Goal: Task Accomplishment & Management: Complete application form

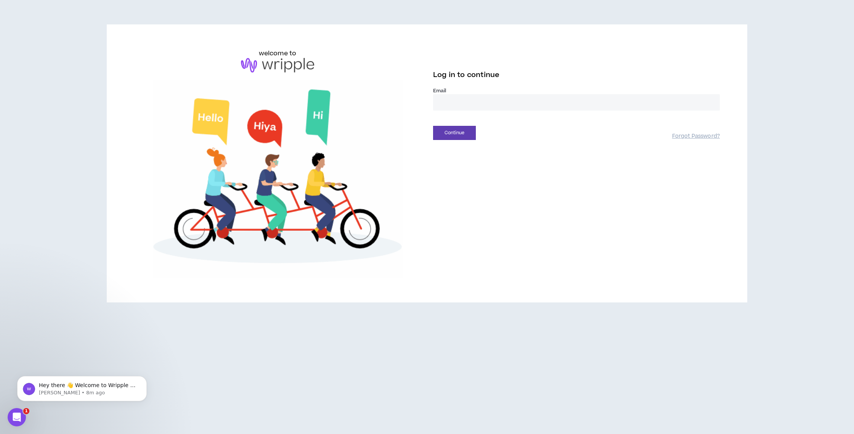
click at [491, 99] on input "email" at bounding box center [576, 102] width 287 height 16
type input "**********"
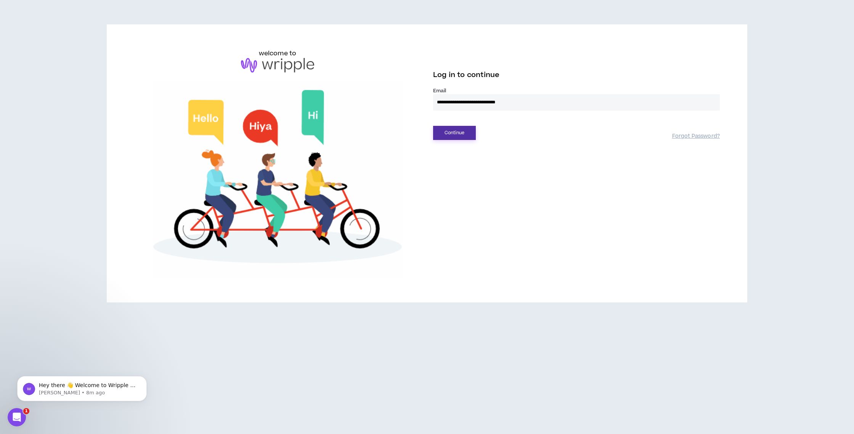
click at [450, 135] on button "Continue" at bounding box center [454, 133] width 43 height 14
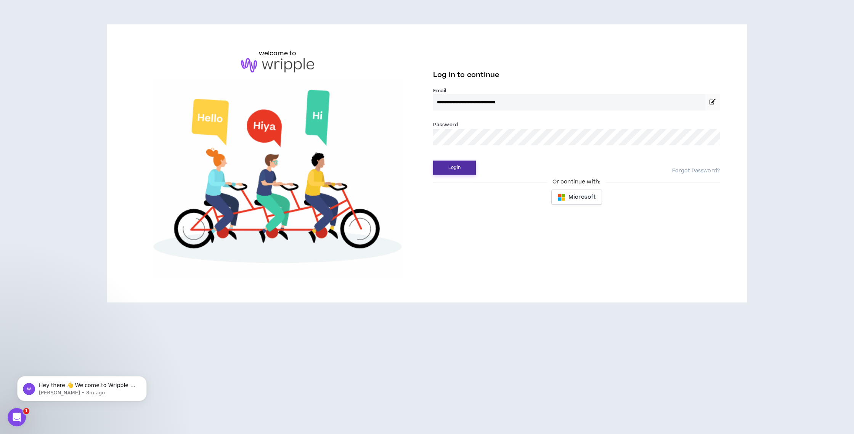
click at [469, 172] on button "Login" at bounding box center [454, 168] width 43 height 14
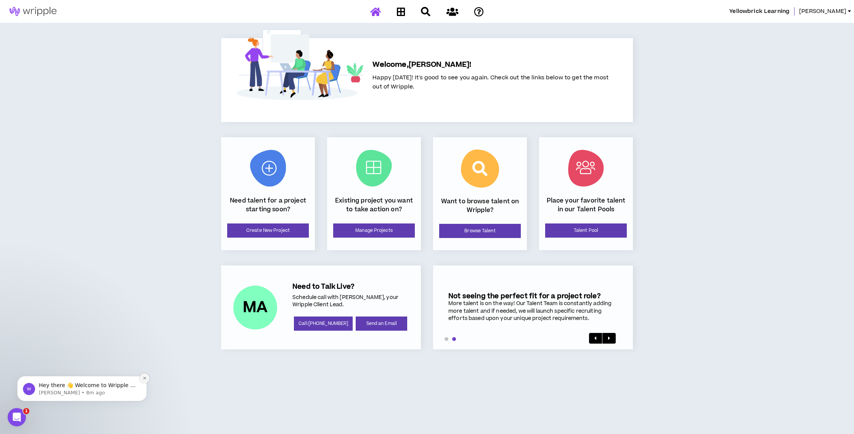
click at [141, 379] on button "Dismiss notification" at bounding box center [145, 378] width 10 height 10
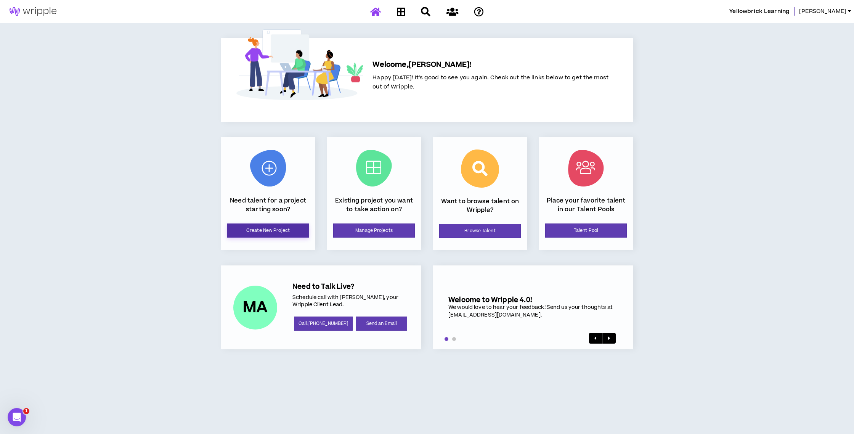
click at [260, 229] on link "Create New Project" at bounding box center [268, 230] width 82 height 14
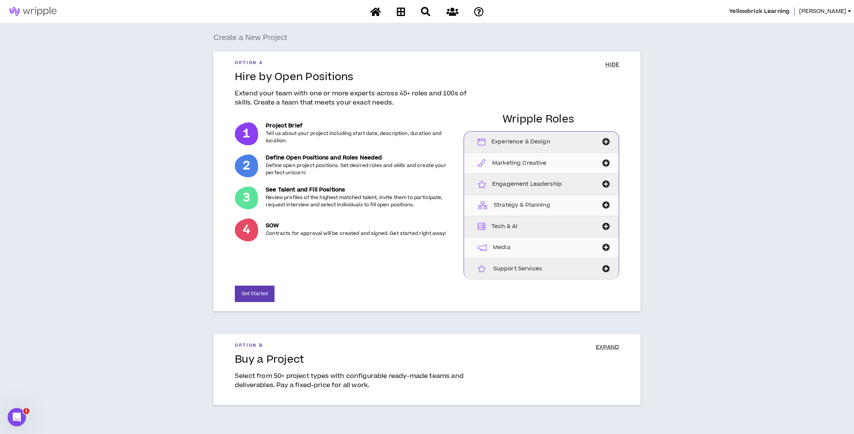
click at [614, 58] on div "Option A HIDE Hire by Open Positions Extend your team with one or more experts …" at bounding box center [427, 181] width 427 height 260
click at [615, 64] on span "HIDE" at bounding box center [612, 65] width 14 height 8
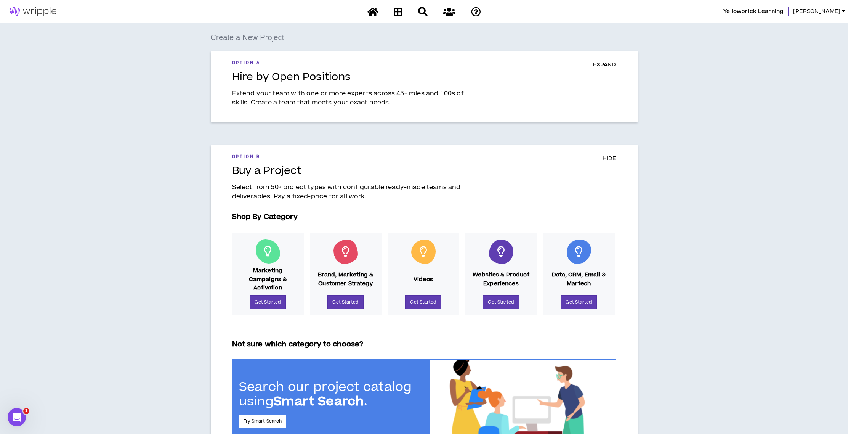
scroll to position [47, 0]
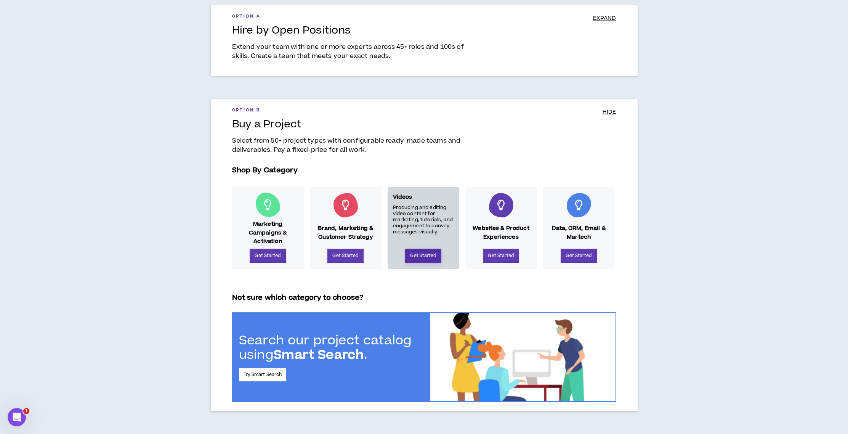
click at [426, 260] on link "Get Started" at bounding box center [423, 256] width 36 height 14
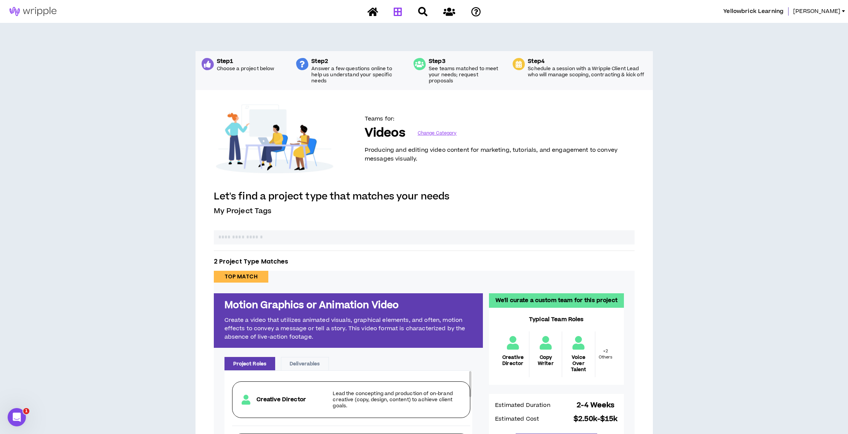
click at [402, 11] on icon at bounding box center [398, 12] width 8 height 10
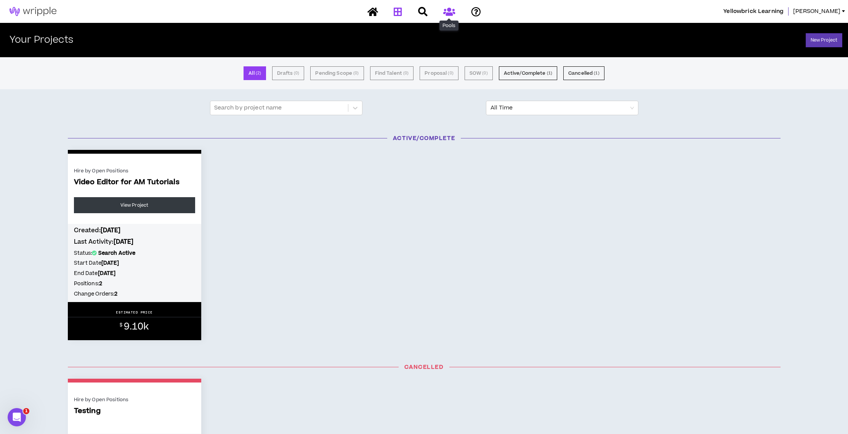
click at [450, 10] on icon at bounding box center [449, 12] width 12 height 10
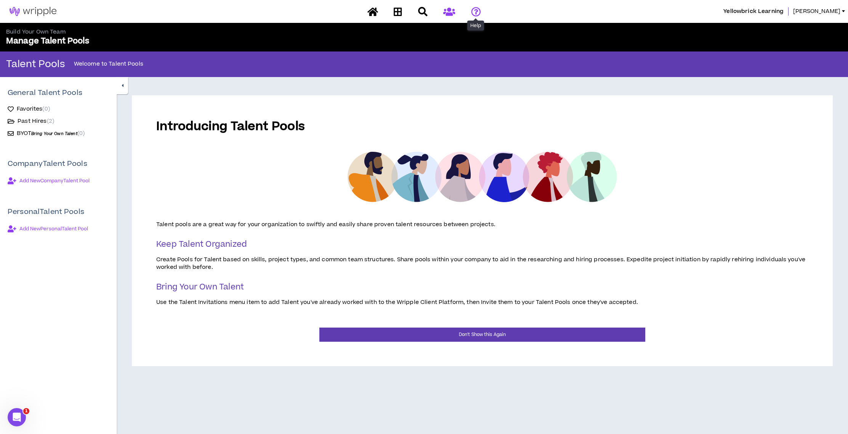
click at [473, 11] on icon at bounding box center [476, 12] width 10 height 10
click at [396, 19] on span at bounding box center [398, 19] width 5 height 2
click at [399, 12] on icon at bounding box center [398, 12] width 8 height 10
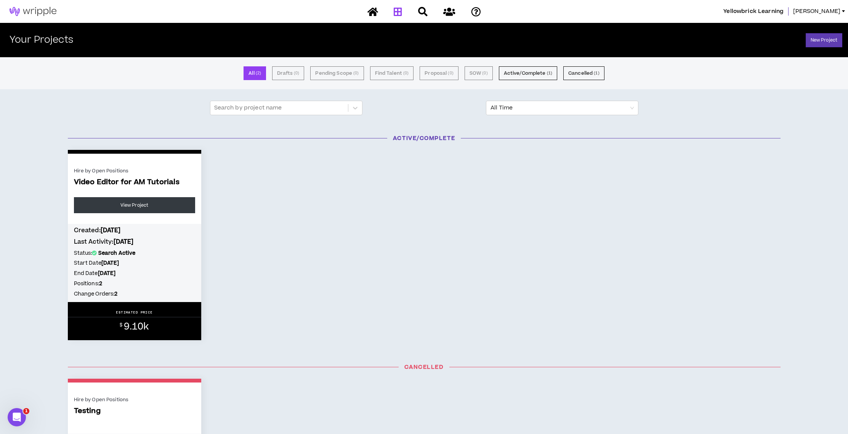
click at [43, 39] on h2 "Your Projects" at bounding box center [42, 40] width 64 height 11
click at [375, 7] on icon at bounding box center [373, 12] width 11 height 10
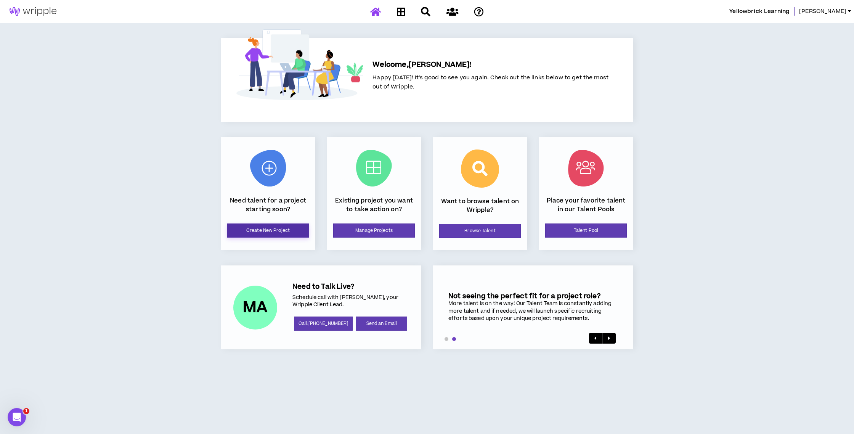
click at [241, 231] on link "Create New Project" at bounding box center [268, 230] width 82 height 14
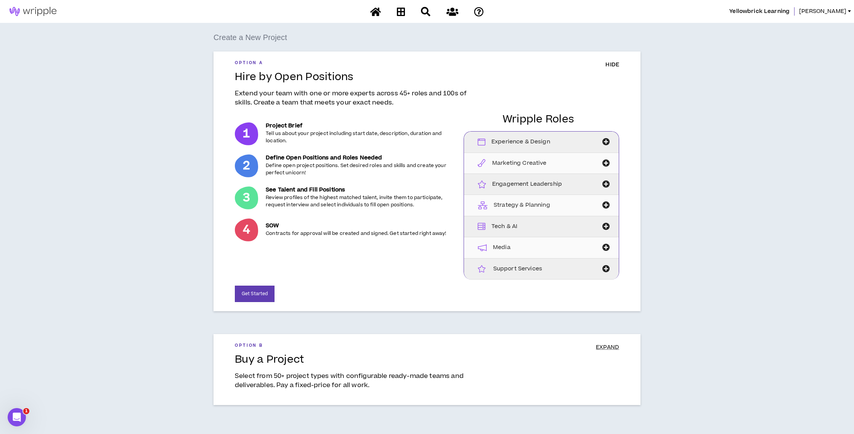
click at [610, 65] on span "HIDE" at bounding box center [612, 65] width 14 height 8
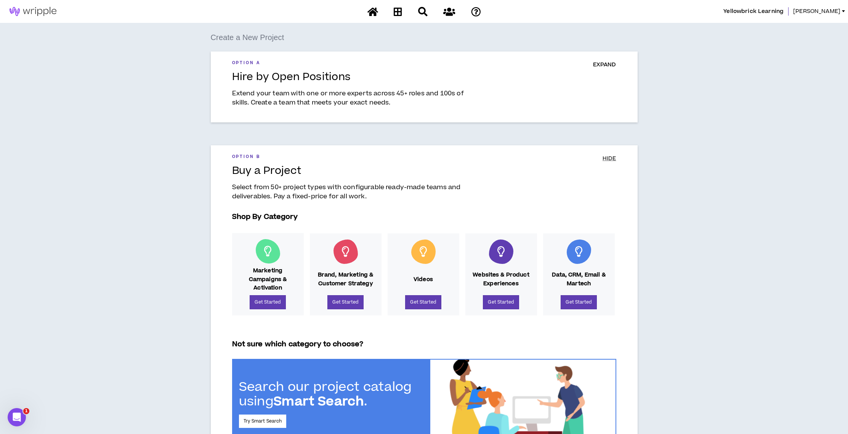
scroll to position [47, 0]
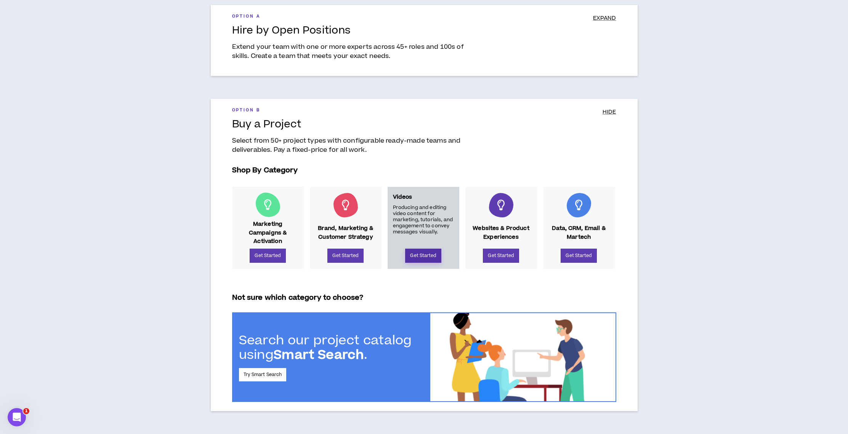
click at [424, 251] on link "Get Started" at bounding box center [423, 256] width 36 height 14
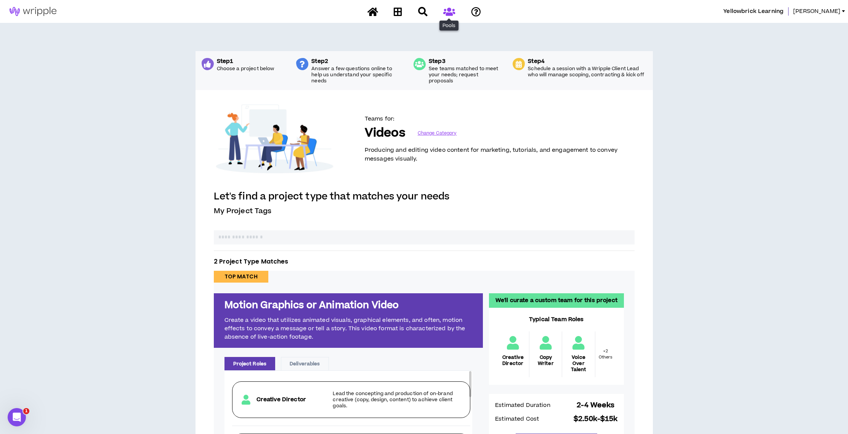
click at [450, 9] on icon at bounding box center [449, 12] width 12 height 10
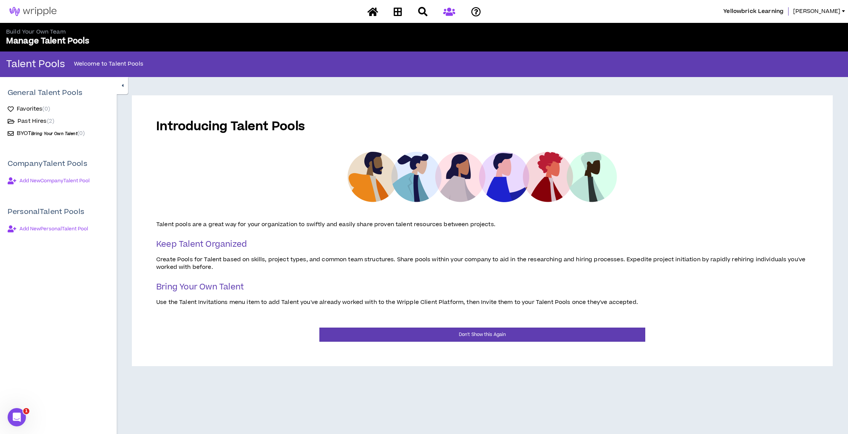
click at [391, 16] on div "Projects" at bounding box center [424, 11] width 133 height 13
click at [395, 14] on icon at bounding box center [398, 12] width 8 height 10
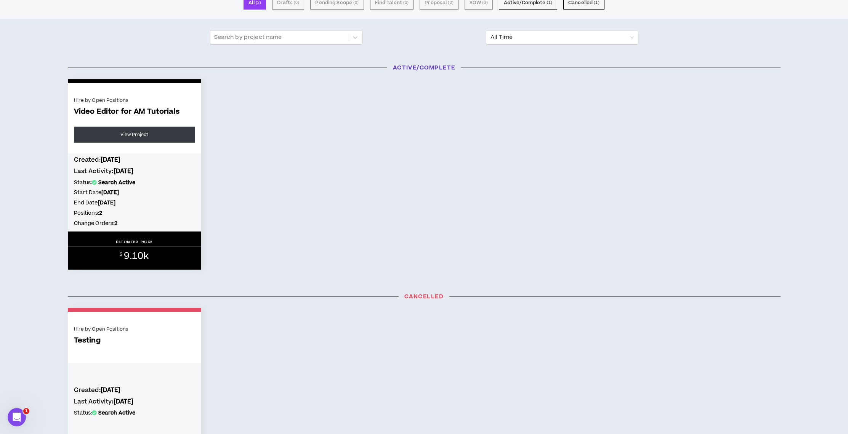
scroll to position [71, 0]
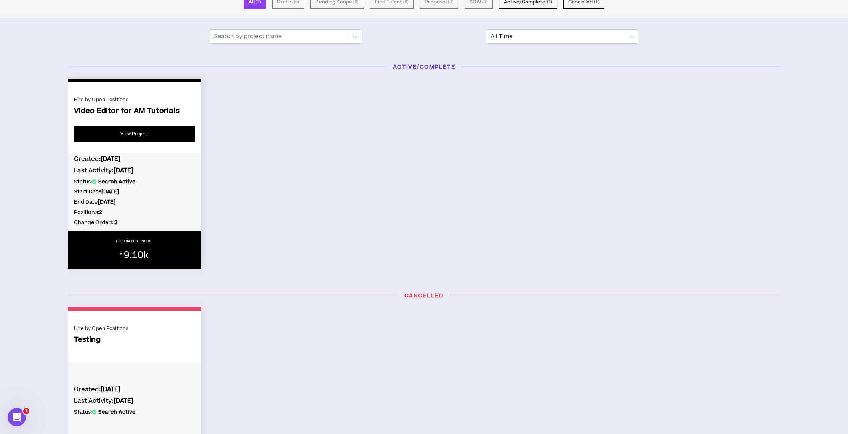
click at [127, 130] on link "View Project" at bounding box center [134, 134] width 121 height 16
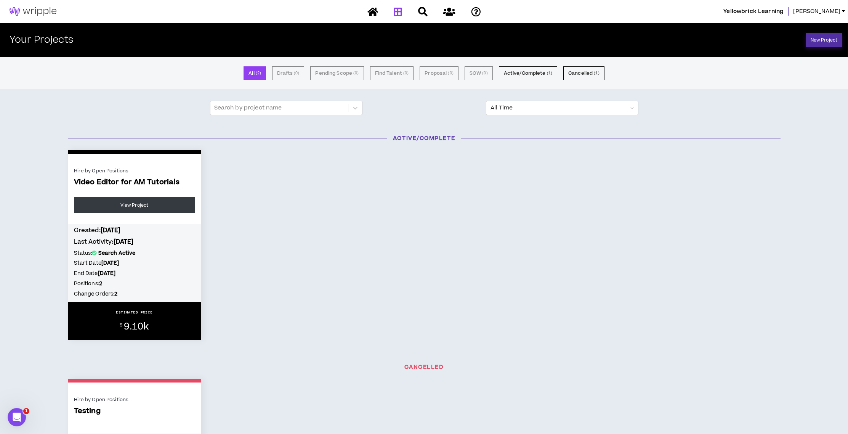
click at [825, 45] on link "New Project" at bounding box center [824, 40] width 37 height 14
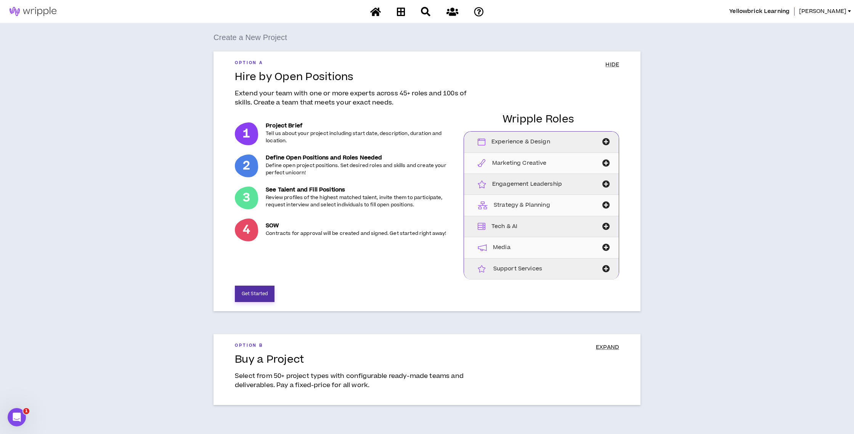
click at [256, 287] on button "Get Started" at bounding box center [255, 294] width 40 height 16
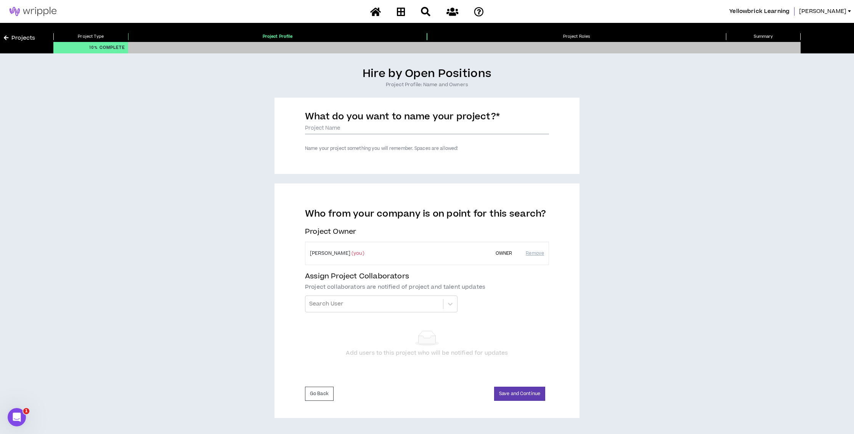
click at [374, 129] on input "What do you want to name your project? *" at bounding box center [427, 128] width 244 height 11
click at [528, 155] on div "What do you want to name your project? * Name your project something you will r…" at bounding box center [427, 136] width 305 height 76
click at [310, 128] on input "What do you want to name your project? *" at bounding box center [427, 128] width 244 height 11
type input "Assistant Video Editor"
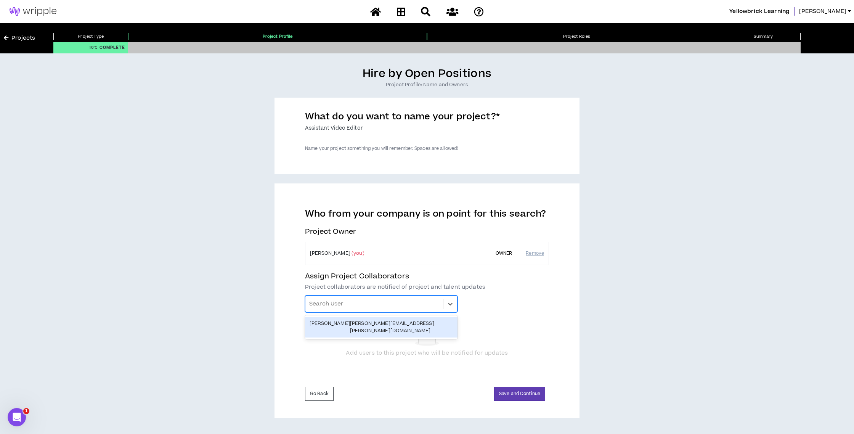
click at [411, 302] on div at bounding box center [374, 303] width 130 height 13
click at [571, 304] on div "Who from your company is on point for this search? Project Owner [PERSON_NAME] …" at bounding box center [427, 300] width 305 height 234
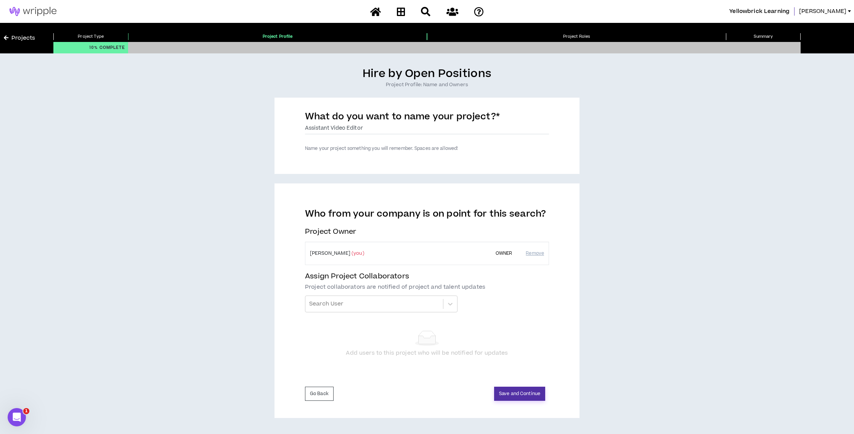
click at [535, 393] on button "Save and Continue" at bounding box center [519, 394] width 51 height 14
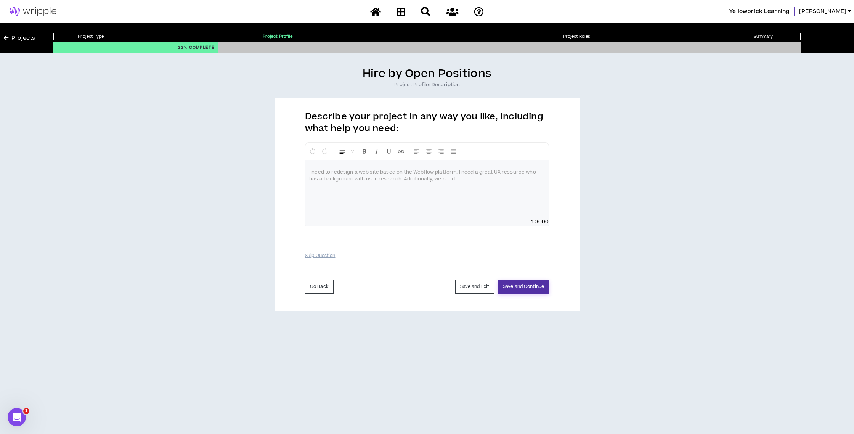
click at [542, 289] on button "Save and Continue" at bounding box center [523, 286] width 51 height 14
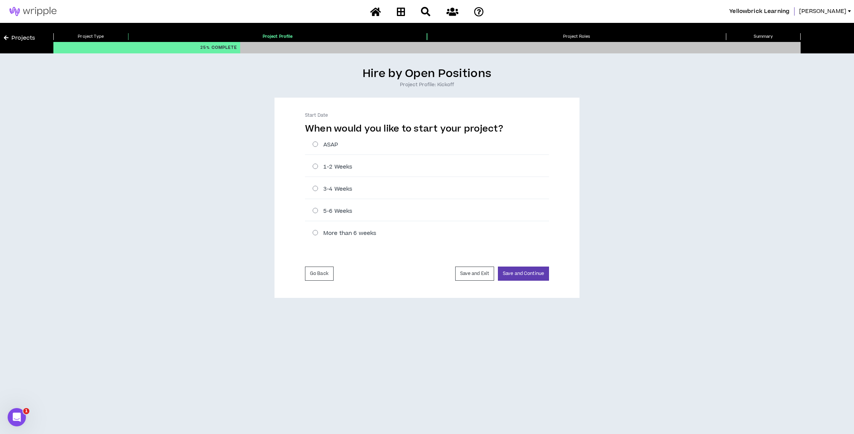
click at [317, 144] on label "ASAP" at bounding box center [431, 145] width 236 height 8
radio input "****"
click at [321, 233] on label "More than 6 weeks" at bounding box center [431, 233] width 236 height 8
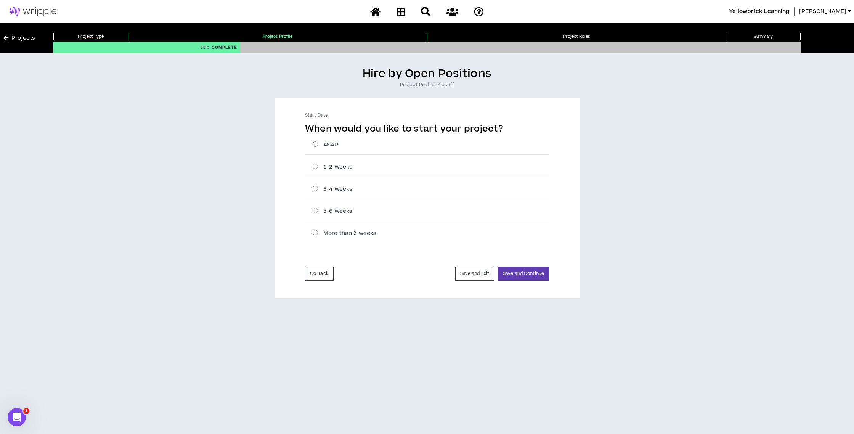
radio input "****"
click at [520, 271] on button "Save and Continue" at bounding box center [523, 274] width 51 height 14
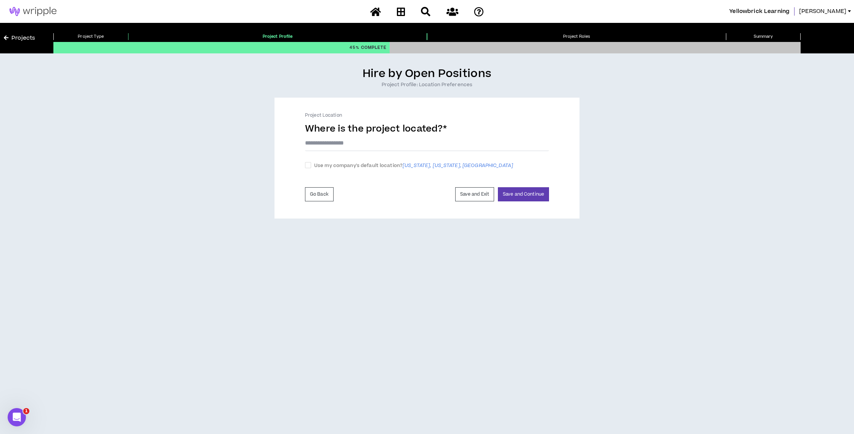
click at [366, 142] on input "text" at bounding box center [427, 143] width 244 height 16
click at [311, 165] on span "Use my company's default location? [US_STATE], [US_STATE], [GEOGRAPHIC_DATA]" at bounding box center [413, 166] width 205 height 8
checkbox input "****"
click at [512, 194] on button "Save and Continue" at bounding box center [523, 196] width 51 height 14
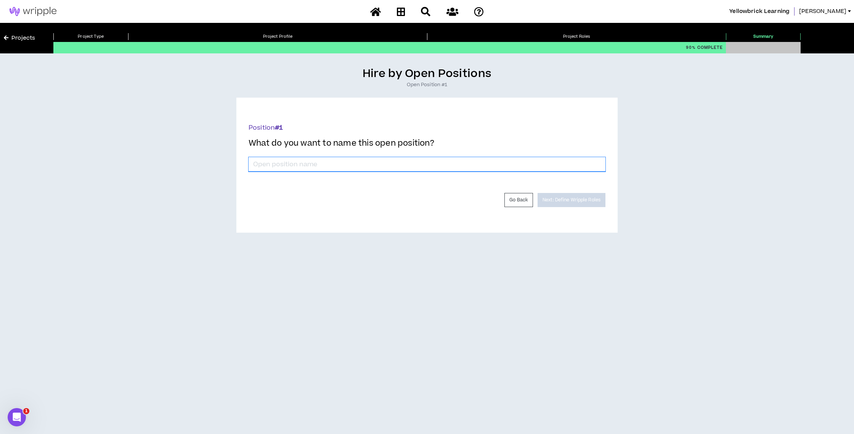
click at [366, 161] on input "*" at bounding box center [427, 164] width 357 height 14
type input "Assistant Video Editor"
click at [572, 201] on button "Next: Define Wripple Roles" at bounding box center [572, 200] width 68 height 14
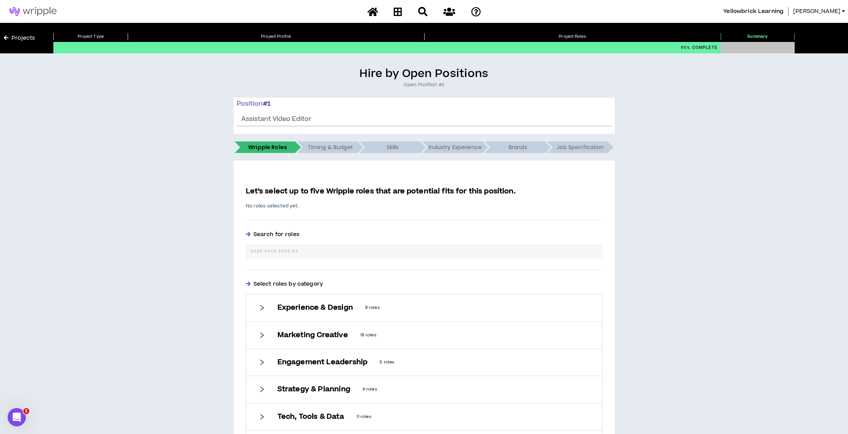
scroll to position [84, 0]
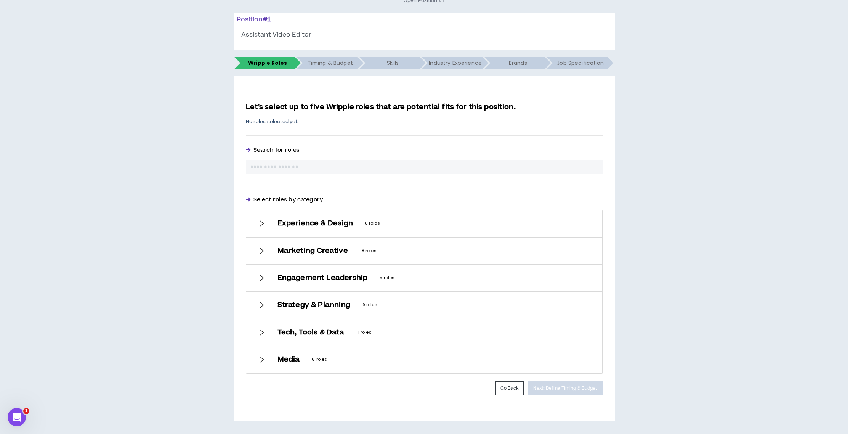
click at [259, 364] on div "Media 6 roles" at bounding box center [424, 359] width 356 height 27
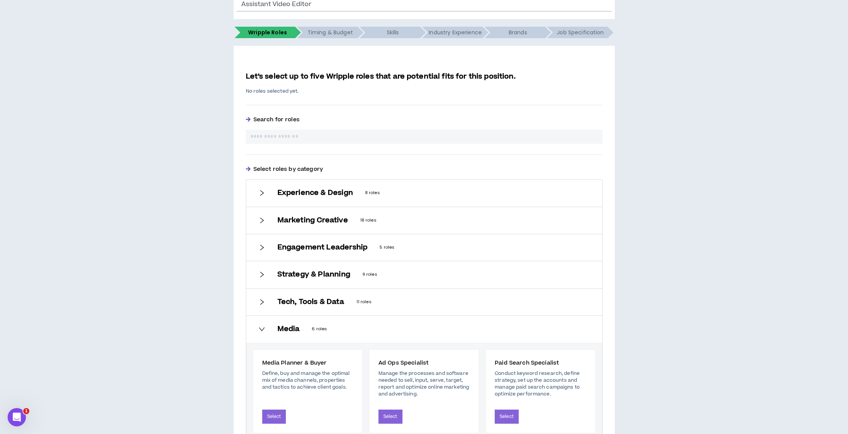
scroll to position [121, 0]
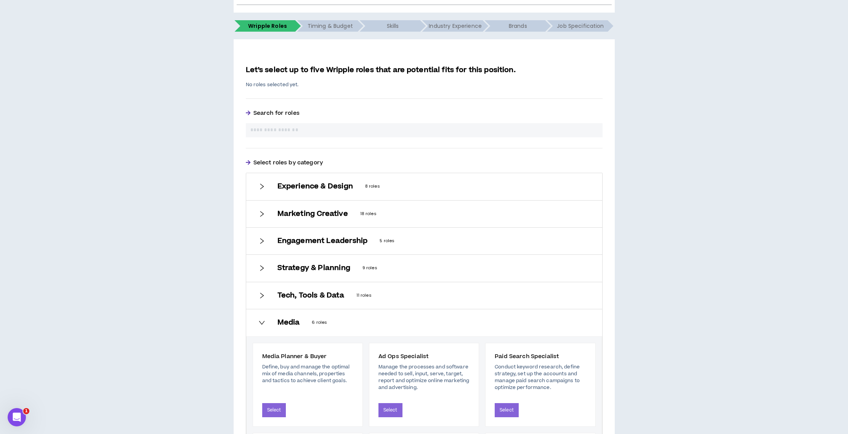
click at [257, 213] on div "Marketing Creative 18 roles" at bounding box center [424, 214] width 356 height 27
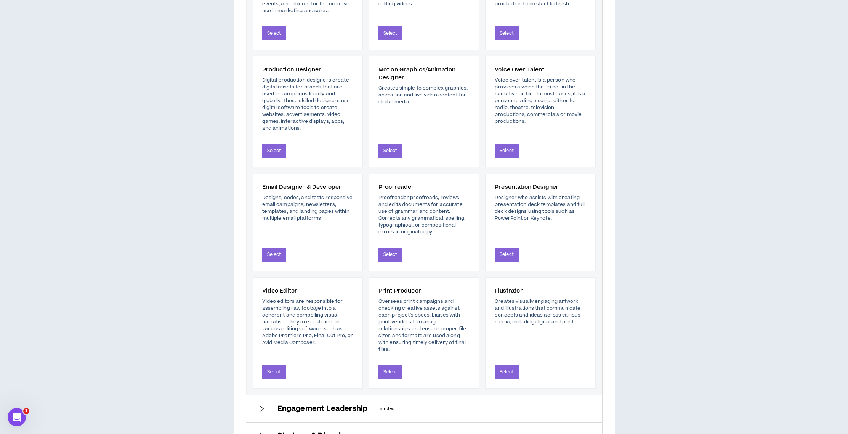
scroll to position [586, 0]
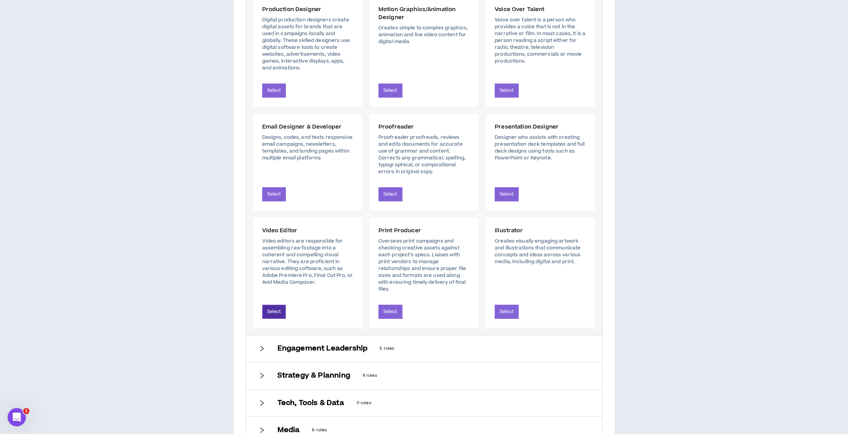
click at [280, 312] on button "Select" at bounding box center [274, 312] width 24 height 14
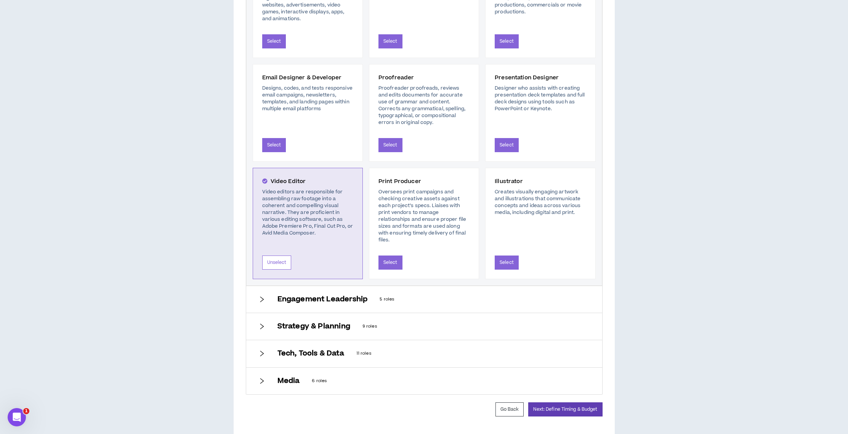
scroll to position [704, 0]
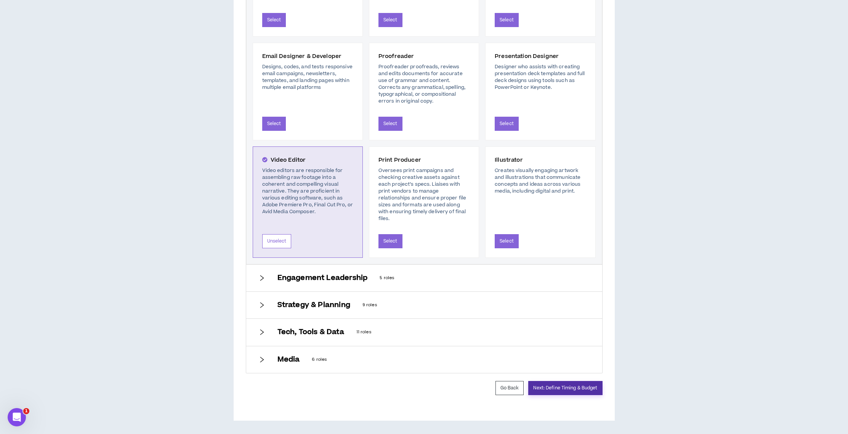
click at [564, 389] on button "Next: Define Timing & Budget" at bounding box center [565, 388] width 74 height 14
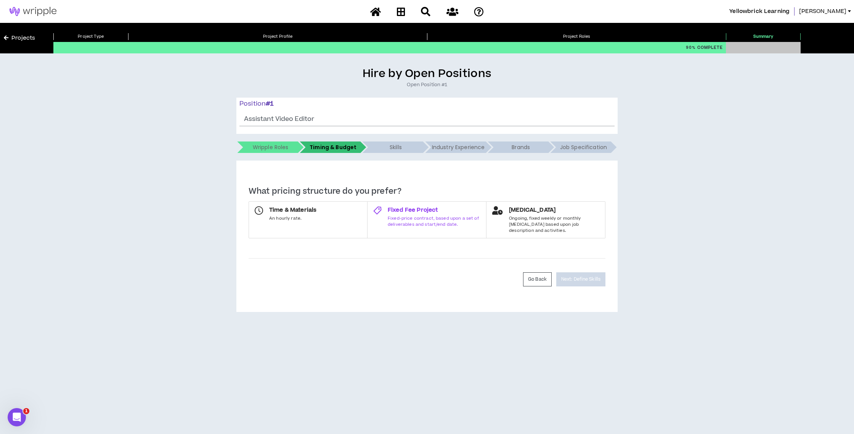
click at [441, 215] on div "Fixed Fee Project Fixed-price contract, based upon a set of deliverables and st…" at bounding box center [434, 216] width 93 height 21
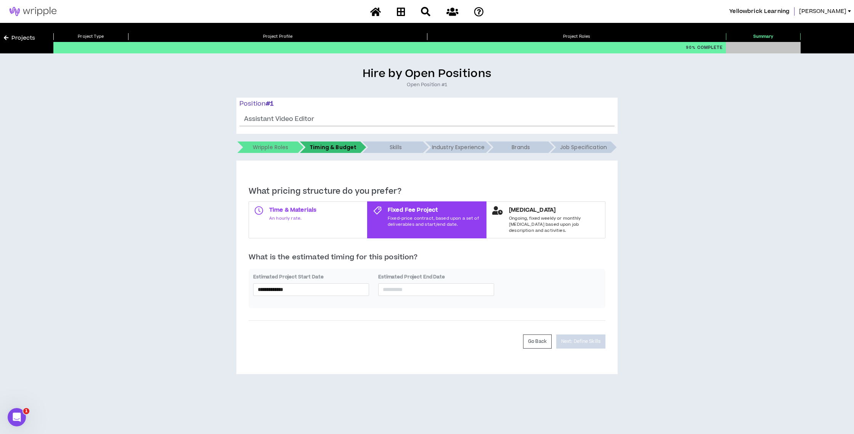
click at [335, 223] on label "Time & Materials An hourly rate." at bounding box center [308, 219] width 119 height 37
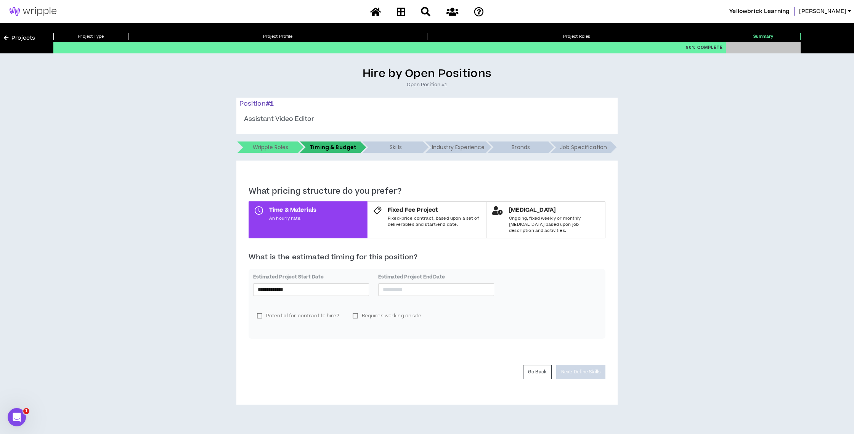
click at [311, 310] on label "Potential for contract to hire?" at bounding box center [298, 315] width 90 height 11
click at [289, 310] on label "Potential for contract to hire?" at bounding box center [298, 315] width 90 height 11
click at [428, 285] on input at bounding box center [436, 289] width 107 height 8
click at [470, 299] on button "button" at bounding box center [468, 298] width 8 height 15
click at [395, 298] on button "button" at bounding box center [393, 298] width 8 height 15
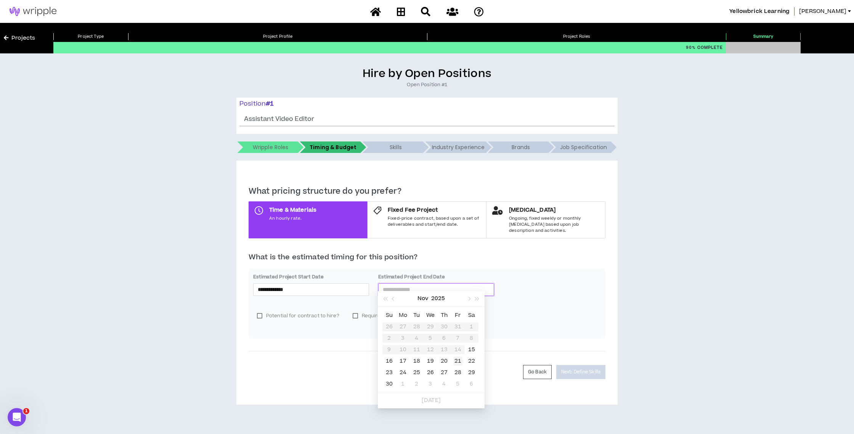
type input "**********"
click at [392, 300] on span "button" at bounding box center [394, 299] width 4 height 4
click at [504, 243] on div "**********" at bounding box center [427, 271] width 357 height 171
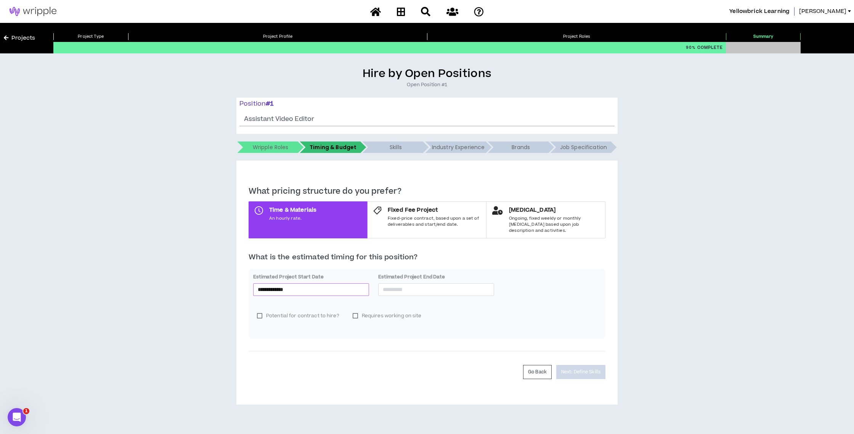
click at [295, 285] on input "**********" at bounding box center [311, 289] width 107 height 8
click at [268, 298] on span "button" at bounding box center [269, 299] width 4 height 4
click at [348, 299] on button "button" at bounding box center [352, 298] width 8 height 15
click at [346, 299] on button "button" at bounding box center [344, 298] width 8 height 15
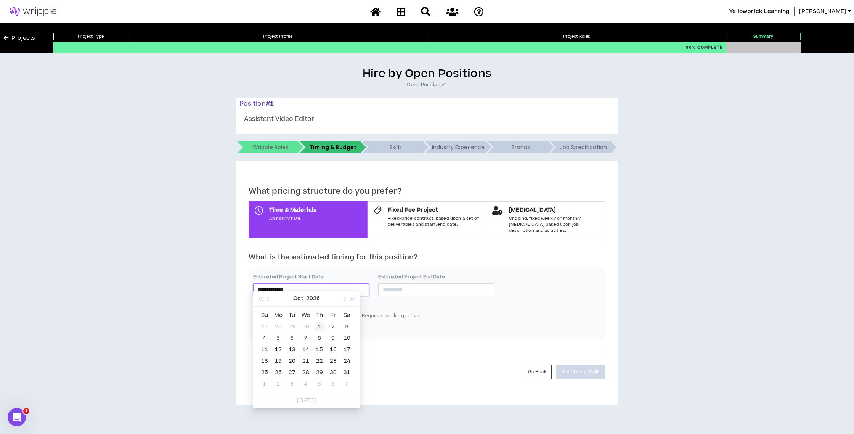
type input "**********"
click at [323, 322] on div "1" at bounding box center [319, 326] width 9 height 9
click at [449, 285] on input at bounding box center [436, 289] width 107 height 8
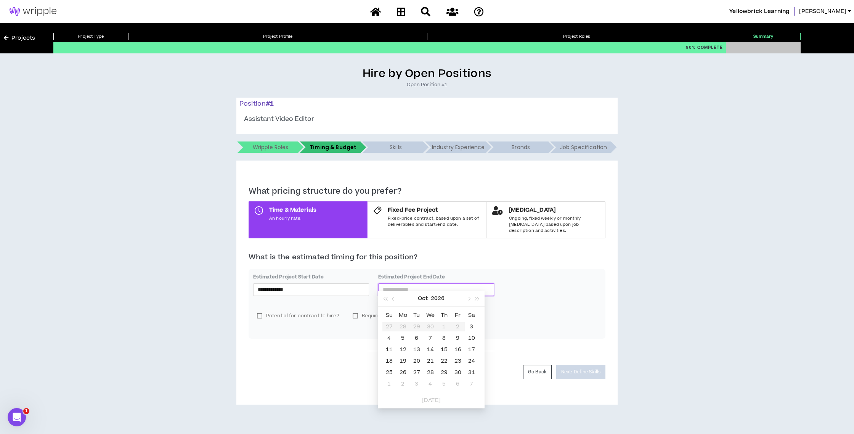
type input "**********"
click at [455, 370] on div "30" at bounding box center [457, 372] width 9 height 9
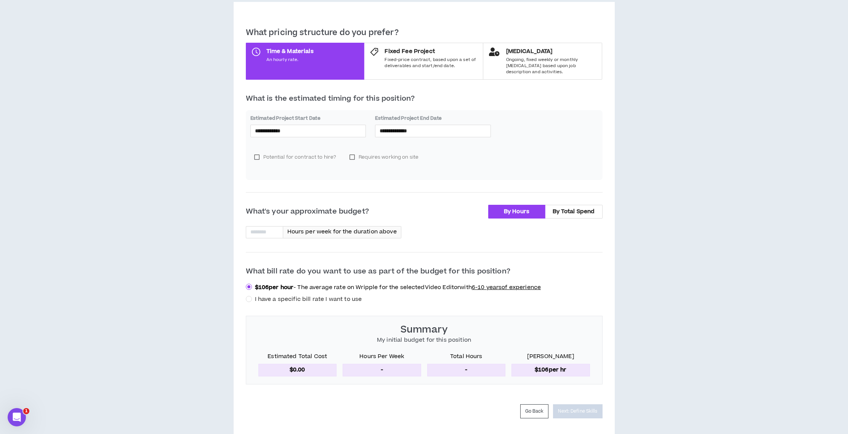
scroll to position [175, 0]
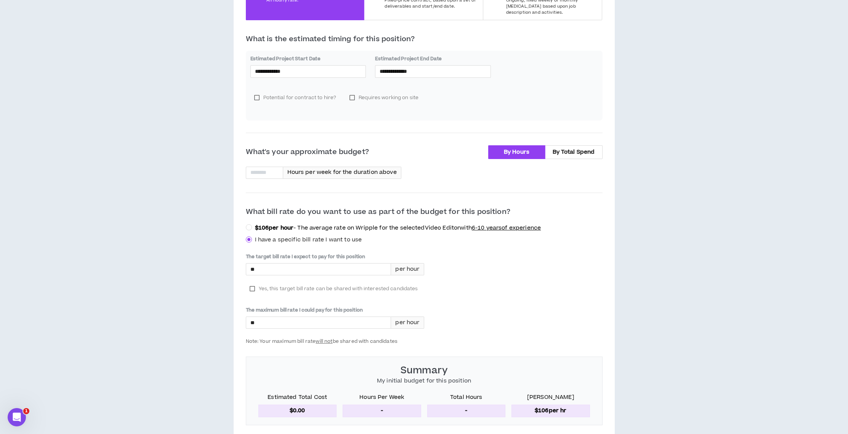
click at [251, 223] on label "$ 106 per hour - The average rate on Wripple for the selected Video Editor with…" at bounding box center [395, 227] width 299 height 9
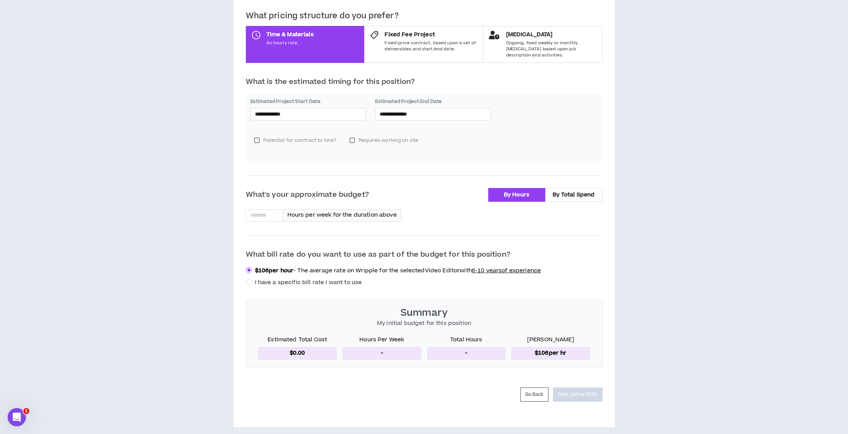
click at [478, 267] on span "6-10 years of experience" at bounding box center [506, 271] width 69 height 8
click at [288, 278] on span "I have a specific bill rate I want to use" at bounding box center [308, 282] width 107 height 8
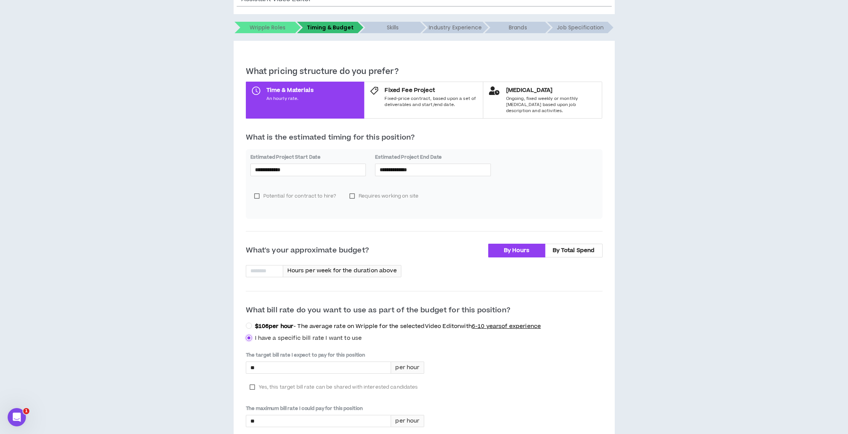
scroll to position [124, 0]
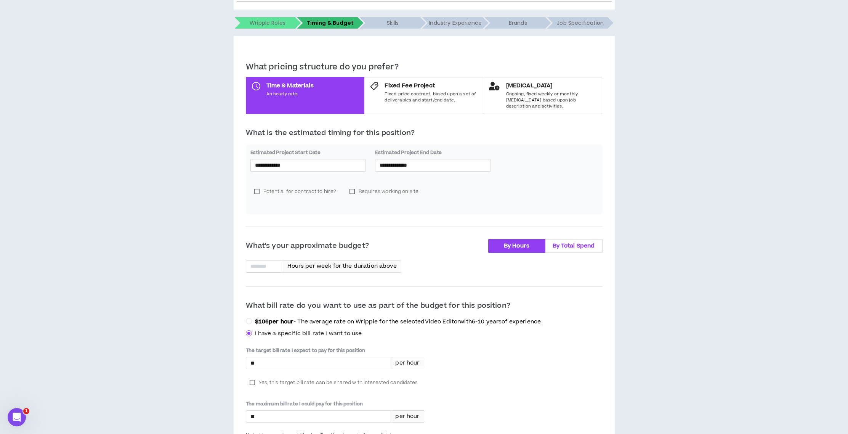
click at [567, 242] on span "By Total Spend" at bounding box center [574, 246] width 42 height 8
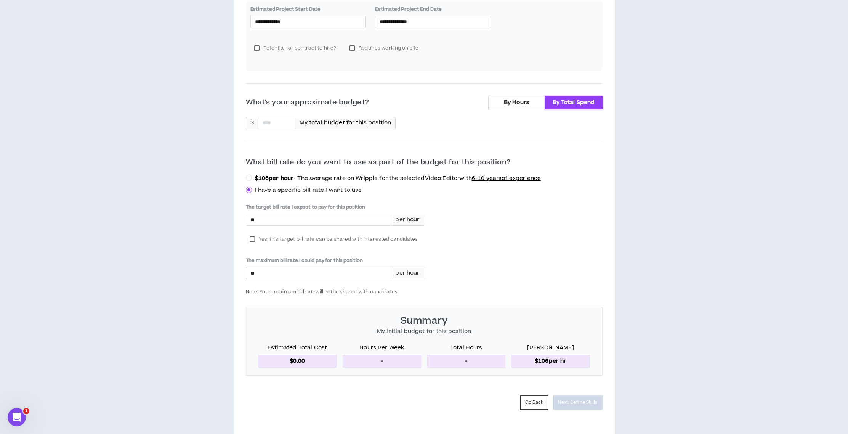
scroll to position [270, 0]
click at [298, 212] on input "*" at bounding box center [318, 217] width 145 height 11
type input "****"
click at [281, 267] on input "*" at bounding box center [318, 270] width 145 height 11
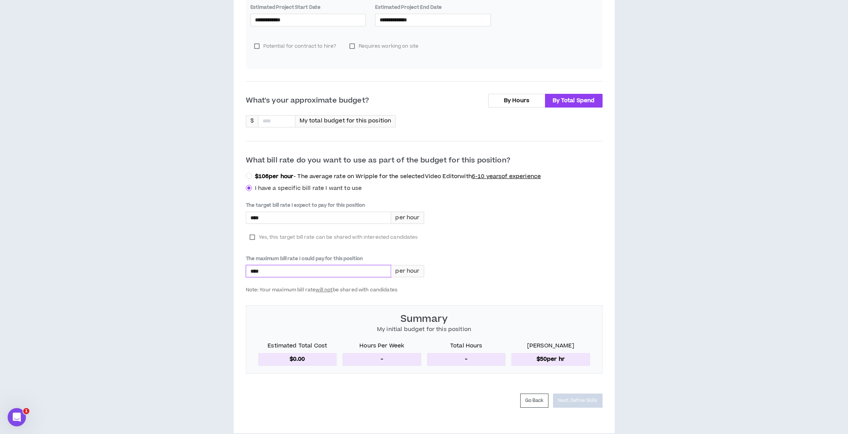
type input "****"
click at [549, 264] on div "The target bill rate I expect to pay for this position **** per hour Yes, this …" at bounding box center [424, 247] width 357 height 91
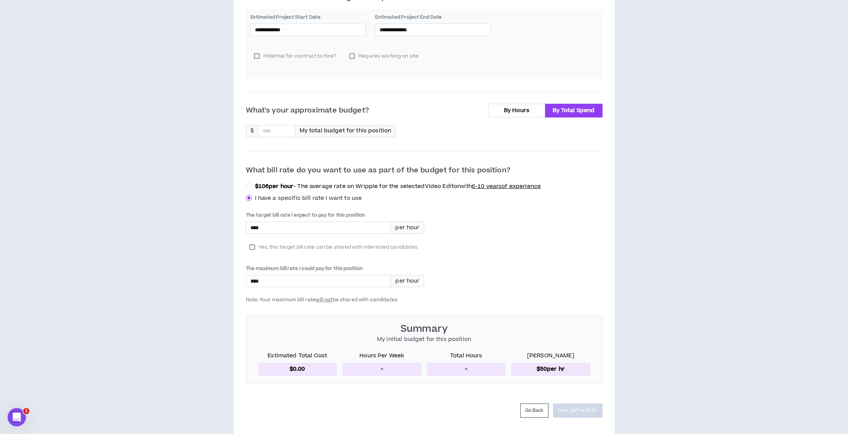
scroll to position [260, 0]
click at [297, 124] on div "My total budget for this position" at bounding box center [345, 130] width 101 height 12
click at [281, 125] on input at bounding box center [277, 130] width 37 height 11
type input "**"
click at [548, 243] on div "The target bill rate I expect to pay for this position **** per hour Yes, this …" at bounding box center [424, 256] width 357 height 91
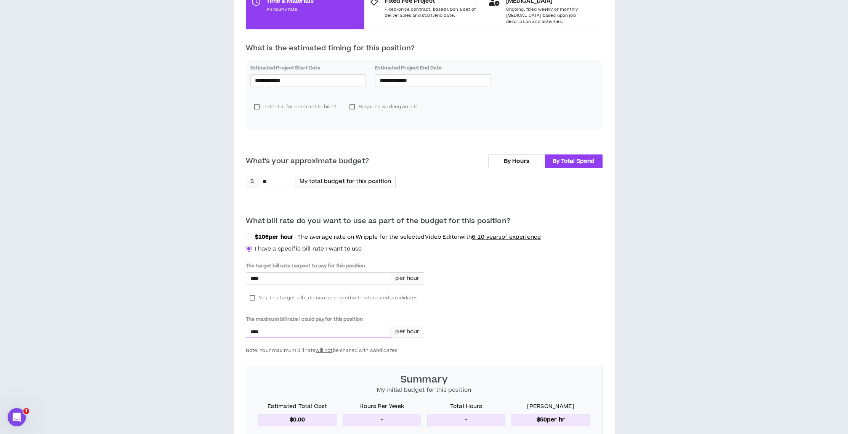
scroll to position [276, 0]
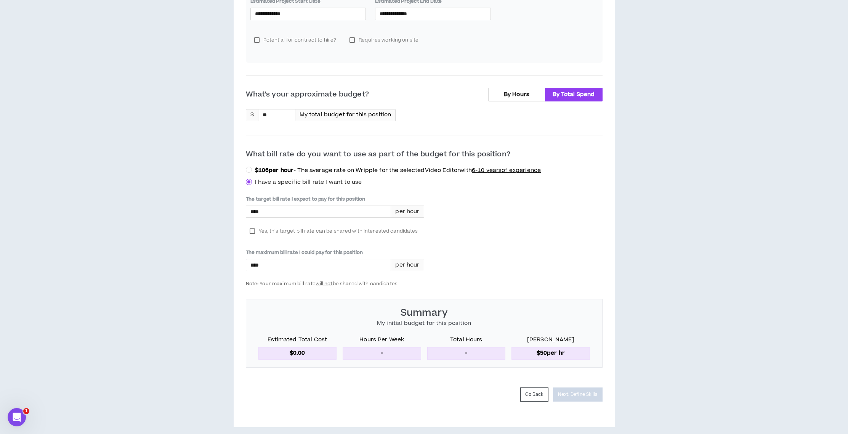
click at [369, 347] on p "-" at bounding box center [382, 353] width 79 height 12
click at [390, 347] on p "-" at bounding box center [382, 353] width 79 height 12
click at [266, 259] on input "****" at bounding box center [318, 264] width 145 height 11
type input "****"
click at [406, 259] on div "per hour" at bounding box center [407, 265] width 33 height 12
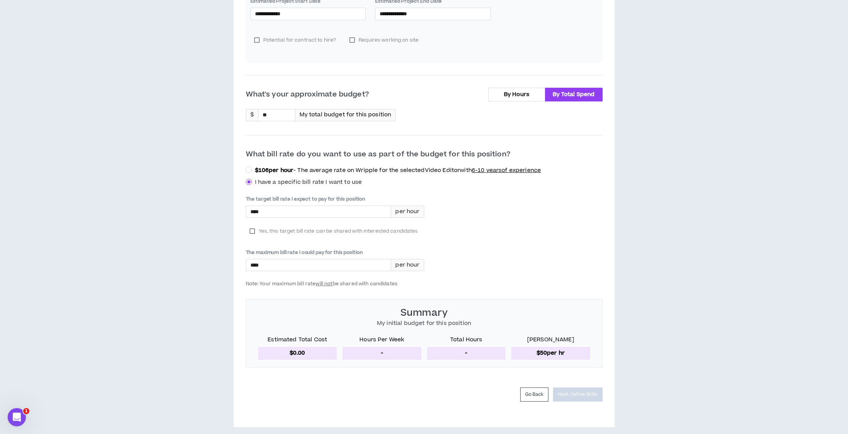
click at [253, 225] on label "Yes, this target bill rate can be shared with interested candidates" at bounding box center [334, 230] width 176 height 11
click at [249, 168] on label "$ 106 per hour - The average rate on Wripple for the selected Video Editor with…" at bounding box center [395, 170] width 299 height 9
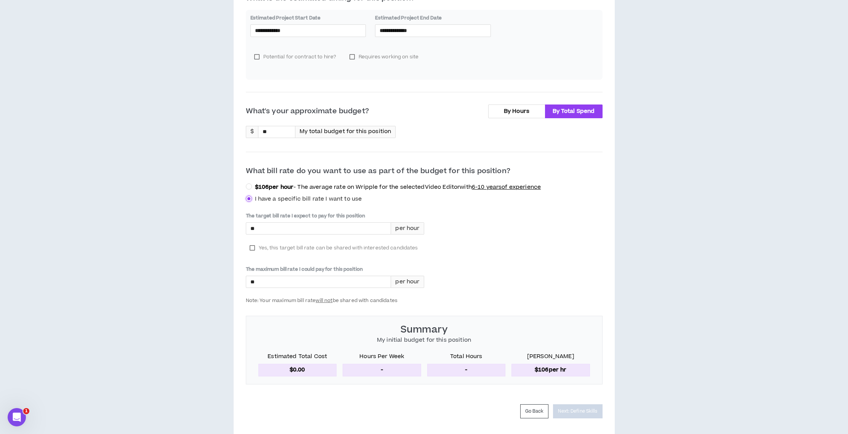
scroll to position [268, 0]
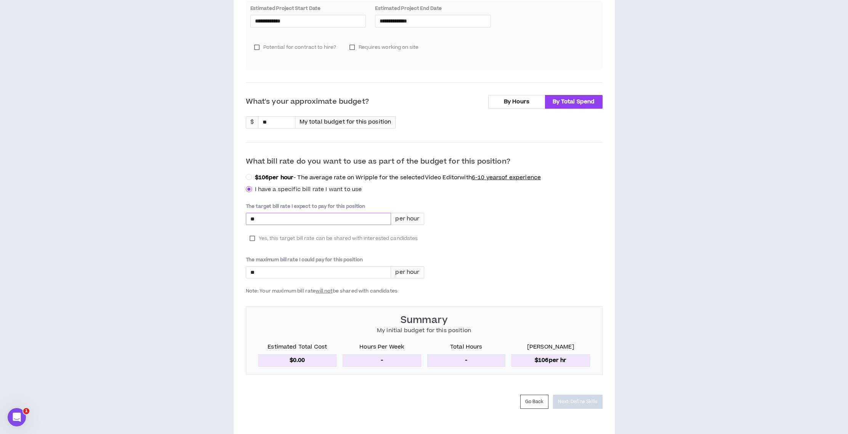
click at [279, 213] on input "*" at bounding box center [318, 218] width 145 height 11
type input "****"
click at [266, 257] on div "The maximum bill rate I could pay for this position * per hour" at bounding box center [335, 267] width 178 height 24
click at [264, 268] on input "*" at bounding box center [318, 273] width 145 height 11
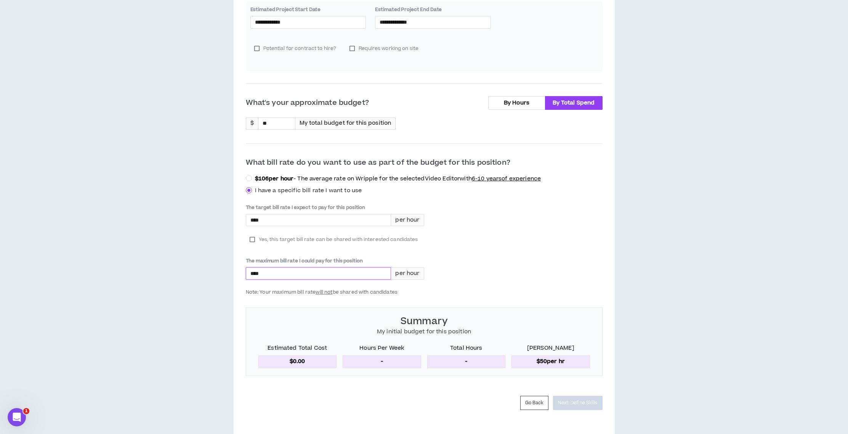
type input "****"
click at [252, 234] on label "Yes, this target bill rate can be shared with interested candidates" at bounding box center [334, 239] width 176 height 11
click at [538, 264] on div "The target bill rate I expect to pay for this position **** per hour Yes, this …" at bounding box center [424, 249] width 357 height 91
click at [250, 234] on label "Yes, this target bill rate can be shared with interested candidates" at bounding box center [334, 239] width 176 height 11
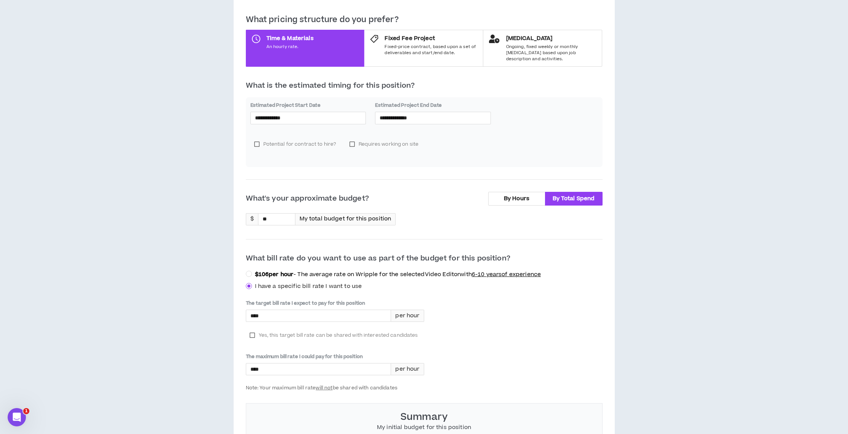
scroll to position [191, 0]
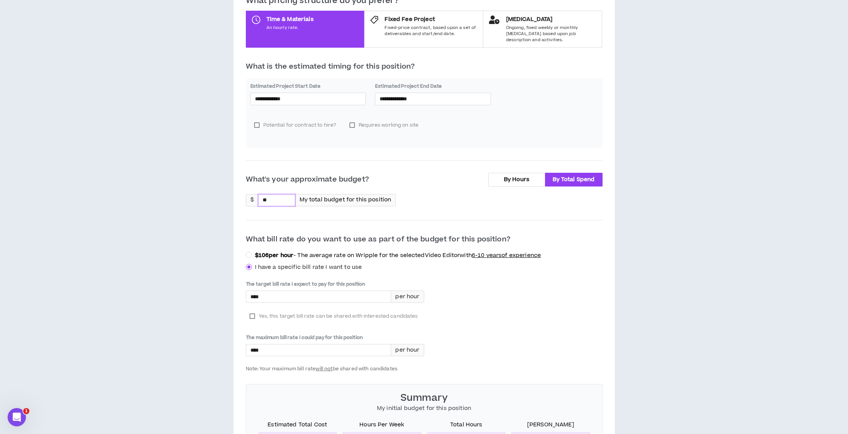
click at [288, 194] on input "**" at bounding box center [277, 199] width 37 height 11
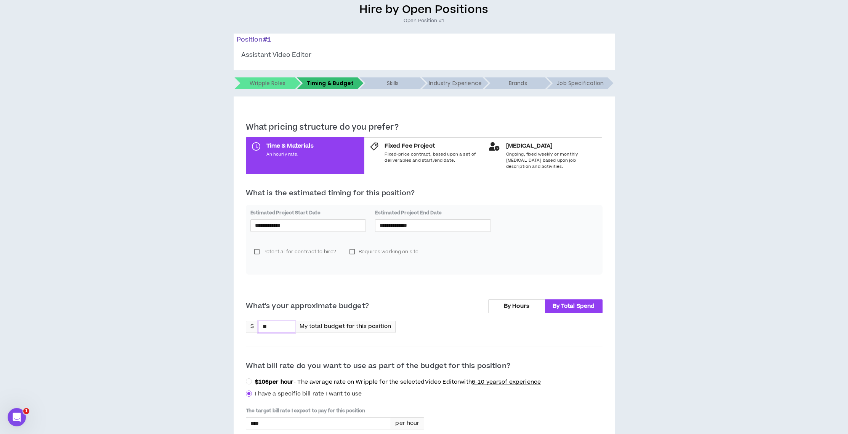
scroll to position [65, 0]
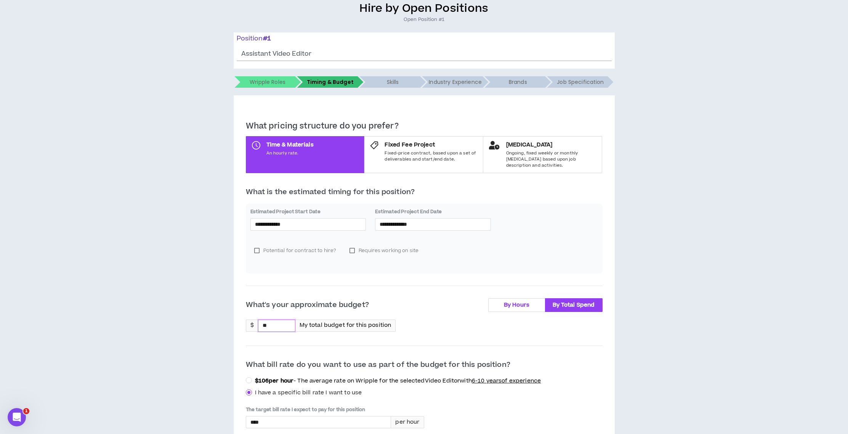
click at [515, 301] on span "By Hours" at bounding box center [517, 305] width 26 height 8
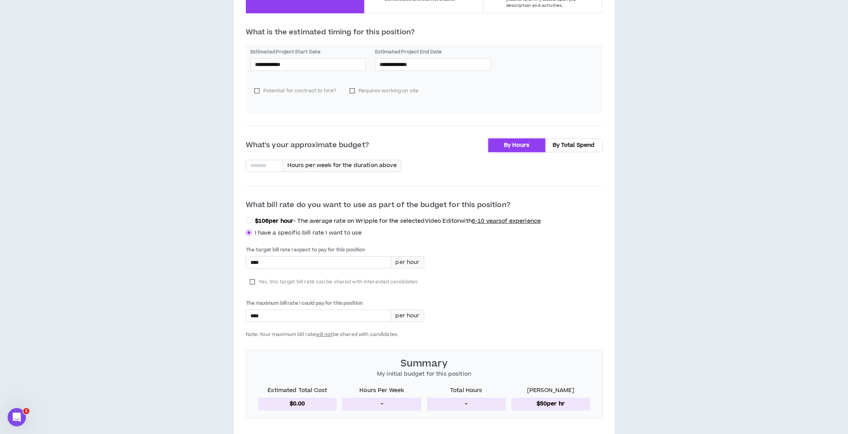
scroll to position [276, 0]
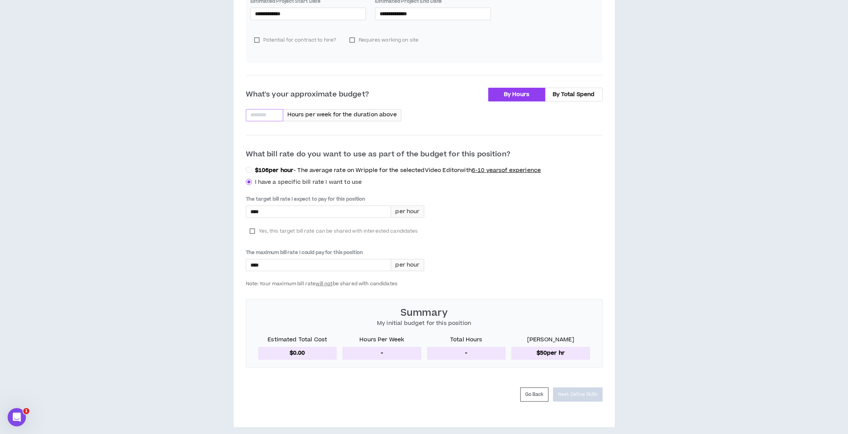
click at [258, 109] on input at bounding box center [264, 114] width 37 height 11
type input "*"
click at [575, 387] on button "Next: Define Skills" at bounding box center [577, 394] width 49 height 14
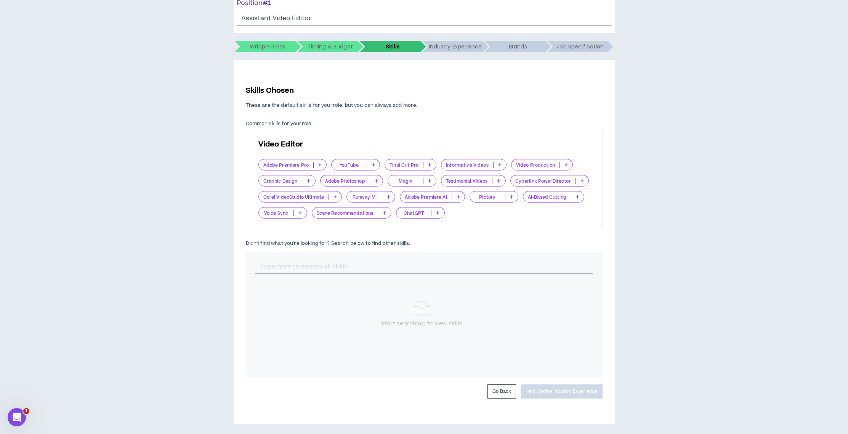
scroll to position [103, 0]
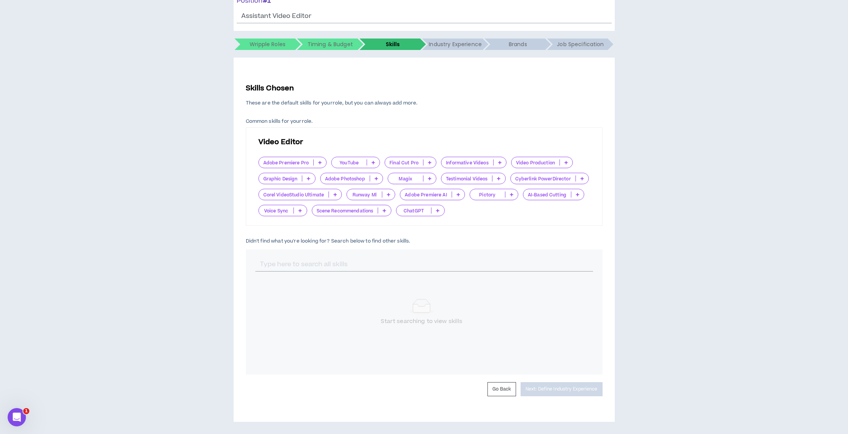
click at [297, 160] on p "Adobe Premiere Pro" at bounding box center [286, 163] width 55 height 6
click at [429, 139] on p "Video Editor" at bounding box center [425, 142] width 332 height 11
click at [320, 164] on icon at bounding box center [319, 163] width 3 height 4
click at [298, 196] on span "Very Important" at bounding box center [292, 200] width 58 height 8
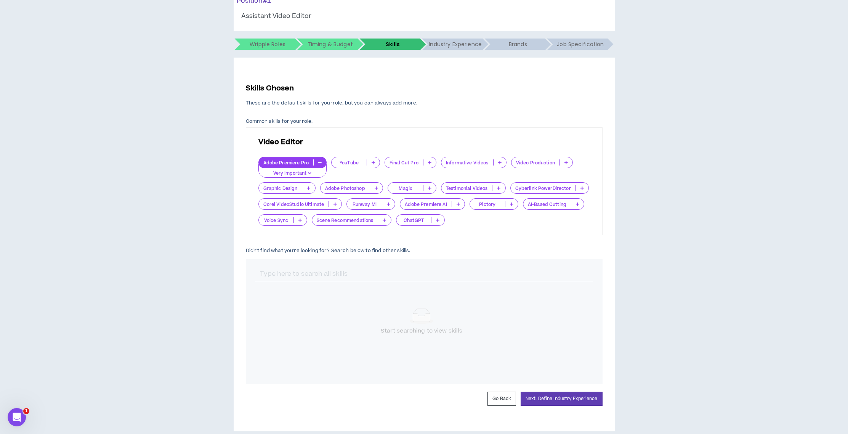
scroll to position [114, 0]
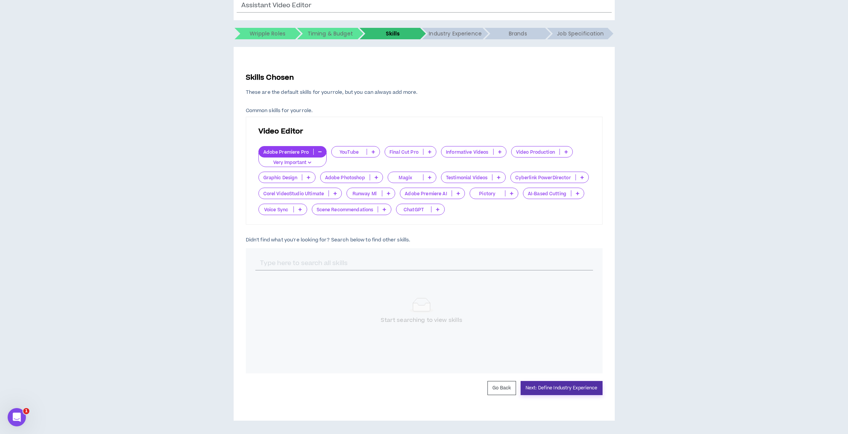
click at [558, 387] on button "Next: Define Industry Experience" at bounding box center [562, 388] width 82 height 14
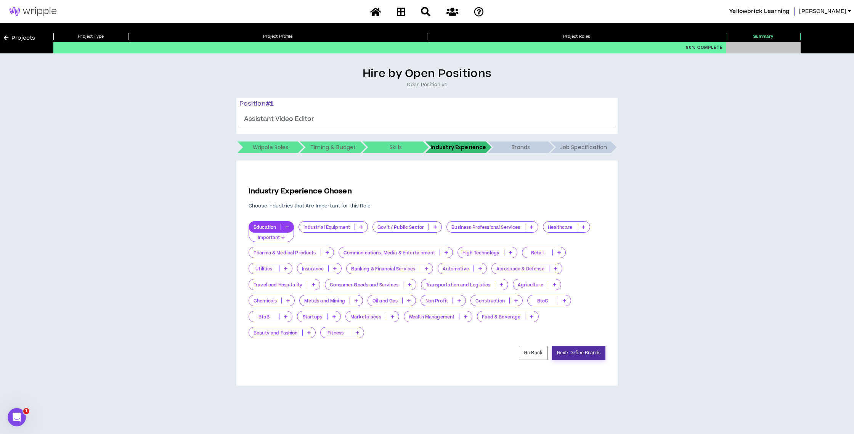
click at [574, 350] on button "Next: Define Brands" at bounding box center [578, 353] width 53 height 14
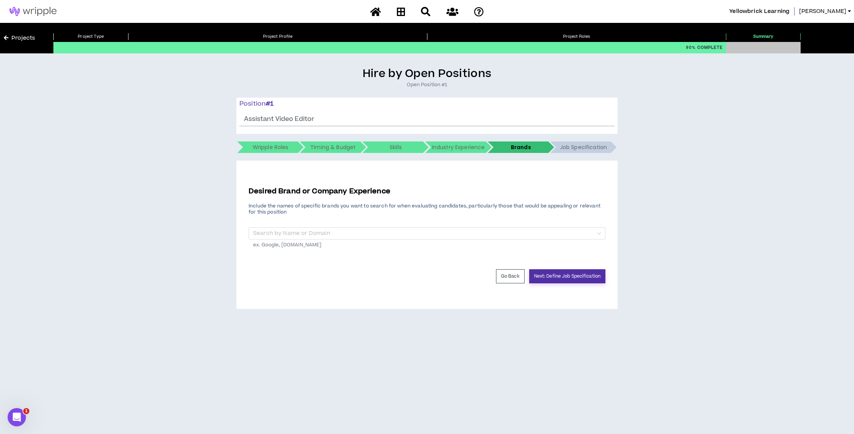
click at [560, 276] on button "Next: Define Job Specification" at bounding box center [567, 276] width 76 height 14
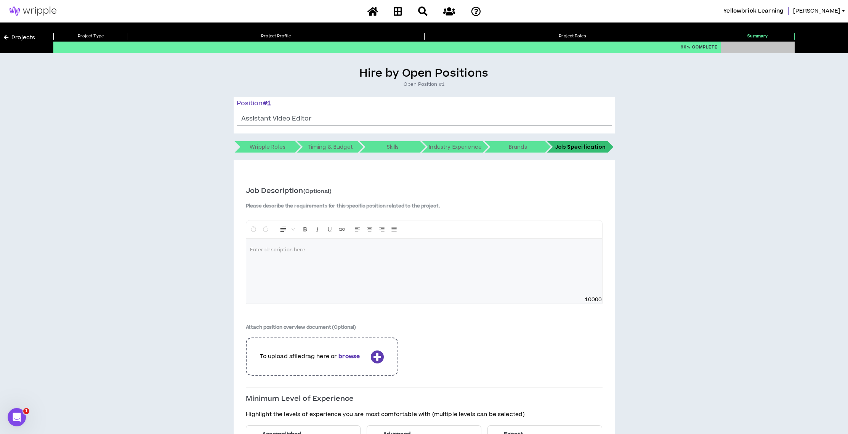
scroll to position [88, 0]
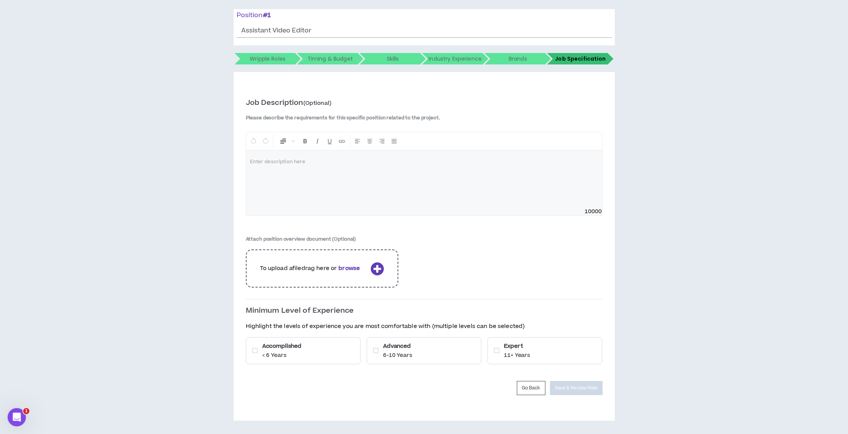
click at [255, 347] on icon at bounding box center [254, 350] width 5 height 6
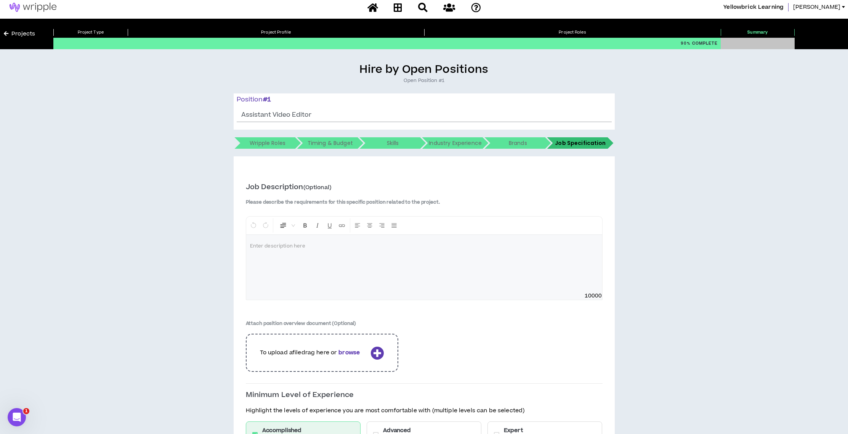
scroll to position [9, 0]
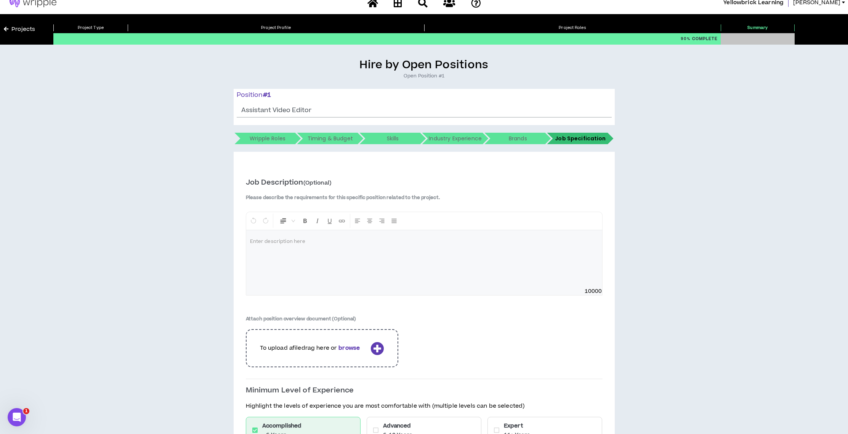
click at [329, 266] on div at bounding box center [424, 258] width 356 height 57
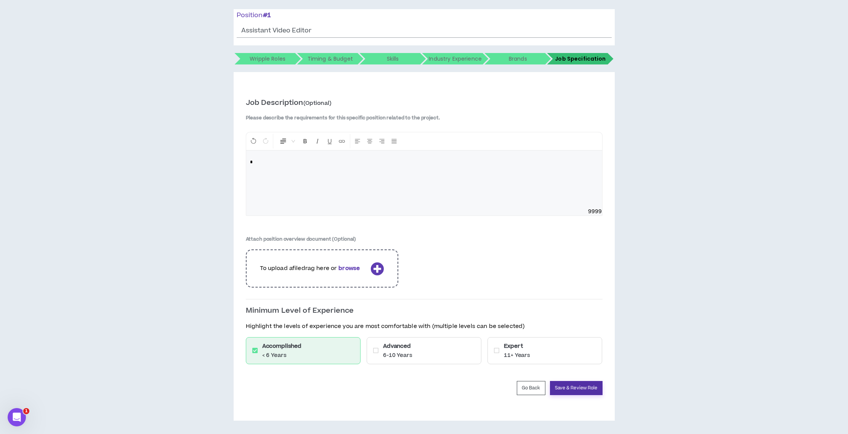
click at [580, 387] on button "Save & Review Role" at bounding box center [576, 388] width 53 height 14
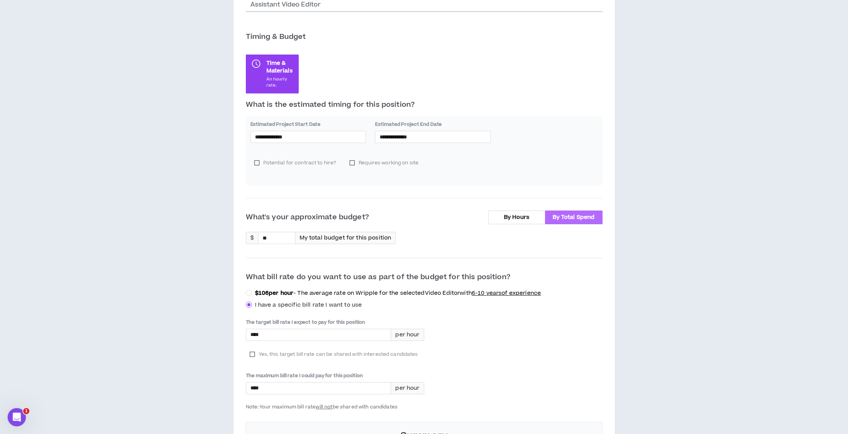
scroll to position [154, 0]
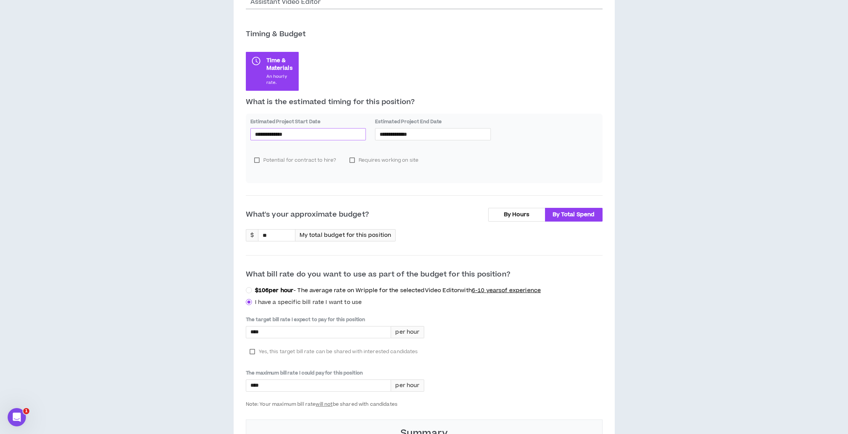
click at [299, 135] on input "**********" at bounding box center [308, 134] width 107 height 8
click at [299, 151] on button "Sep" at bounding box center [295, 148] width 11 height 15
click at [450, 185] on div "**********" at bounding box center [424, 273] width 357 height 454
click at [299, 133] on input "**********" at bounding box center [308, 134] width 107 height 8
click at [256, 148] on button "button" at bounding box center [257, 148] width 8 height 15
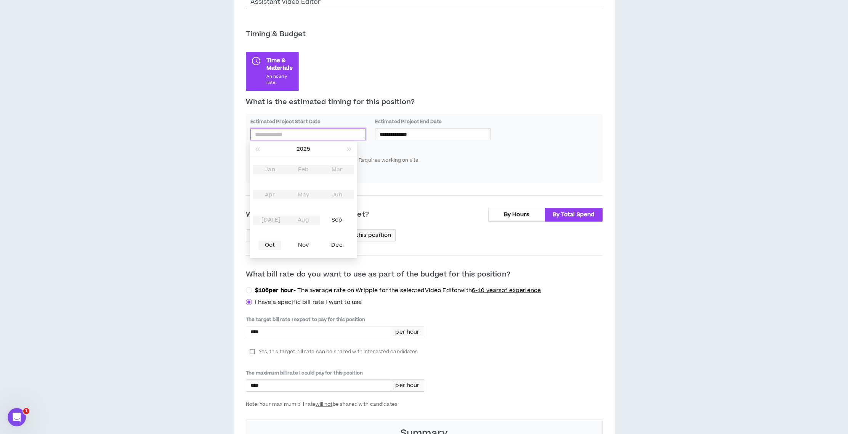
click at [271, 243] on div "Oct" at bounding box center [270, 245] width 23 height 9
type input "**********"
click at [387, 132] on input "**********" at bounding box center [433, 134] width 107 height 8
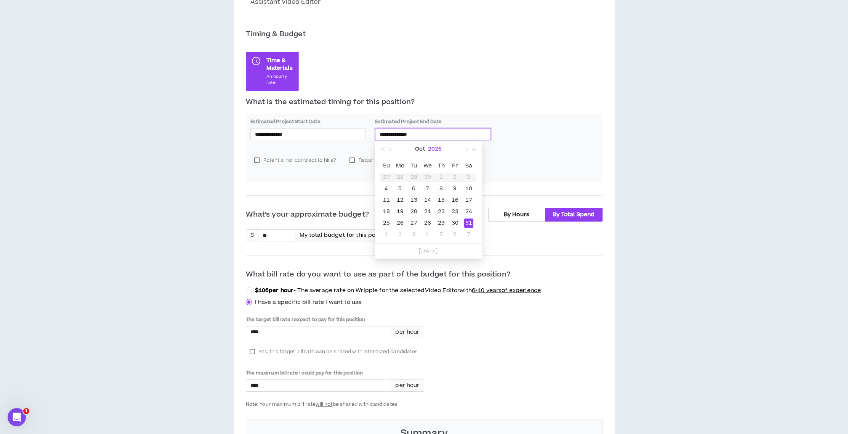
click at [430, 148] on button "2026" at bounding box center [435, 148] width 14 height 15
type input "**********"
click at [396, 221] on table "2019 2020 2021 2022 2023 2024 2025 2026 2027 2028 2029 2030" at bounding box center [428, 207] width 101 height 101
click at [385, 148] on button "button" at bounding box center [382, 148] width 8 height 15
click at [381, 148] on button "button" at bounding box center [382, 148] width 8 height 15
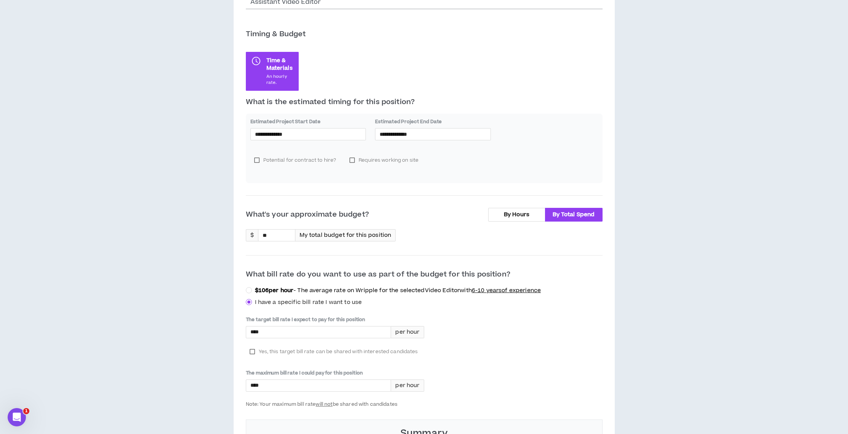
click at [529, 157] on div "Potential for contract to hire? Requires working on site" at bounding box center [425, 163] width 348 height 31
click at [318, 135] on input "**********" at bounding box center [308, 134] width 107 height 8
click at [305, 149] on button "2025" at bounding box center [310, 148] width 14 height 15
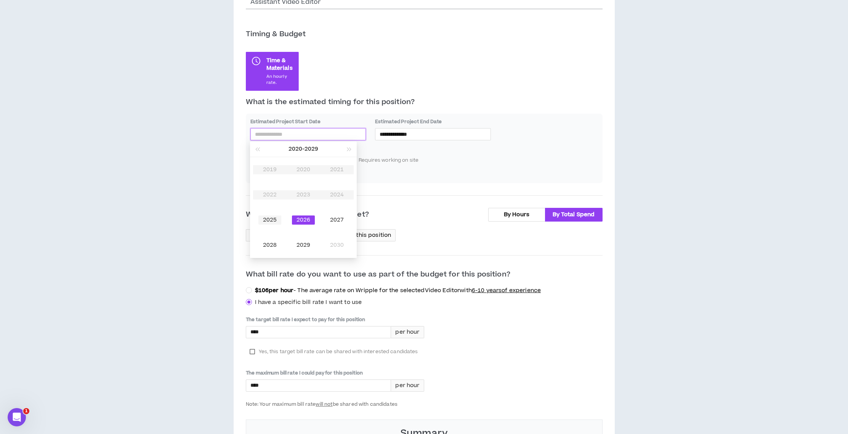
click at [271, 218] on div "2025" at bounding box center [270, 219] width 23 height 9
type input "**********"
click at [299, 173] on div "1" at bounding box center [302, 177] width 9 height 9
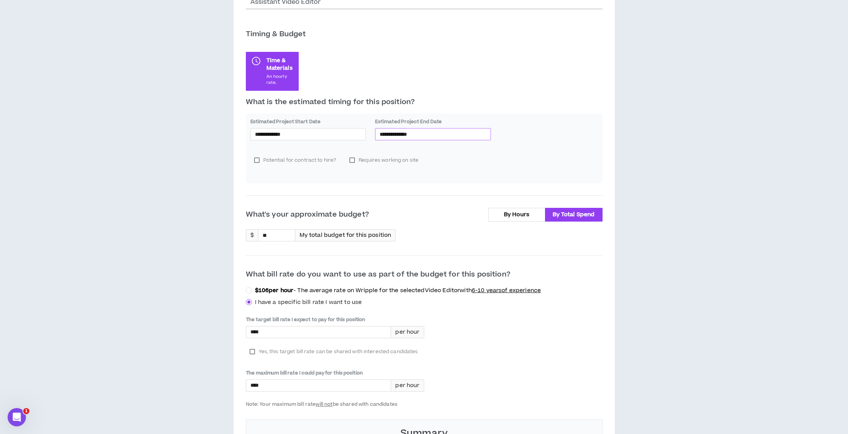
click at [415, 135] on input "**********" at bounding box center [433, 134] width 107 height 8
click at [397, 217] on div "2025" at bounding box center [395, 219] width 23 height 9
click at [396, 248] on div "Oct" at bounding box center [395, 245] width 23 height 9
type input "**********"
click at [440, 222] on div "30" at bounding box center [441, 222] width 9 height 9
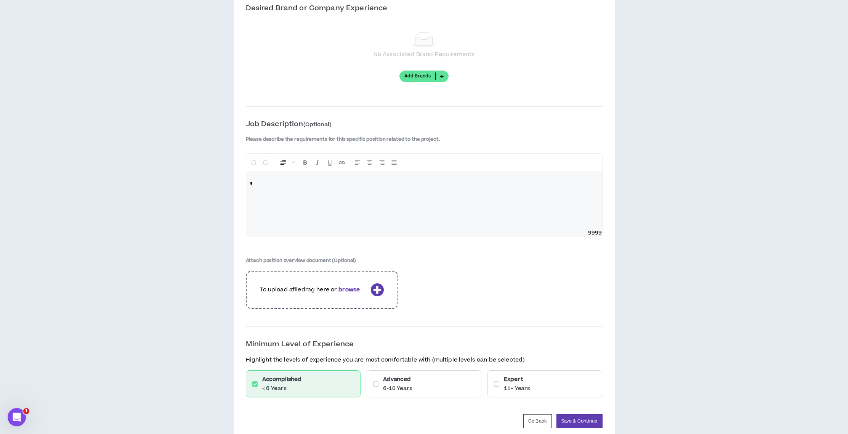
scroll to position [889, 0]
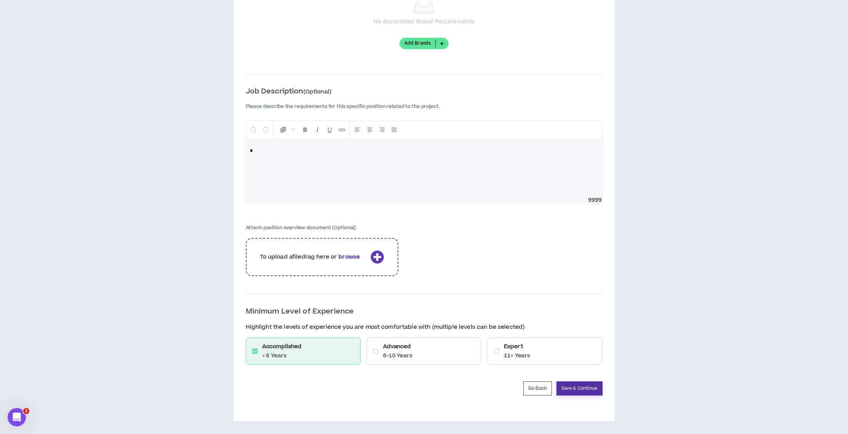
click at [578, 387] on button "Save & Continue" at bounding box center [580, 388] width 46 height 14
click at [579, 388] on button "Save & Continue" at bounding box center [580, 388] width 46 height 14
click at [301, 162] on div "*" at bounding box center [424, 167] width 356 height 57
click at [590, 392] on button "Save & Continue" at bounding box center [580, 388] width 46 height 14
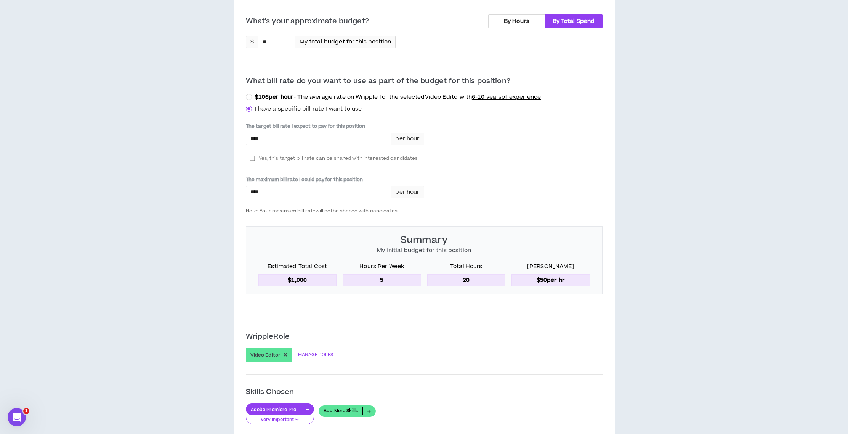
scroll to position [345, 0]
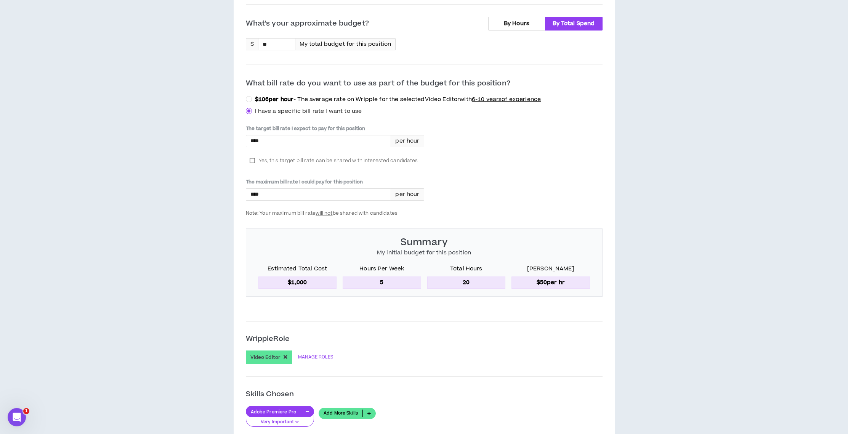
click at [455, 369] on div "**********" at bounding box center [424, 351] width 357 height 1133
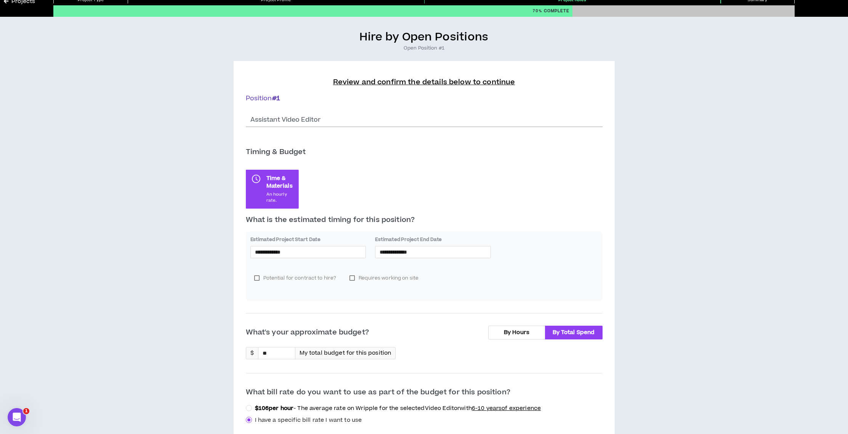
scroll to position [34, 0]
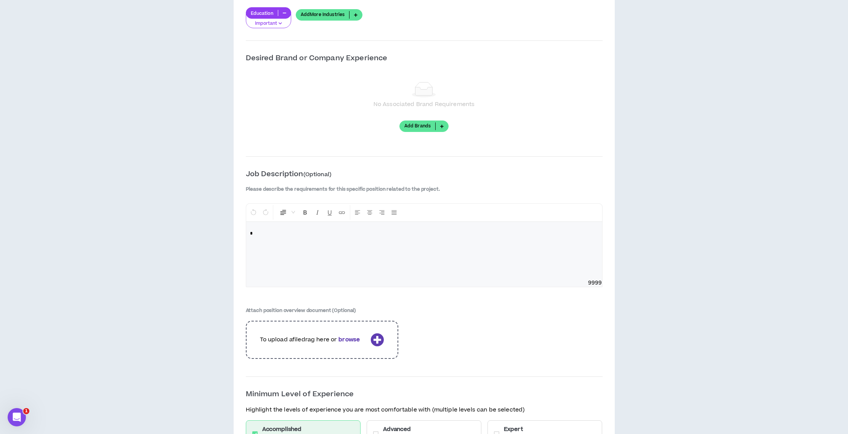
scroll to position [889, 0]
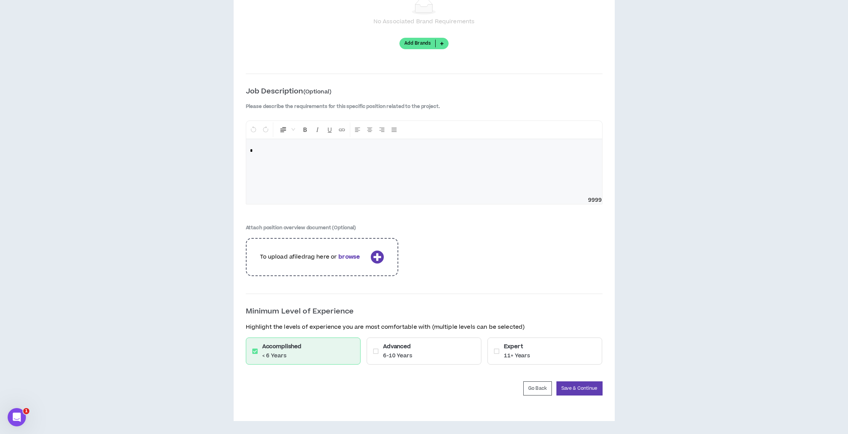
click at [464, 259] on div "Job Description (Optional) Please describe the requirements for this specific p…" at bounding box center [424, 183] width 357 height 195
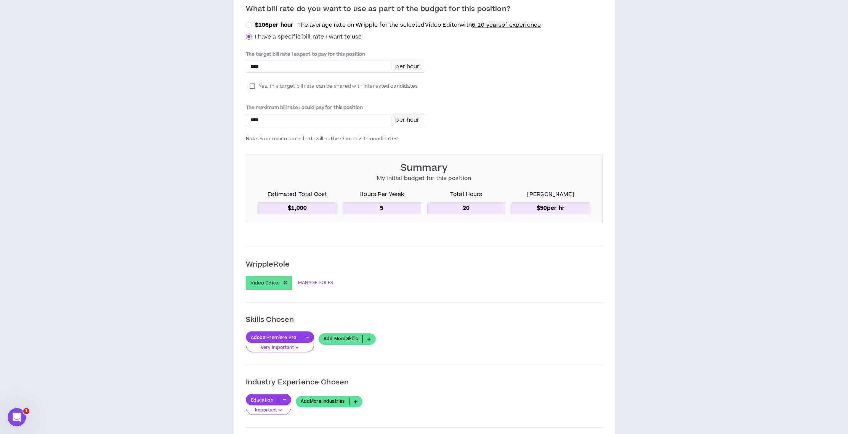
scroll to position [411, 0]
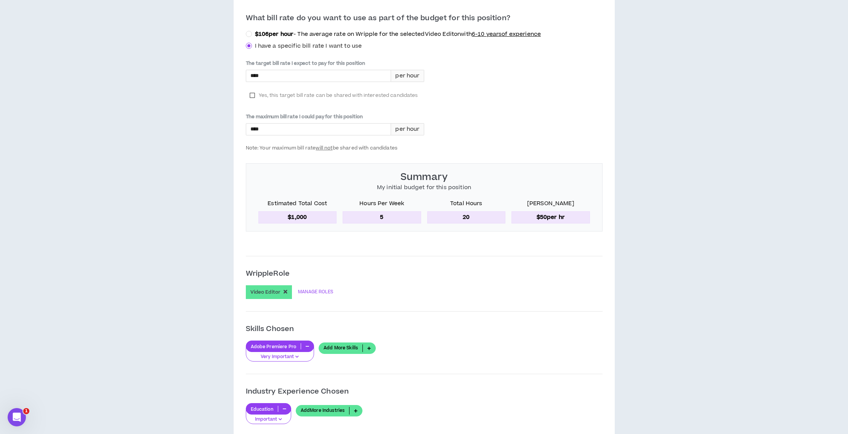
click at [302, 215] on p "$1,000" at bounding box center [298, 217] width 79 height 12
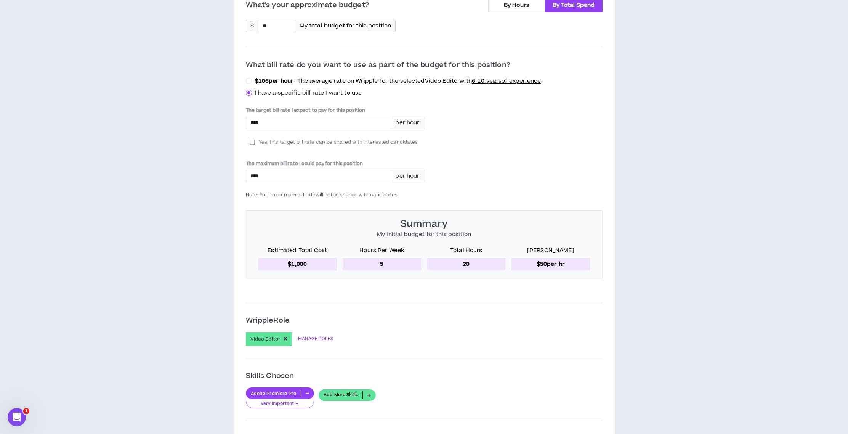
scroll to position [364, 0]
drag, startPoint x: 386, startPoint y: 263, endPoint x: 379, endPoint y: 262, distance: 6.9
click at [379, 262] on p "5" at bounding box center [382, 264] width 79 height 12
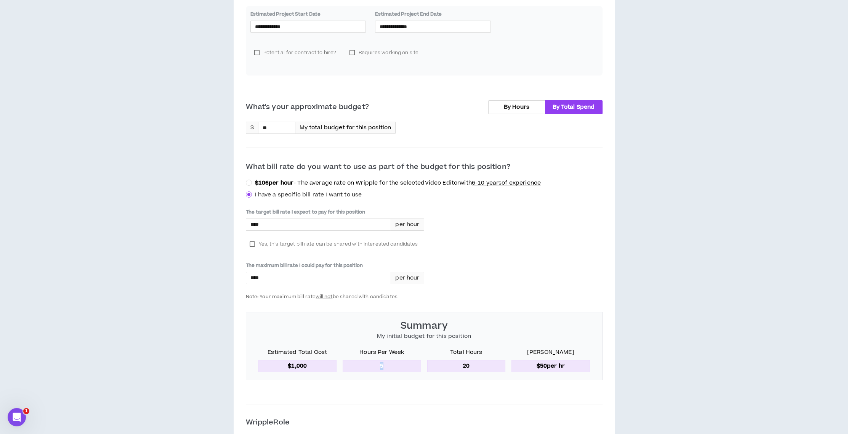
scroll to position [226, 0]
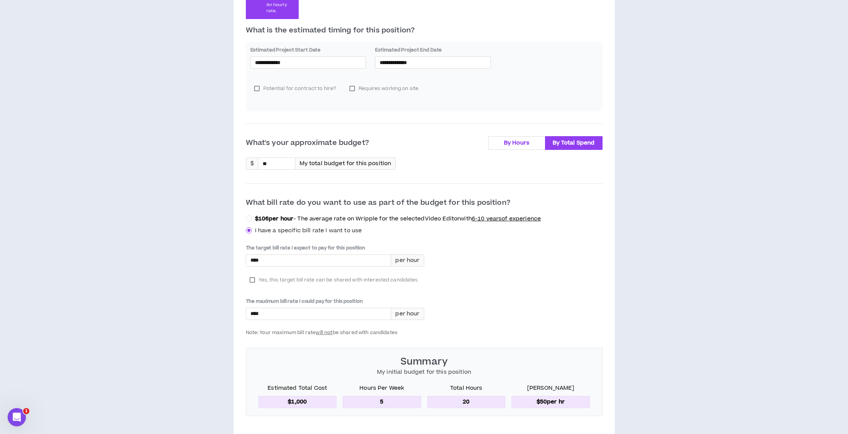
click at [509, 139] on span "By Hours" at bounding box center [517, 143] width 26 height 8
drag, startPoint x: 242, startPoint y: 160, endPoint x: 231, endPoint y: 159, distance: 11.1
type input "*"
click at [524, 283] on div "The target bill rate I expect to pay for this position **** per hour Yes, this …" at bounding box center [424, 289] width 357 height 91
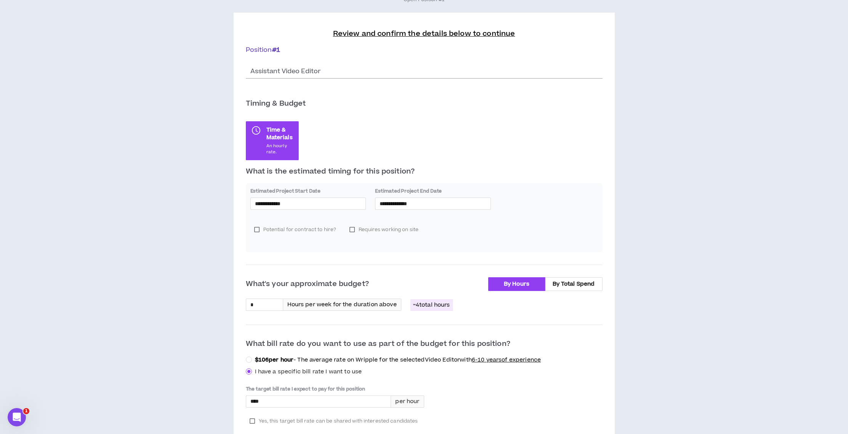
scroll to position [0, 0]
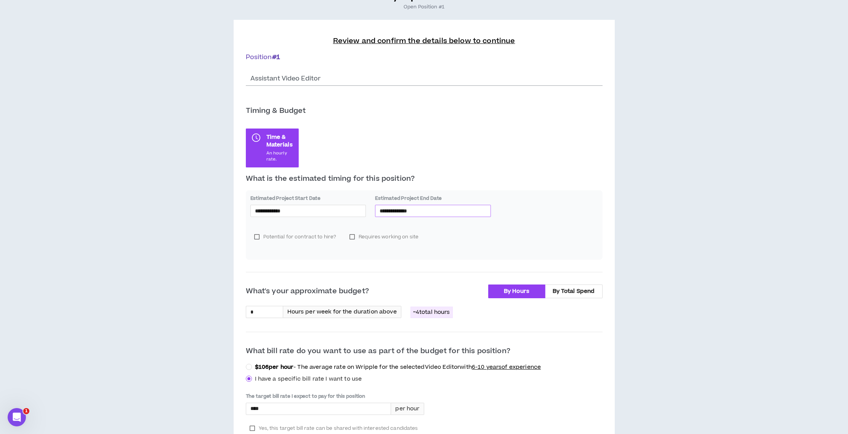
click at [403, 209] on input "**********" at bounding box center [433, 211] width 107 height 8
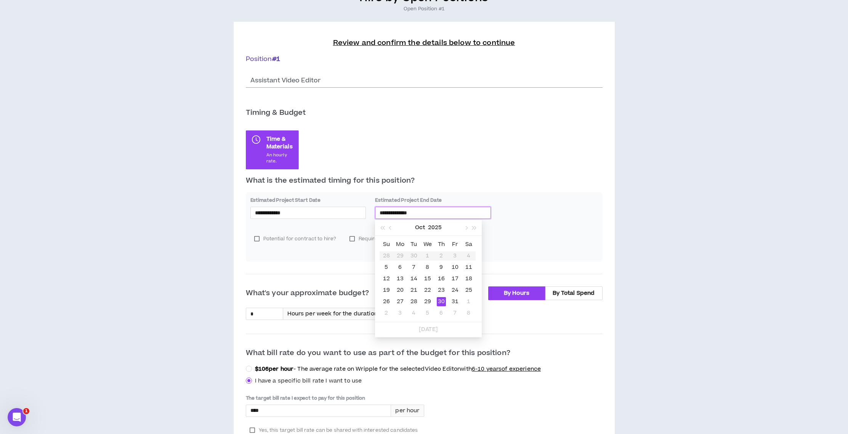
scroll to position [75, 0]
type input "**********"
click at [453, 265] on div "10" at bounding box center [455, 267] width 9 height 9
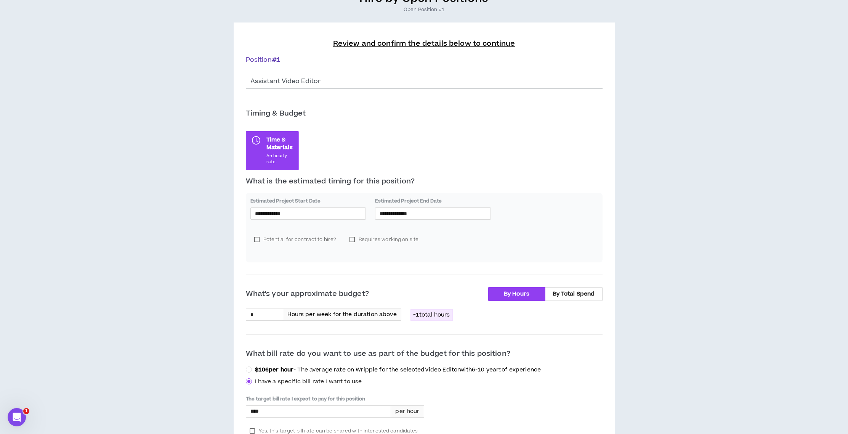
click at [529, 246] on div "Potential for contract to hire? Requires working on site" at bounding box center [425, 242] width 348 height 31
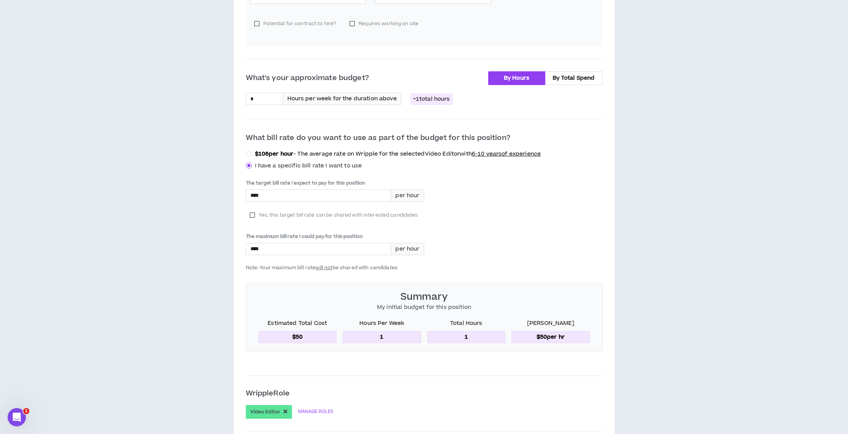
scroll to position [290, 0]
drag, startPoint x: 255, startPoint y: 101, endPoint x: 230, endPoint y: 103, distance: 25.2
click at [230, 103] on div "**********" at bounding box center [424, 398] width 841 height 1243
drag, startPoint x: 240, startPoint y: 99, endPoint x: 233, endPoint y: 98, distance: 6.9
click at [234, 98] on div "**********" at bounding box center [424, 414] width 381 height 1213
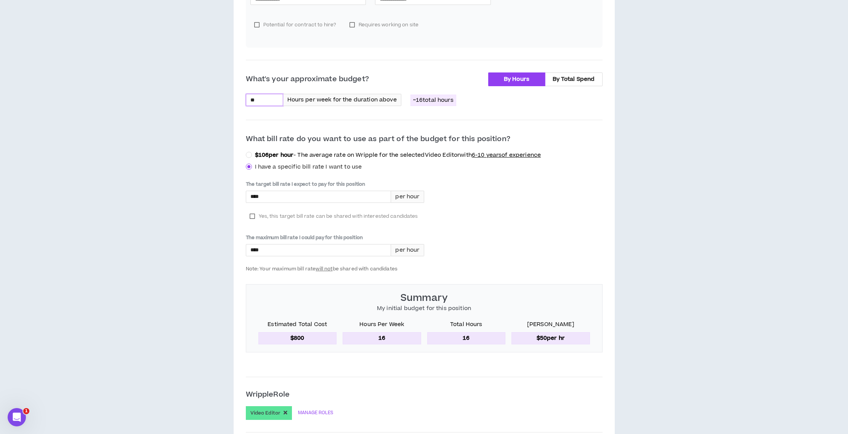
type input "**"
click at [524, 213] on div "The target bill rate I expect to pay for this position **** per hour Yes, this …" at bounding box center [424, 226] width 357 height 91
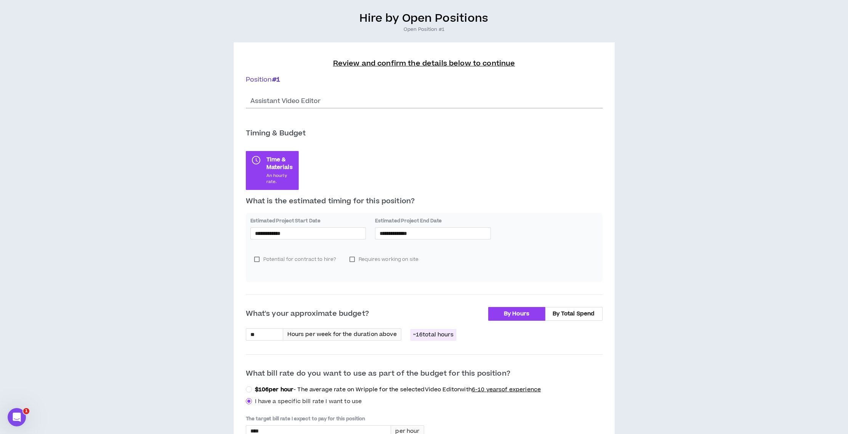
scroll to position [58, 0]
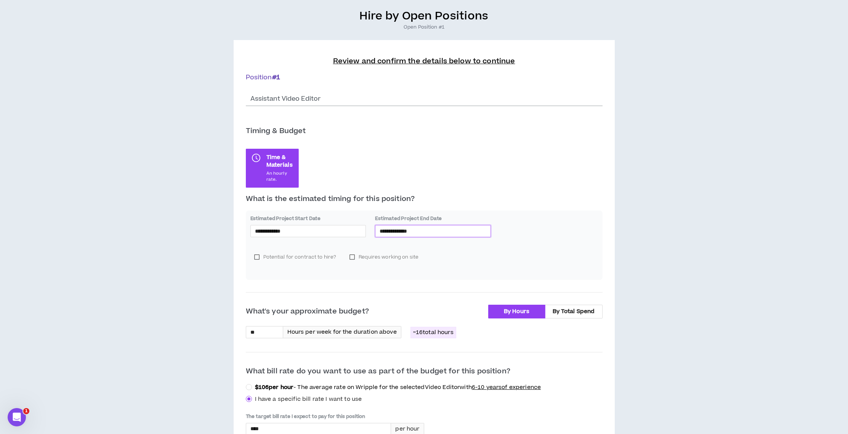
click at [414, 231] on input "**********" at bounding box center [433, 231] width 107 height 8
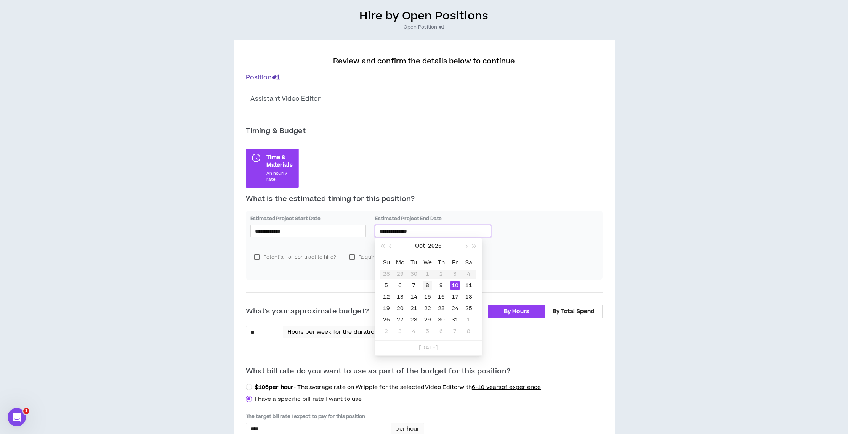
type input "**********"
click at [426, 285] on div "8" at bounding box center [427, 285] width 9 height 9
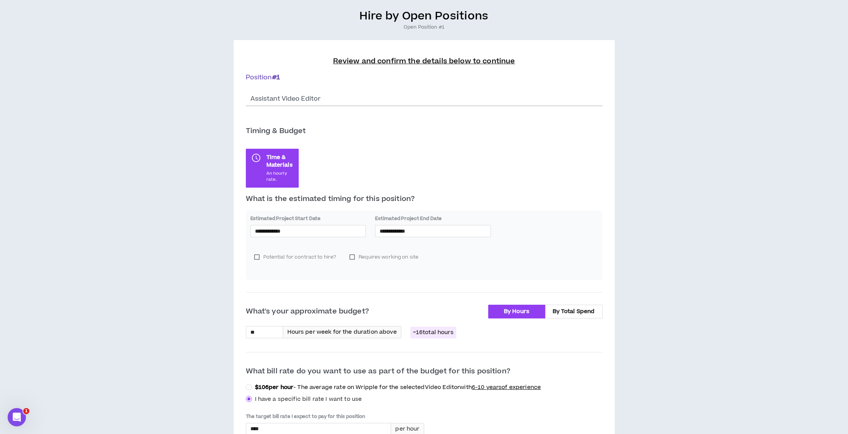
click at [569, 254] on div "Potential for contract to hire? Requires working on site" at bounding box center [425, 260] width 348 height 31
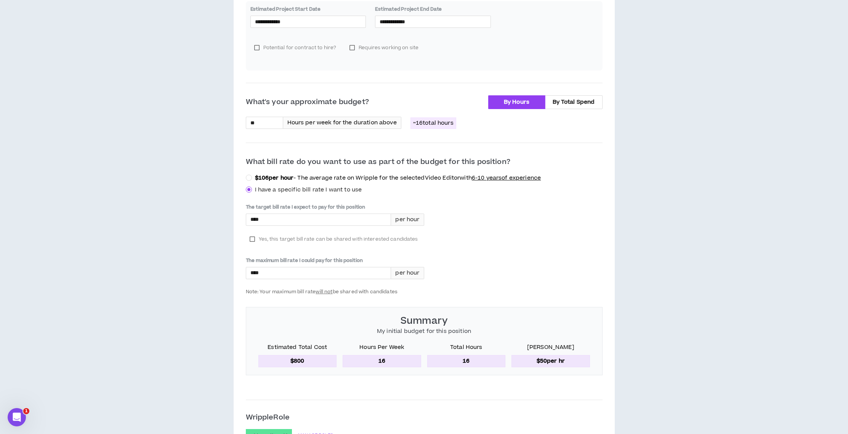
scroll to position [267, 0]
drag, startPoint x: 261, startPoint y: 122, endPoint x: 225, endPoint y: 120, distance: 35.5
click at [225, 120] on div "**********" at bounding box center [424, 420] width 841 height 1243
type input "*"
click at [565, 269] on div "The target bill rate I expect to pay for this position **** per hour Yes, this …" at bounding box center [424, 248] width 357 height 91
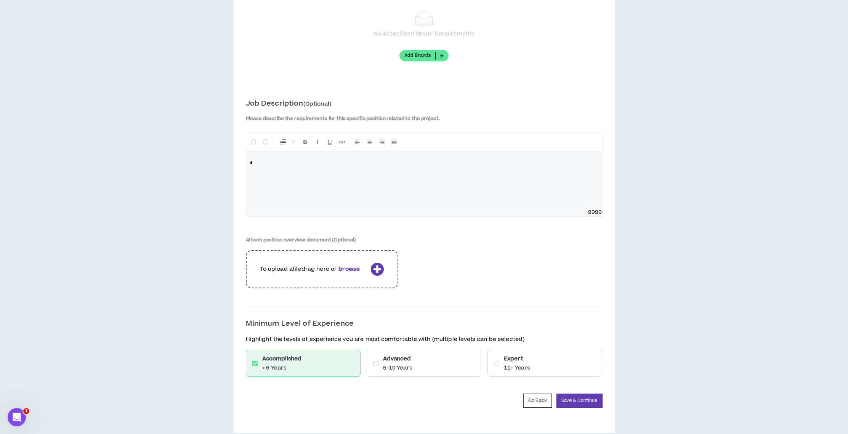
scroll to position [889, 0]
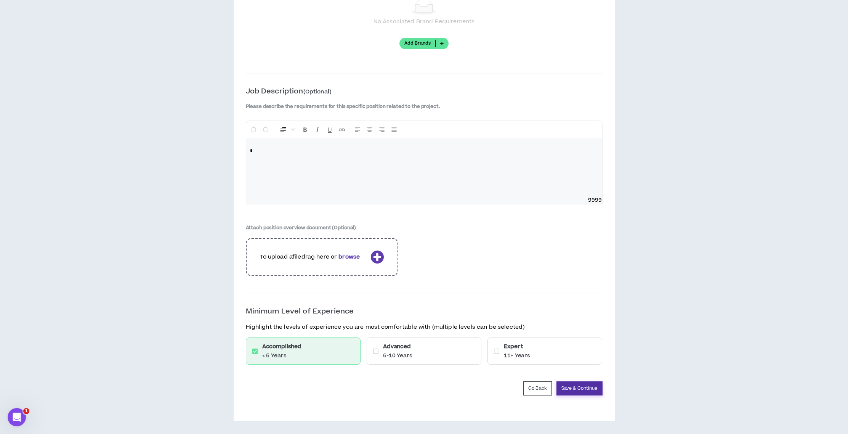
click at [584, 389] on button "Save & Continue" at bounding box center [580, 388] width 46 height 14
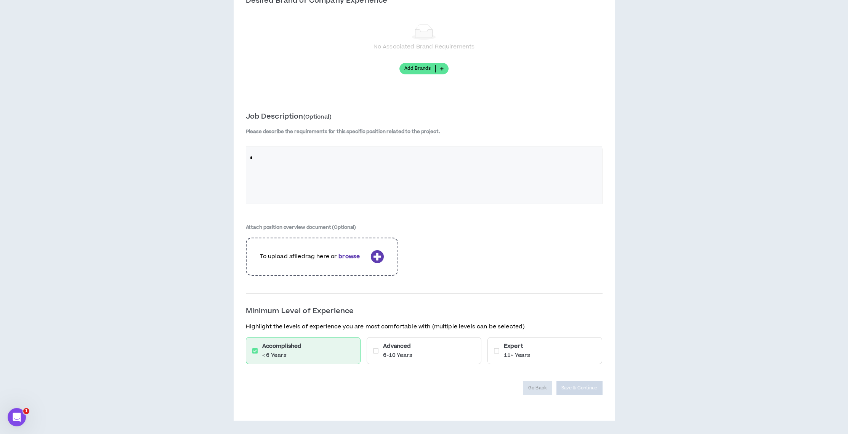
scroll to position [864, 0]
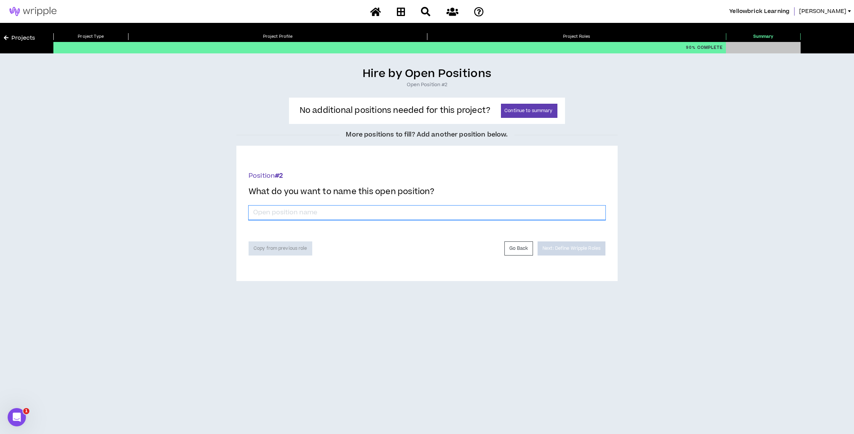
click at [302, 212] on input "*" at bounding box center [427, 213] width 357 height 14
type input "Assistant Video Editor"
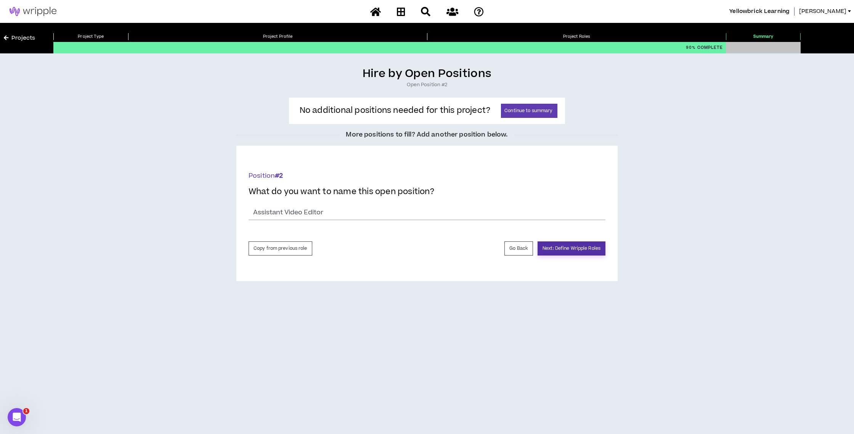
click at [548, 245] on button "Next: Define Wripple Roles" at bounding box center [572, 248] width 68 height 14
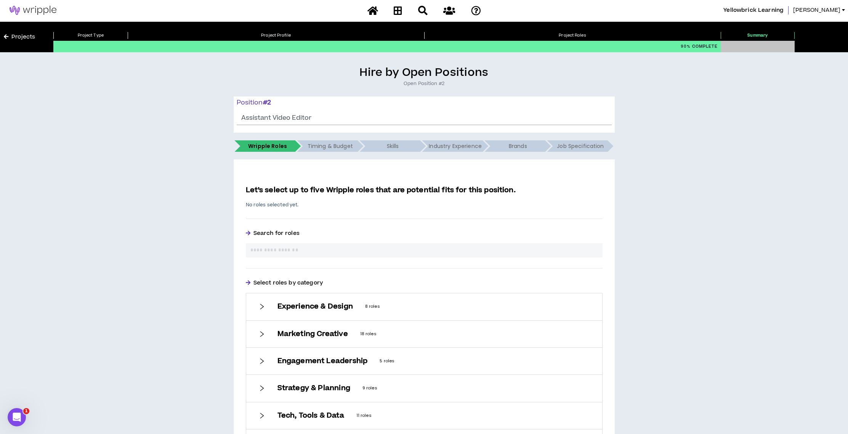
scroll to position [84, 0]
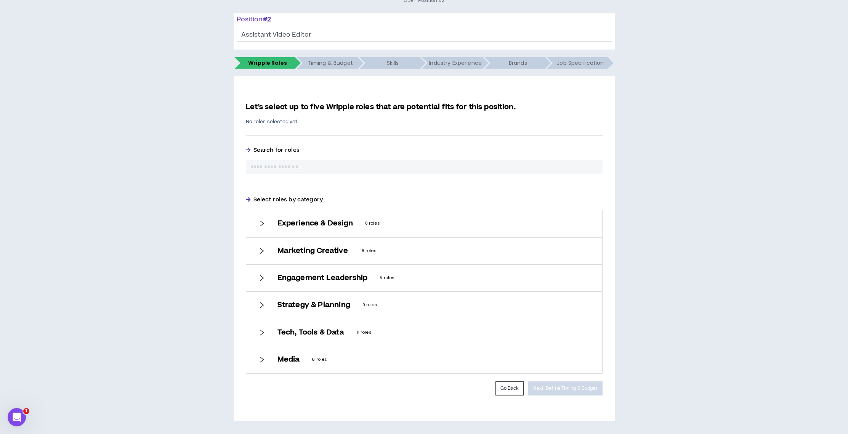
click at [264, 362] on icon "right" at bounding box center [262, 359] width 7 height 7
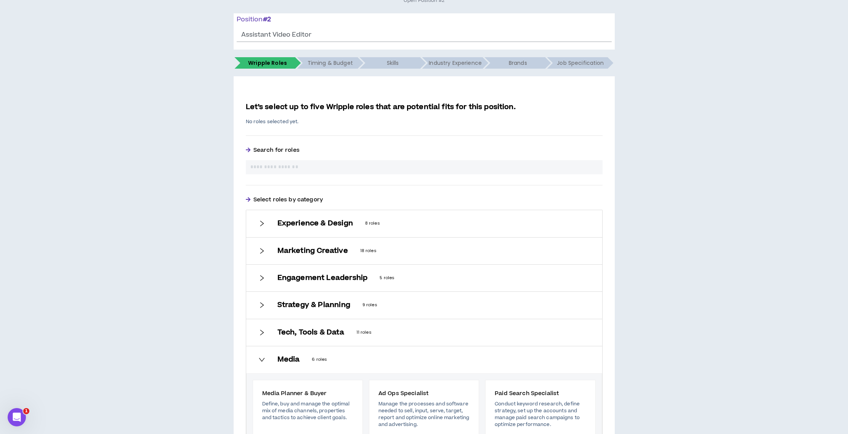
click at [264, 361] on icon "right" at bounding box center [262, 359] width 7 height 7
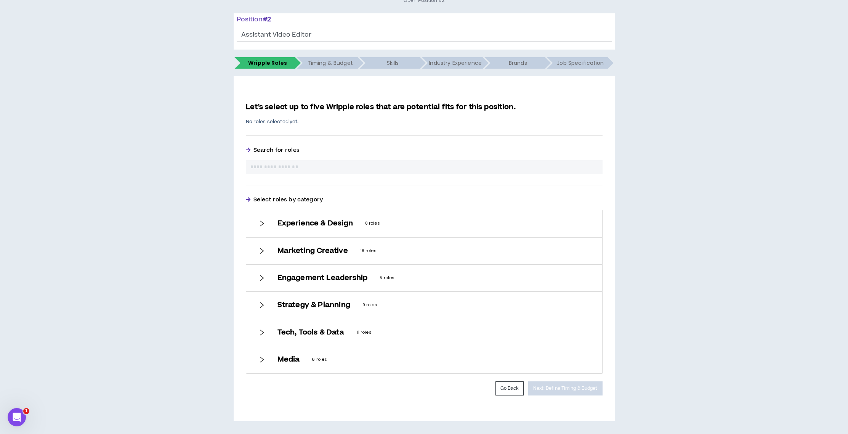
click at [260, 227] on div at bounding box center [262, 223] width 7 height 8
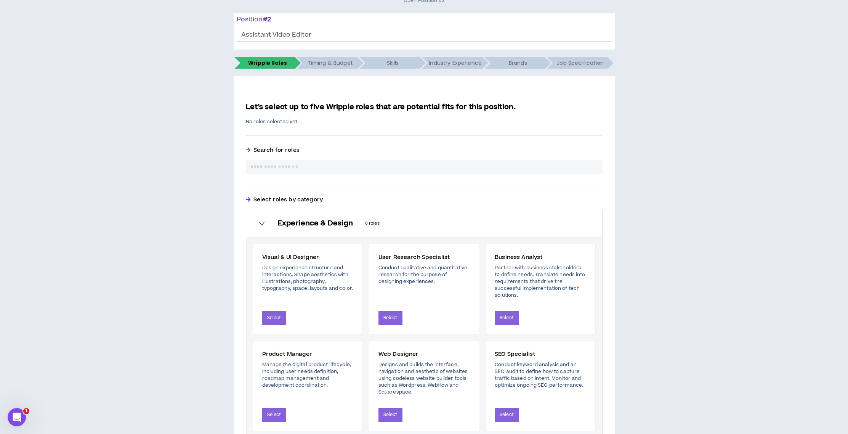
click at [260, 227] on div at bounding box center [262, 223] width 7 height 8
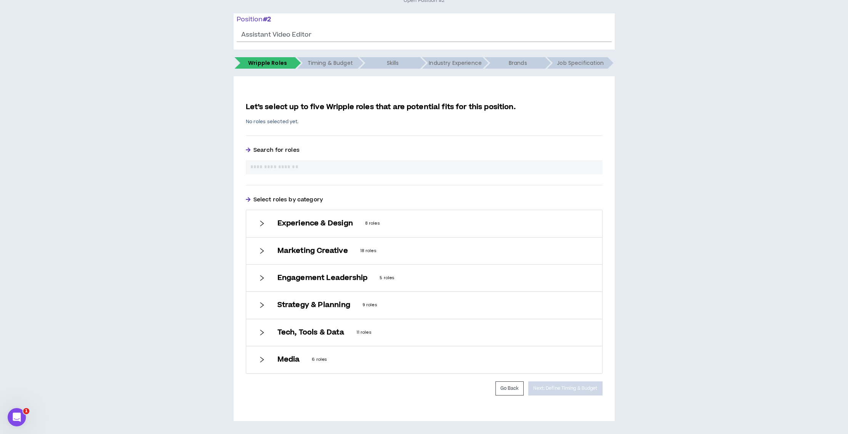
click at [375, 168] on input "text" at bounding box center [425, 167] width 348 height 8
click at [506, 392] on button "Go Back" at bounding box center [510, 388] width 29 height 14
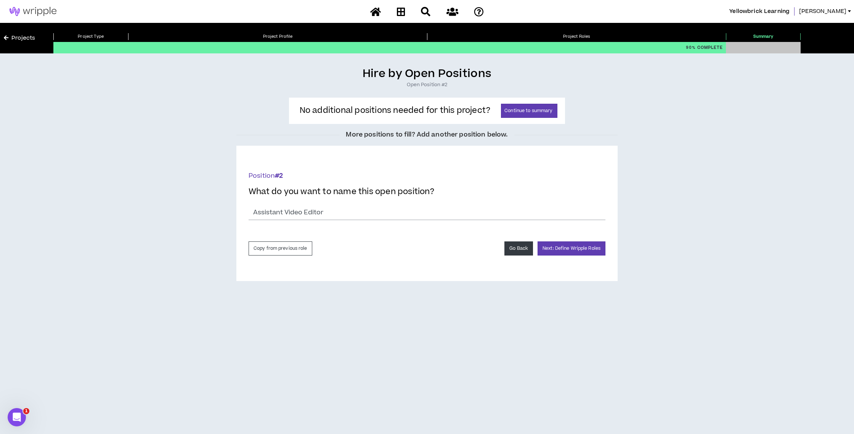
click at [515, 249] on button "Go Back" at bounding box center [518, 248] width 29 height 14
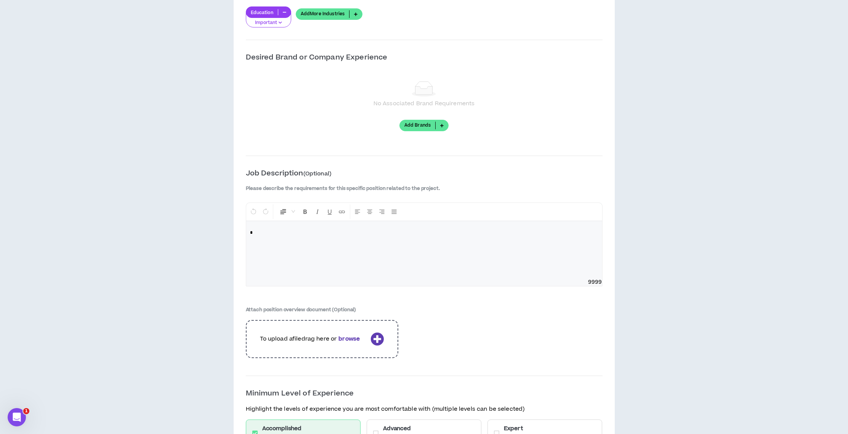
scroll to position [889, 0]
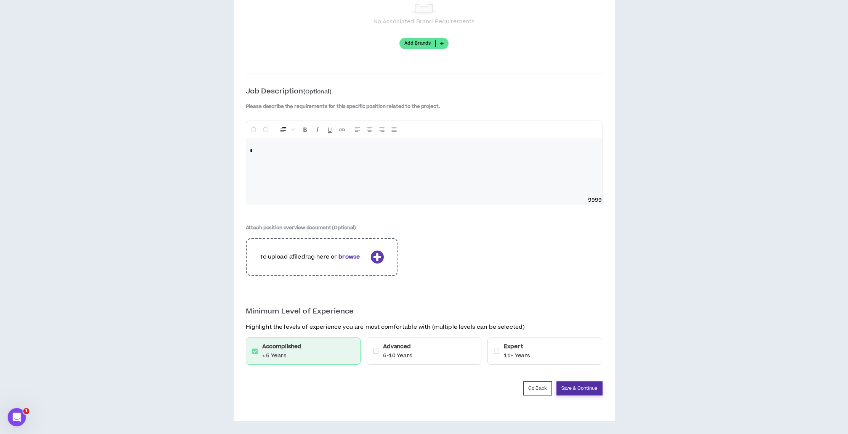
click at [571, 391] on button "Save & Continue" at bounding box center [580, 388] width 46 height 14
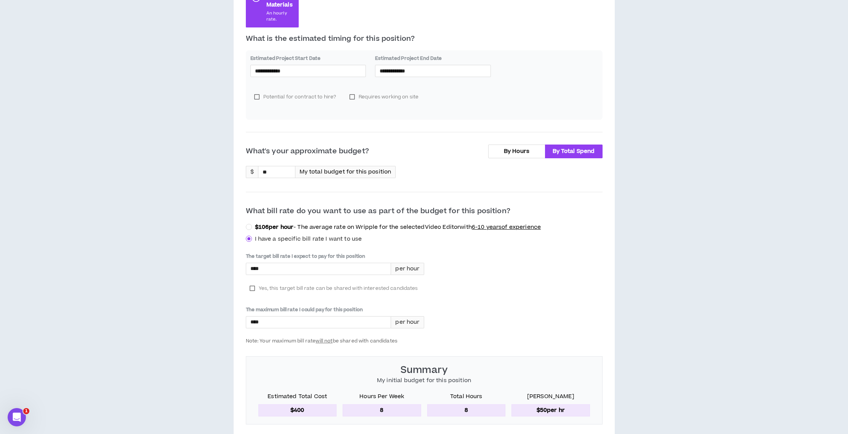
scroll to position [0, 0]
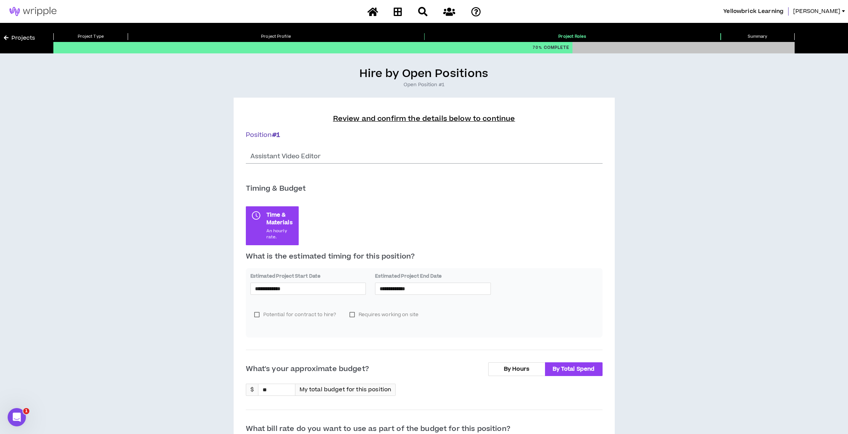
click at [568, 31] on div "Project Type Project Profile Project Roles Summary" at bounding box center [424, 32] width 742 height 19
click at [568, 36] on p "Project Roles" at bounding box center [572, 36] width 297 height 7
click at [434, 120] on p "Review and confirm the details below to continue" at bounding box center [424, 119] width 357 height 11
click at [456, 117] on p "Review and confirm the details below to continue" at bounding box center [424, 119] width 357 height 11
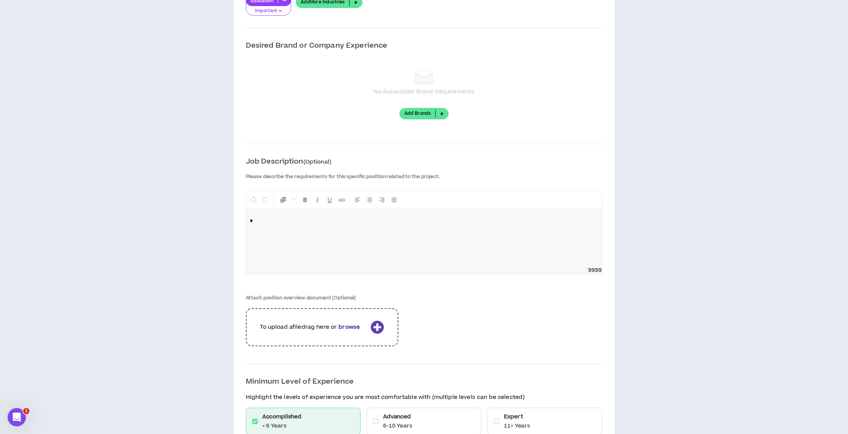
scroll to position [889, 0]
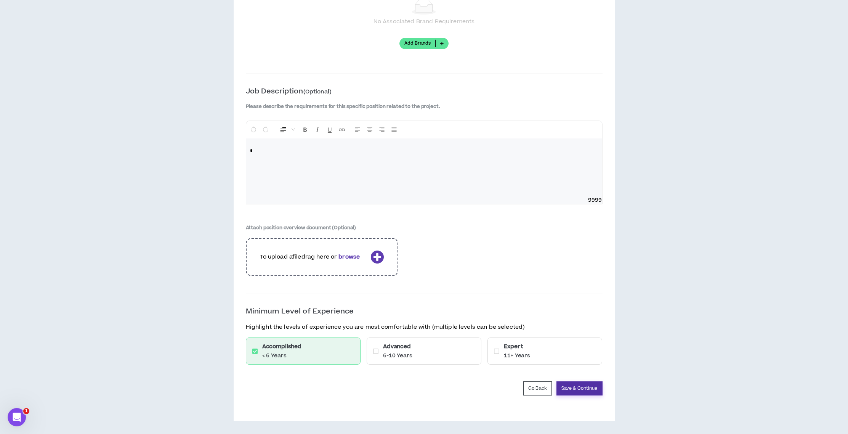
click at [579, 390] on button "Save & Continue" at bounding box center [580, 388] width 46 height 14
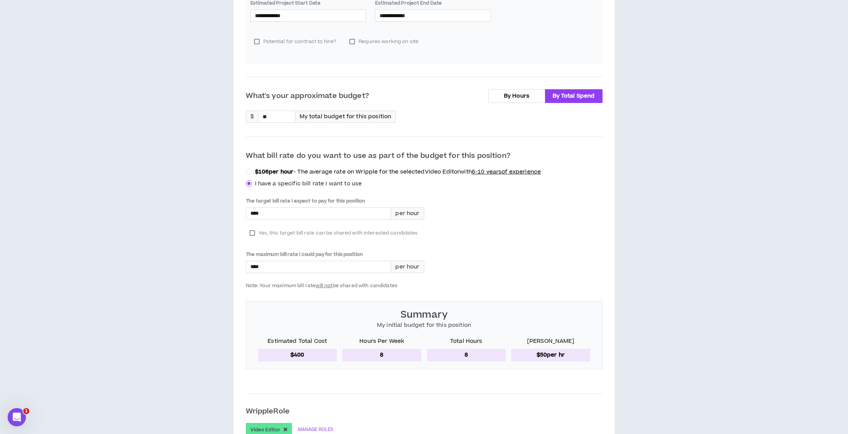
scroll to position [264, 0]
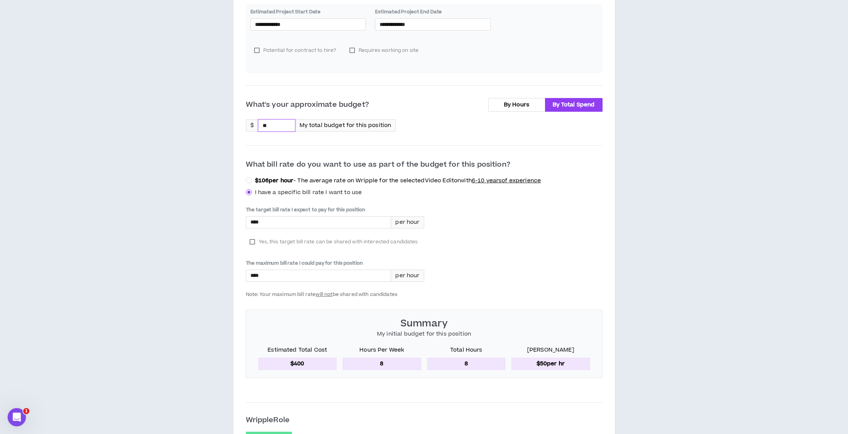
click at [280, 127] on input "**" at bounding box center [277, 125] width 37 height 11
type input "**"
click at [511, 286] on div "The target bill rate I expect to pay for this position **** per hour Yes, this …" at bounding box center [424, 251] width 357 height 91
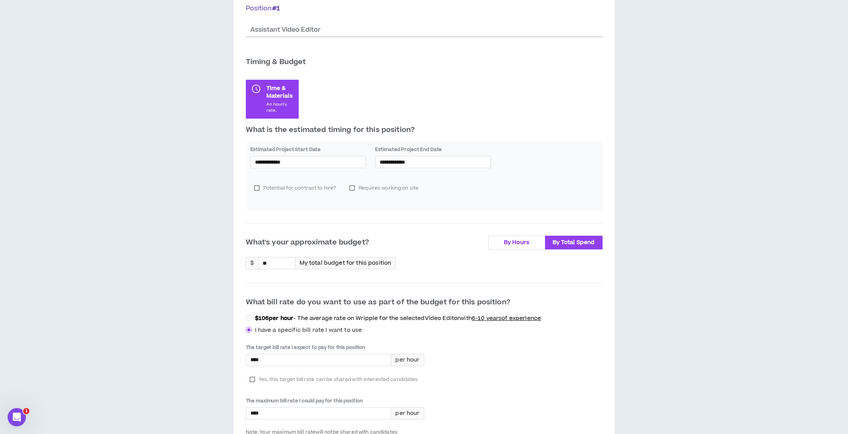
scroll to position [128, 0]
click at [313, 360] on input "****" at bounding box center [318, 358] width 145 height 11
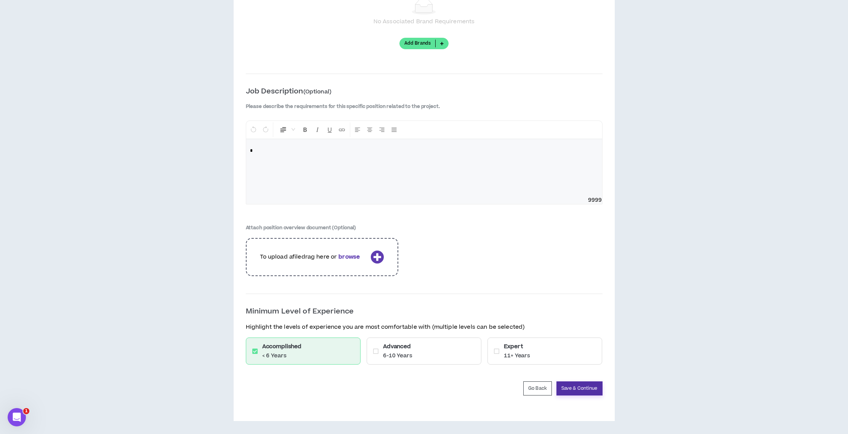
click at [589, 387] on button "Save & Continue" at bounding box center [580, 388] width 46 height 14
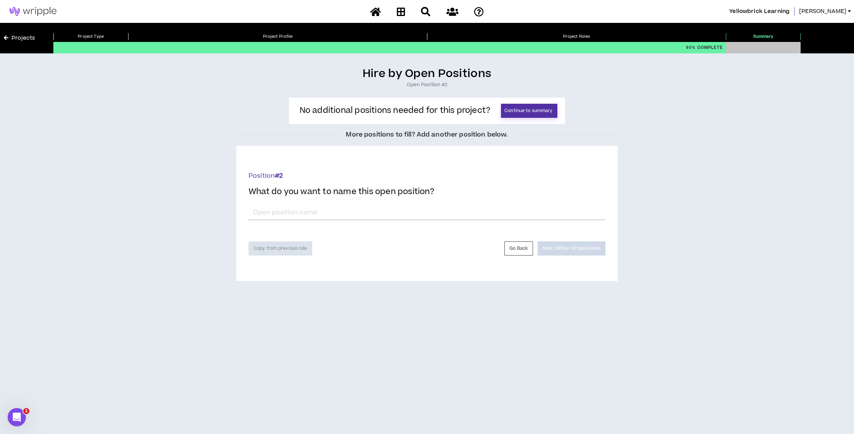
click at [523, 110] on button "Continue to summary" at bounding box center [529, 111] width 56 height 14
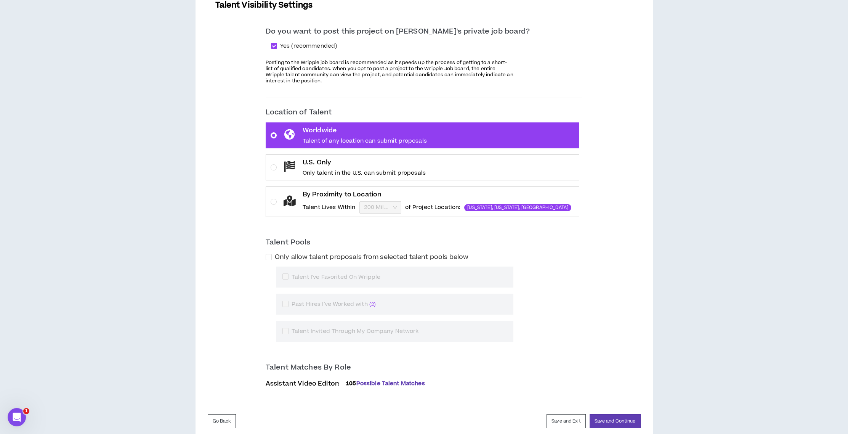
scroll to position [124, 0]
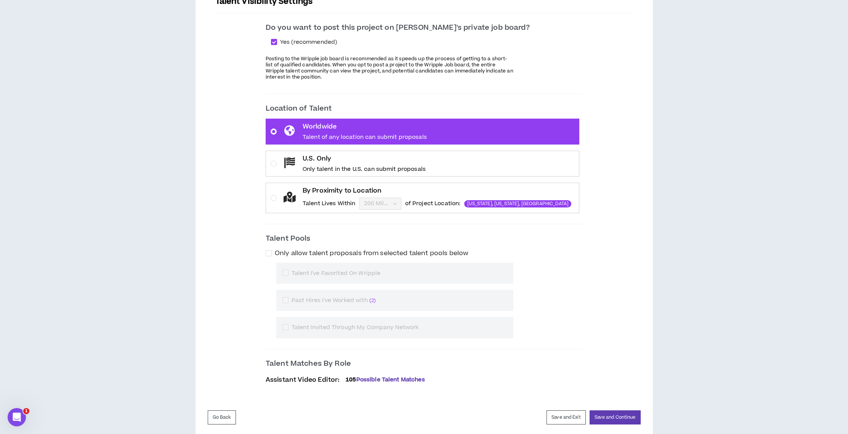
click at [396, 170] on p "Only talent in the U.S. can submit proposals" at bounding box center [364, 169] width 123 height 8
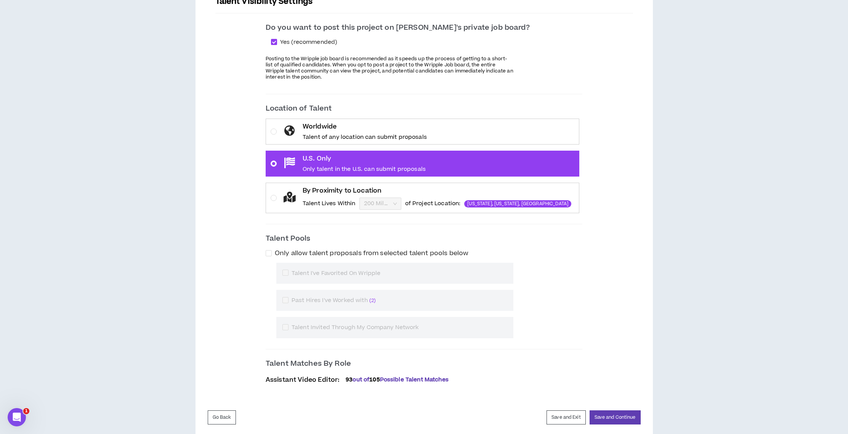
click at [611, 199] on div "Talent Visibility Settings Do you want to post this project on [PERSON_NAME]'s …" at bounding box center [424, 191] width 433 height 410
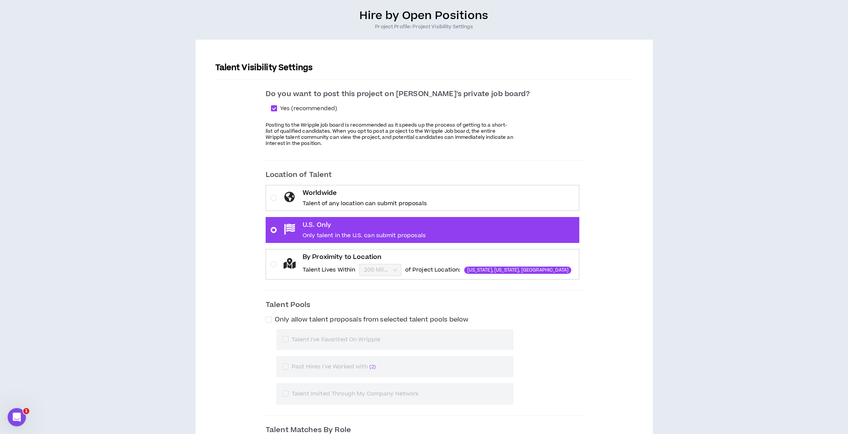
scroll to position [59, 0]
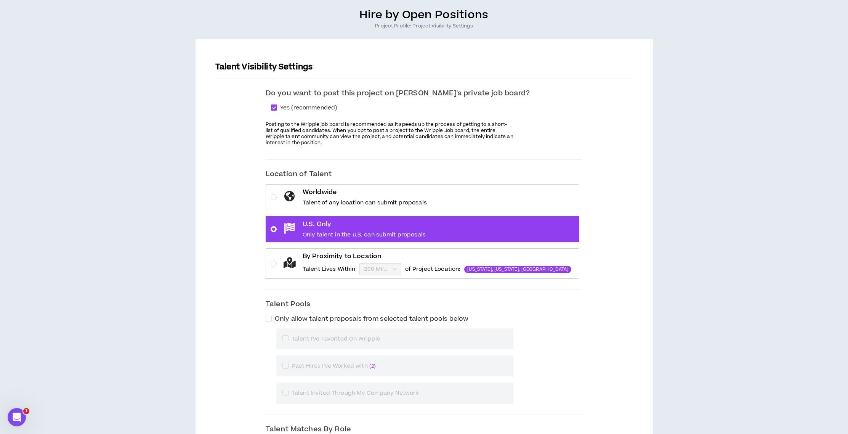
click at [277, 106] on span at bounding box center [274, 107] width 6 height 6
checkbox input "*****"
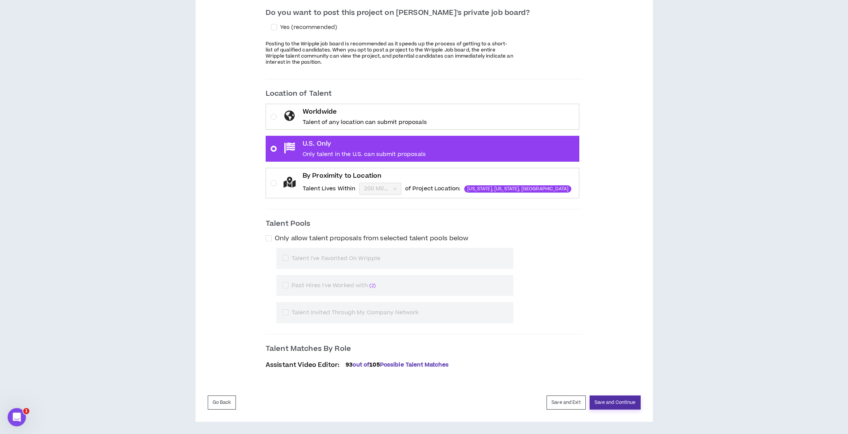
click at [600, 405] on button "Save and Continue" at bounding box center [615, 402] width 51 height 14
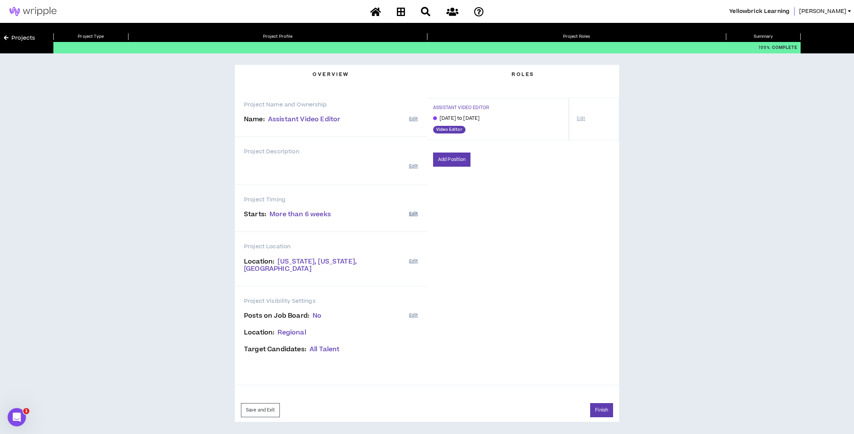
click at [414, 214] on button "Edit" at bounding box center [413, 214] width 9 height 13
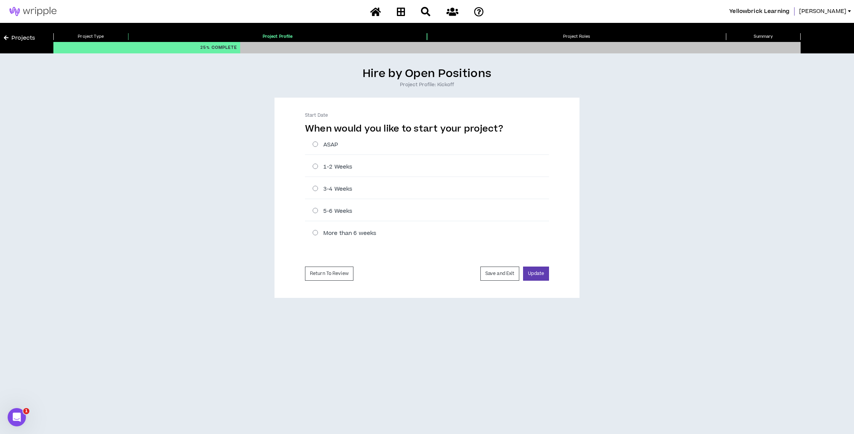
click at [315, 163] on label "1-2 Weeks" at bounding box center [431, 167] width 236 height 8
radio input "****"
click at [534, 273] on button "Update" at bounding box center [536, 274] width 26 height 14
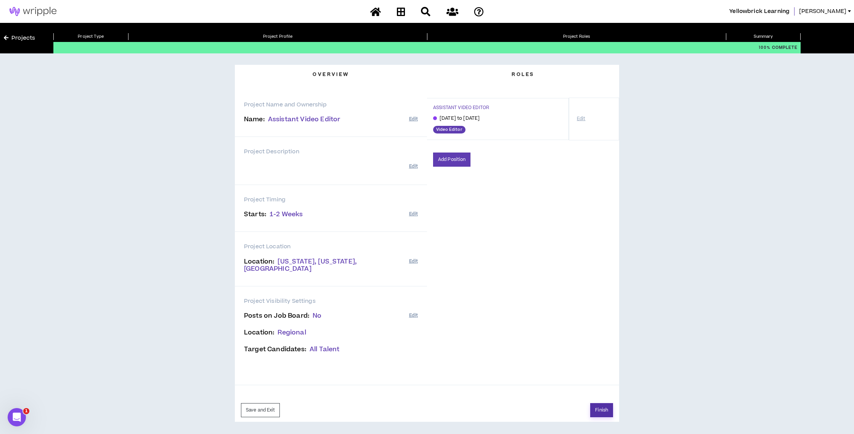
click at [604, 403] on button "Finish" at bounding box center [601, 410] width 23 height 14
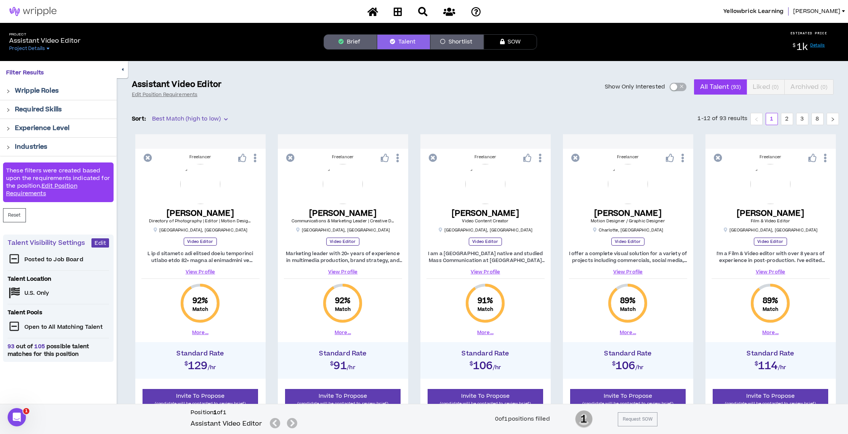
click at [179, 120] on span "Best Match (high to low)" at bounding box center [189, 118] width 75 height 11
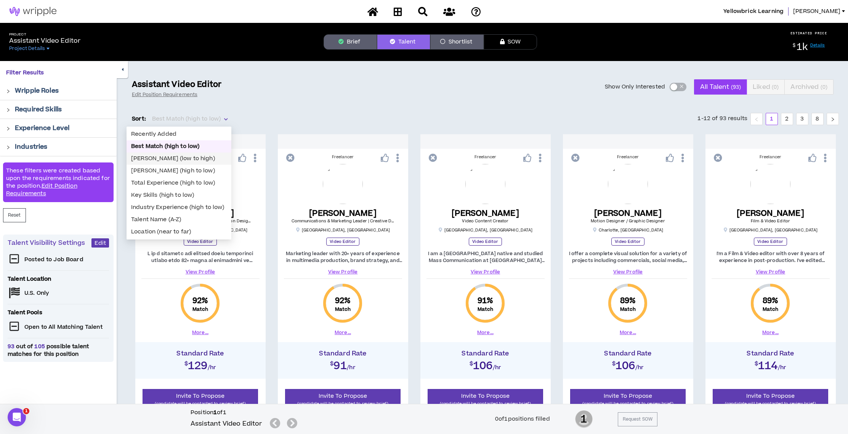
click at [175, 157] on div "[PERSON_NAME] (low to high)" at bounding box center [179, 158] width 96 height 8
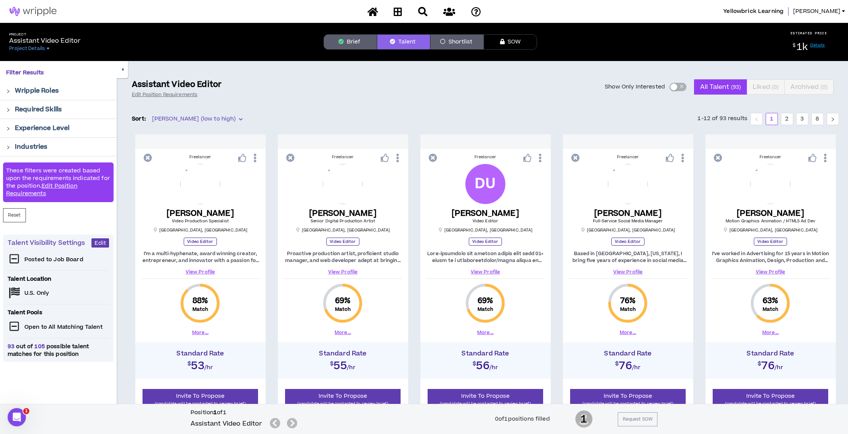
click at [254, 157] on icon at bounding box center [255, 157] width 8 height 13
drag, startPoint x: 199, startPoint y: 239, endPoint x: 194, endPoint y: 264, distance: 25.0
click at [199, 239] on p "Video Editor" at bounding box center [200, 242] width 33 height 8
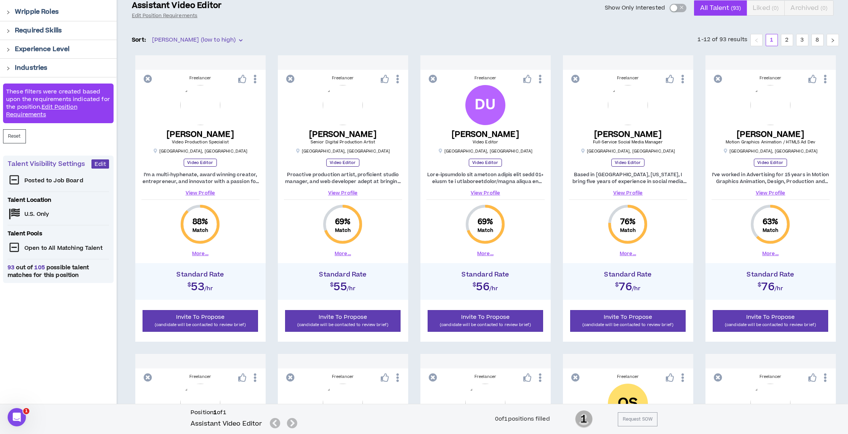
scroll to position [92, 0]
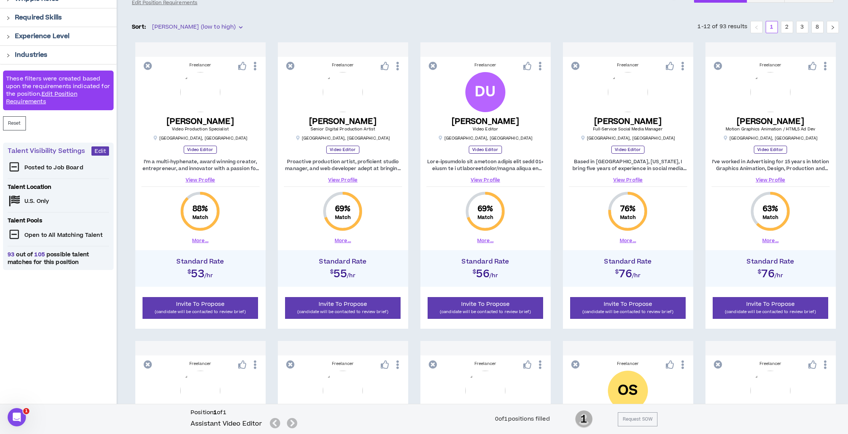
click at [204, 212] on span "88 %" at bounding box center [201, 209] width 16 height 11
click at [201, 180] on link "View Profile" at bounding box center [200, 180] width 118 height 7
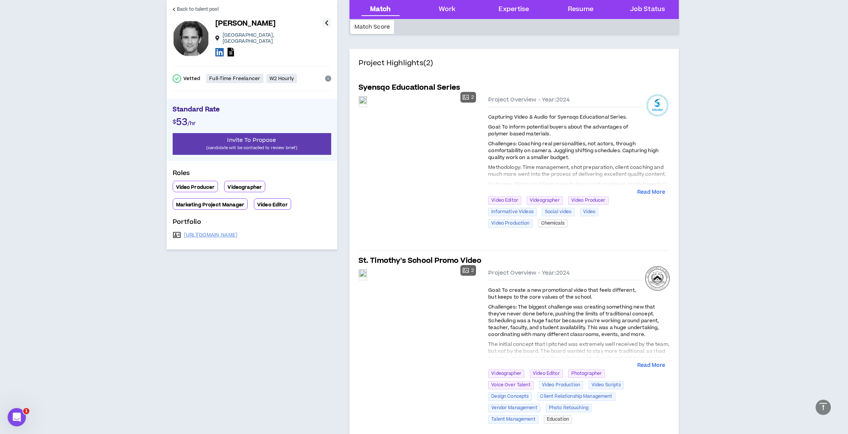
scroll to position [350, 0]
click at [367, 108] on div "Preview" at bounding box center [363, 102] width 8 height 10
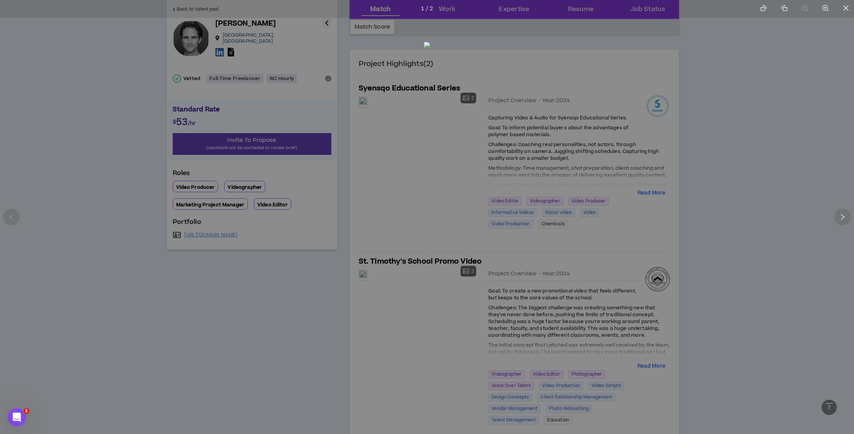
click at [47, 181] on div at bounding box center [427, 217] width 854 height 434
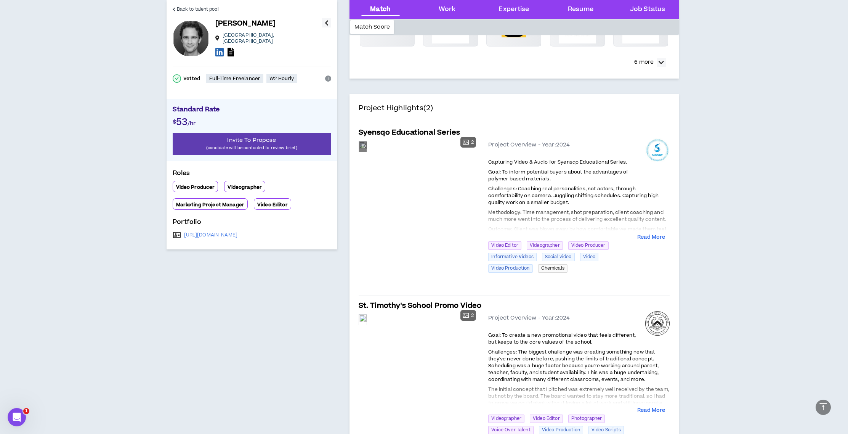
scroll to position [312, 0]
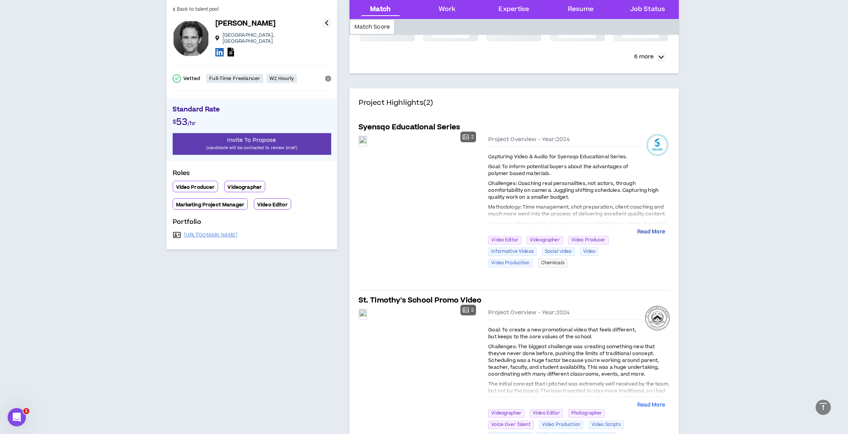
click at [652, 233] on button "Read More" at bounding box center [652, 232] width 28 height 8
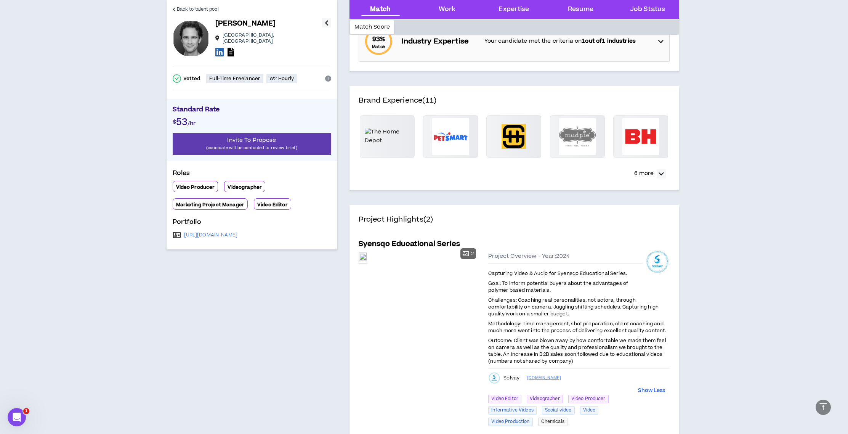
scroll to position [0, 0]
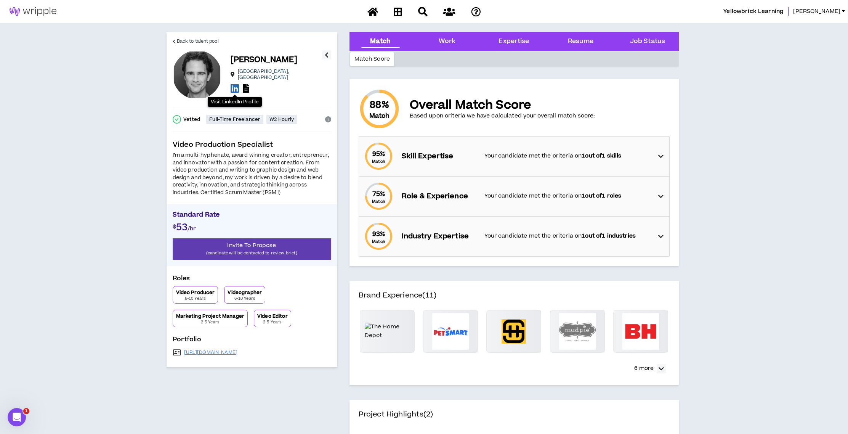
click at [233, 87] on icon at bounding box center [235, 89] width 8 height 10
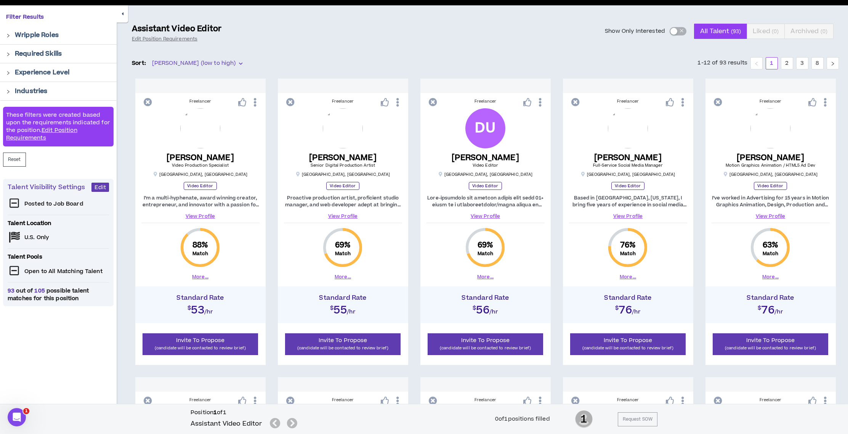
scroll to position [56, 0]
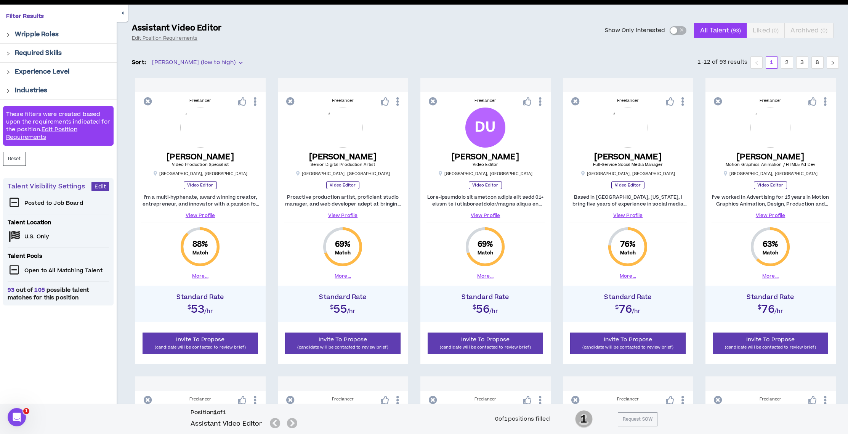
click at [477, 214] on link "View Profile" at bounding box center [486, 215] width 118 height 7
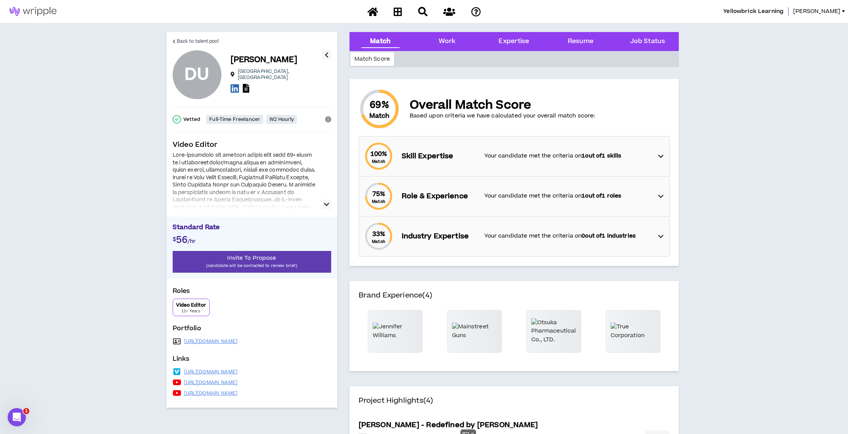
click at [235, 88] on icon at bounding box center [235, 89] width 8 height 10
click at [324, 207] on icon "button" at bounding box center [326, 204] width 5 height 9
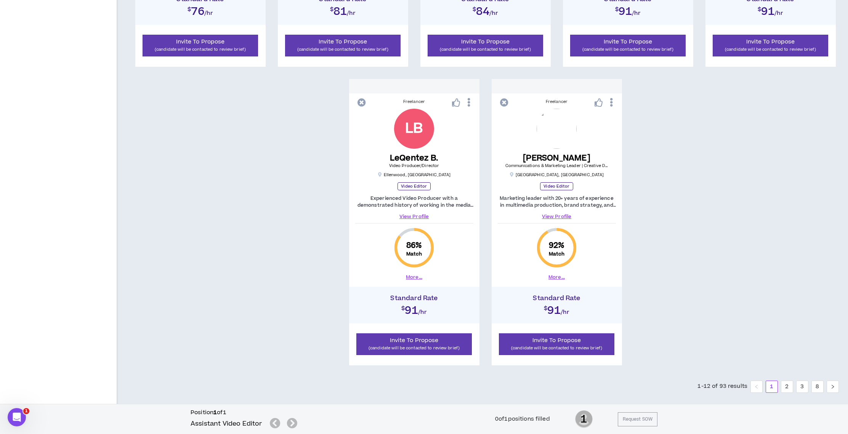
scroll to position [664, 0]
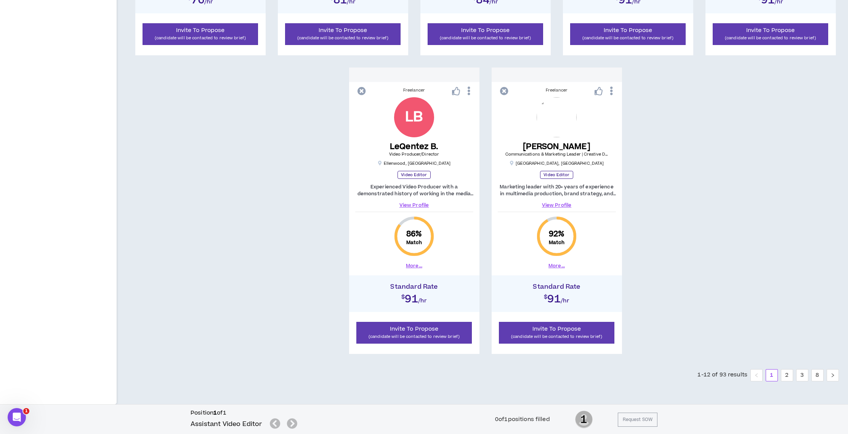
click at [557, 133] on img at bounding box center [557, 117] width 40 height 40
click at [552, 205] on link "View Profile" at bounding box center [557, 205] width 118 height 7
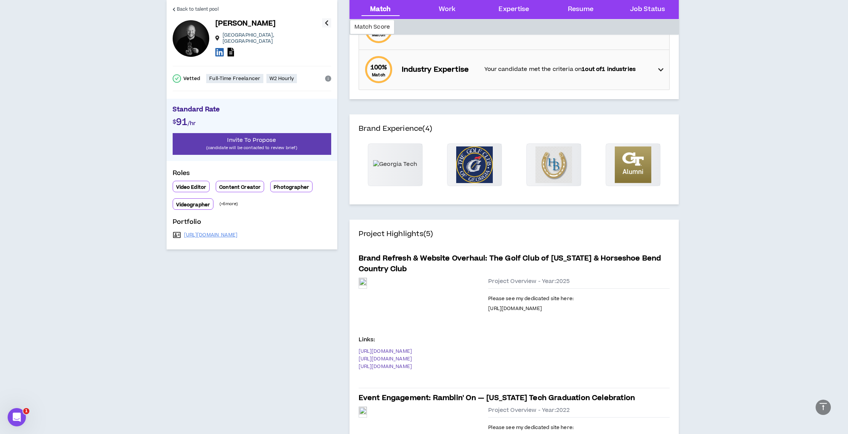
scroll to position [124, 0]
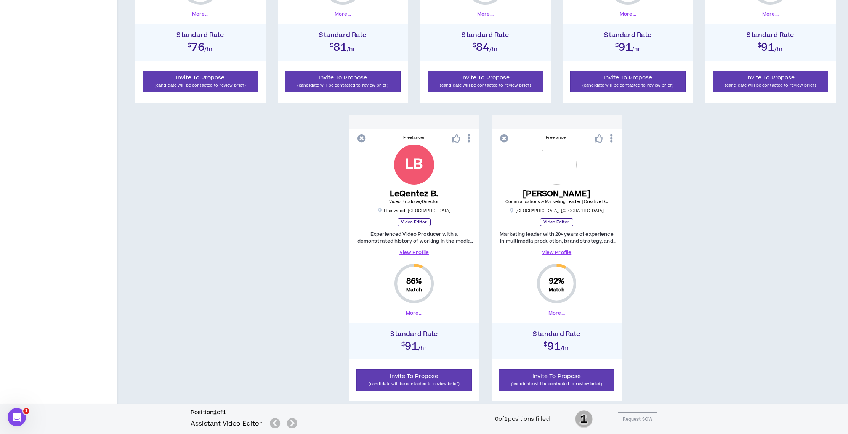
scroll to position [650, 0]
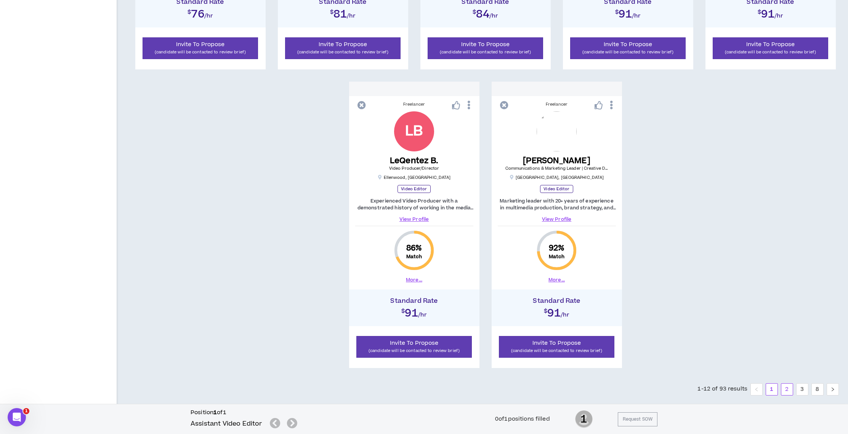
click at [791, 385] on link "2" at bounding box center [787, 389] width 11 height 11
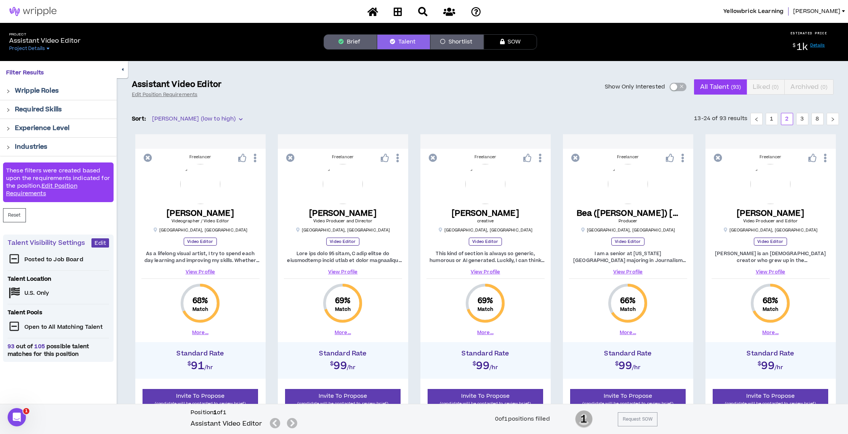
click at [8, 127] on icon "right" at bounding box center [8, 129] width 4 height 4
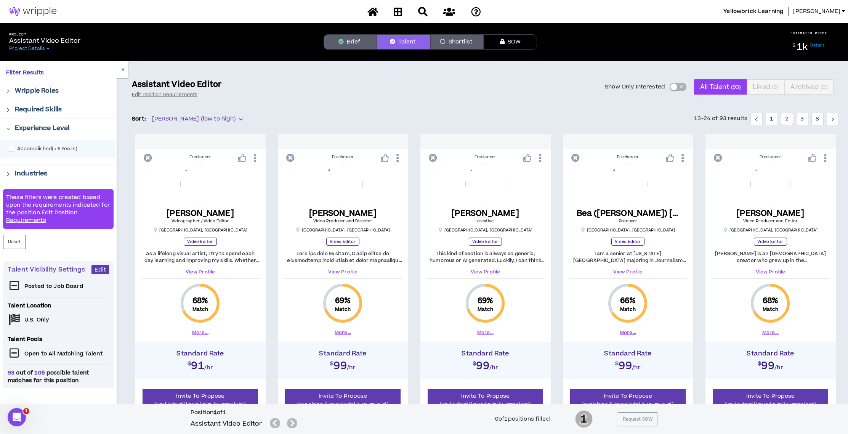
click at [10, 114] on div "Required Skills" at bounding box center [58, 109] width 117 height 18
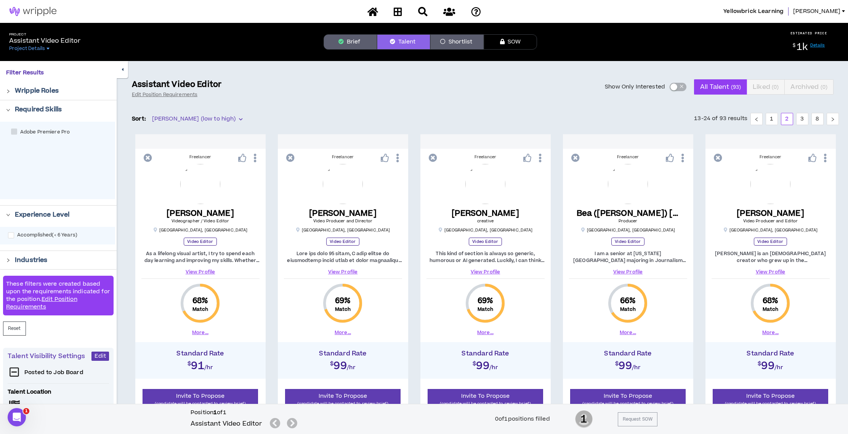
click at [10, 114] on div "Required Skills" at bounding box center [58, 109] width 117 height 18
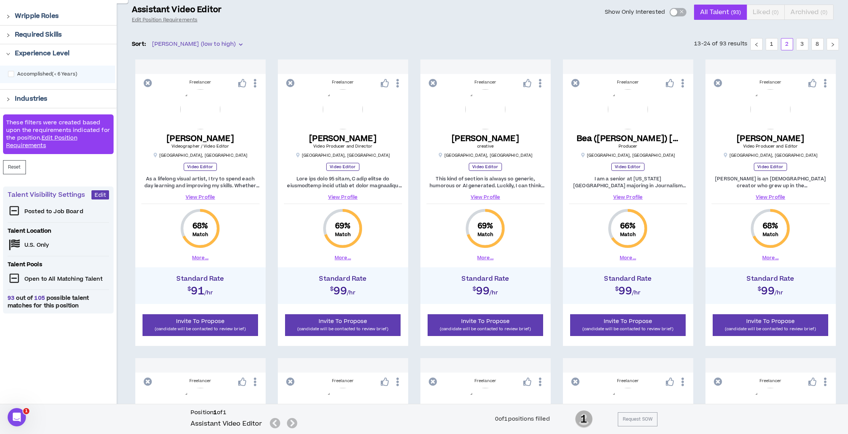
scroll to position [51, 0]
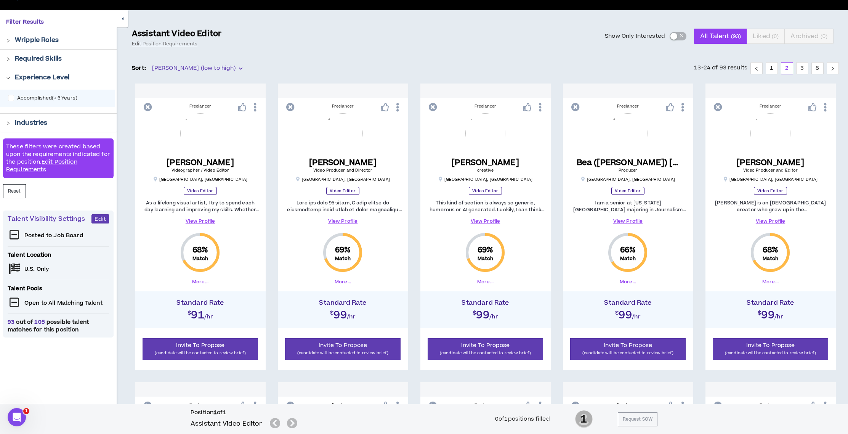
click at [200, 126] on img at bounding box center [200, 133] width 40 height 40
click at [206, 219] on link "View Profile" at bounding box center [200, 221] width 118 height 7
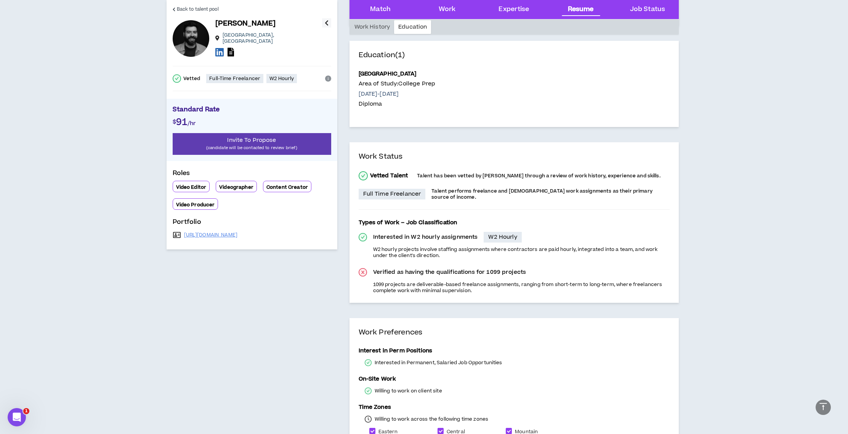
scroll to position [1149, 0]
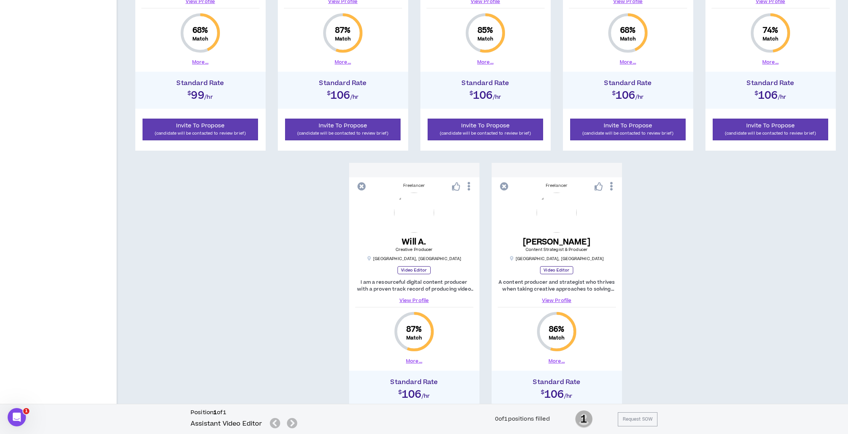
scroll to position [644, 0]
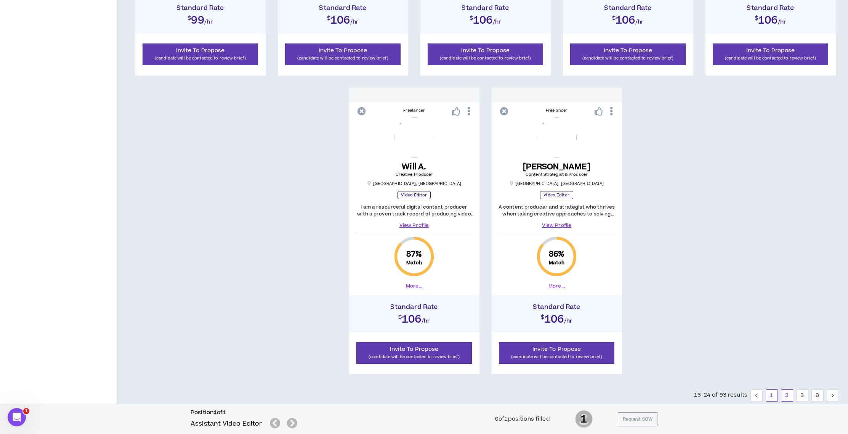
click at [774, 394] on link "1" at bounding box center [771, 395] width 11 height 11
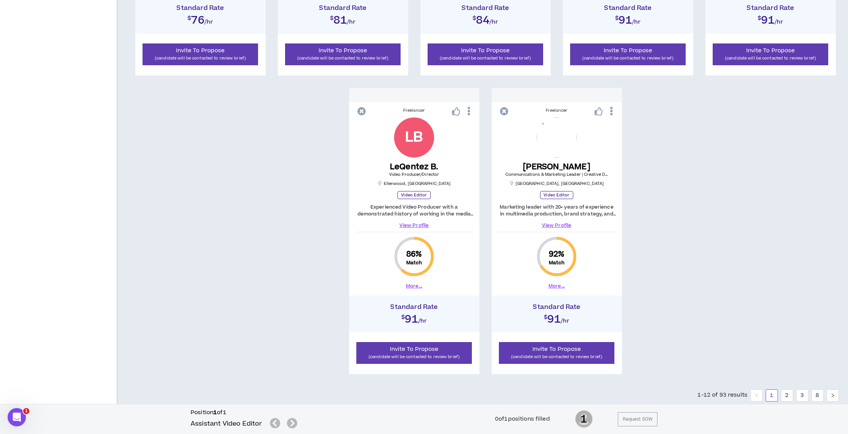
click at [560, 135] on img at bounding box center [557, 137] width 40 height 40
click at [614, 109] on icon at bounding box center [612, 110] width 8 height 13
click at [582, 185] on div "[PERSON_NAME] Communications & Marketing Leader | Creative Director | Content S…" at bounding box center [557, 174] width 103 height 24
click at [557, 149] on img at bounding box center [557, 137] width 40 height 40
click at [556, 223] on link "View Profile" at bounding box center [557, 225] width 118 height 7
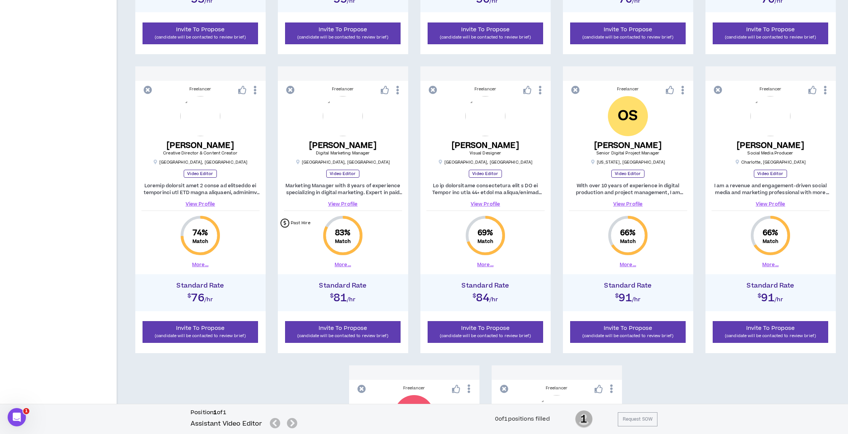
scroll to position [357, 0]
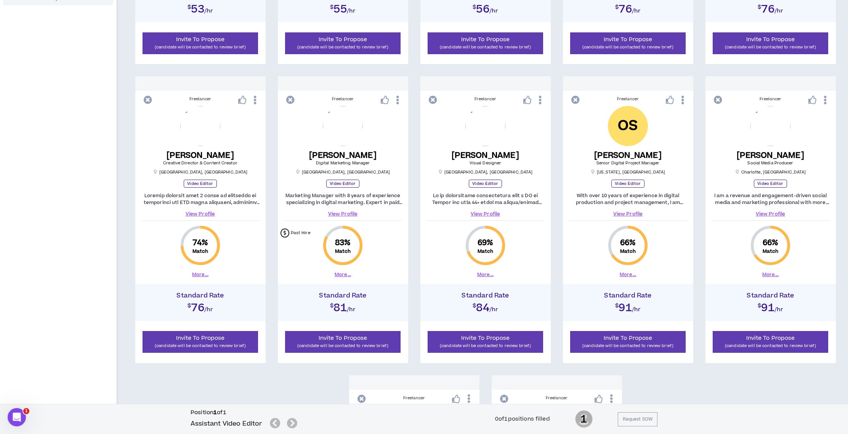
click at [341, 212] on link "View Profile" at bounding box center [343, 213] width 118 height 7
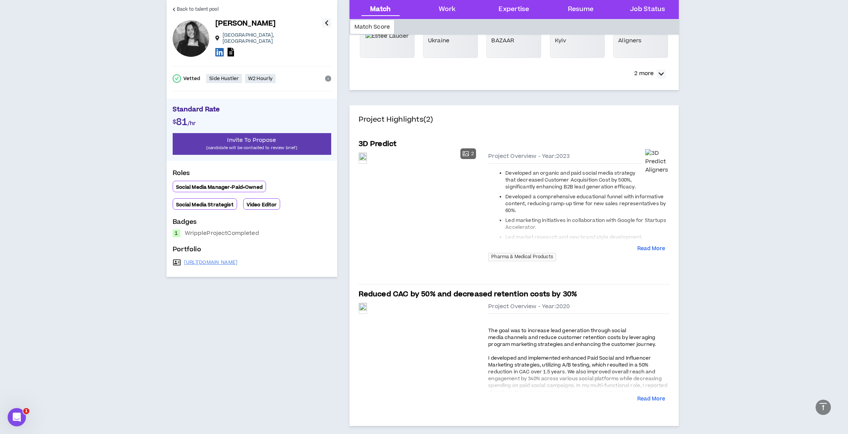
scroll to position [276, 0]
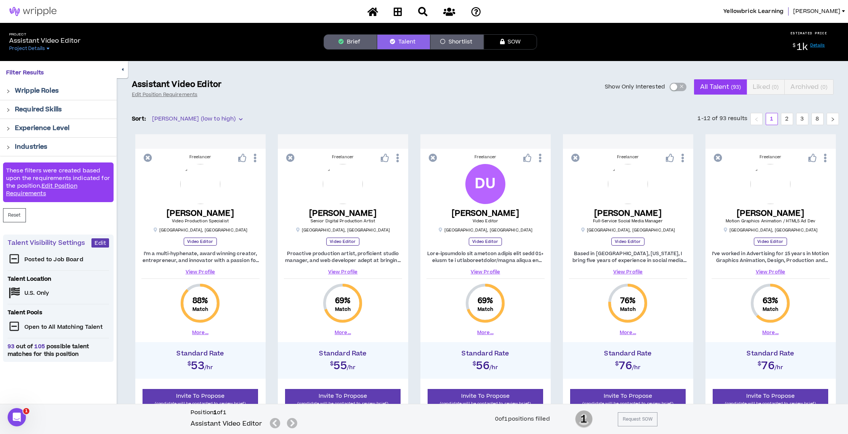
click at [340, 272] on link "View Profile" at bounding box center [343, 271] width 118 height 7
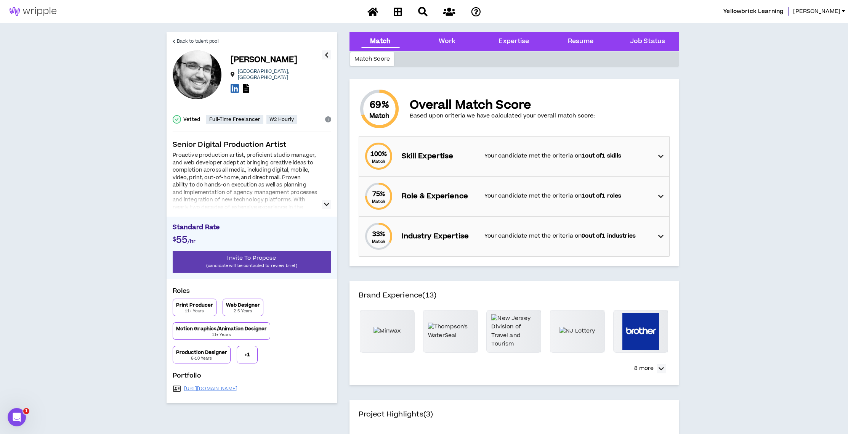
click at [312, 207] on div at bounding box center [245, 197] width 145 height 24
click at [321, 206] on div "Proactive production artist, proficient studio manager, and web developer adept…" at bounding box center [252, 180] width 159 height 57
click at [328, 204] on icon "button" at bounding box center [326, 204] width 5 height 9
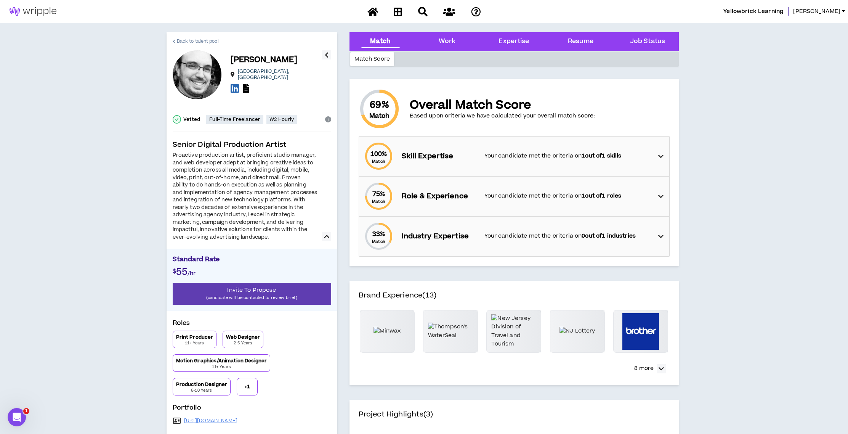
click at [173, 39] on link "Back to talent pool" at bounding box center [196, 41] width 46 height 18
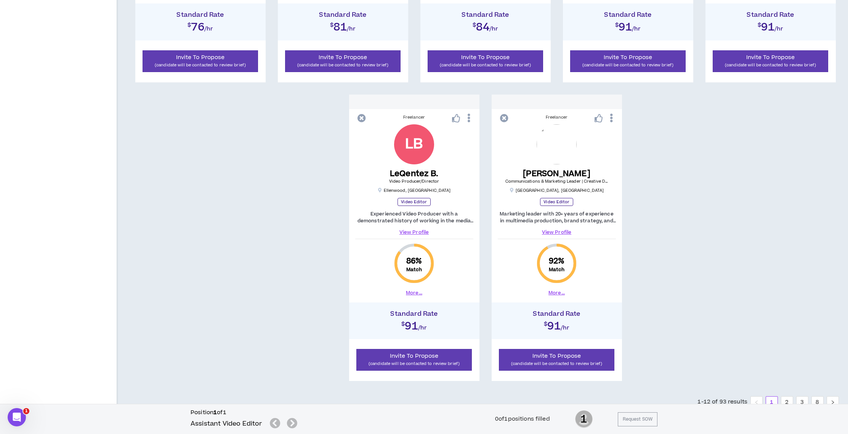
scroll to position [638, 0]
